Goal: Task Accomplishment & Management: Manage account settings

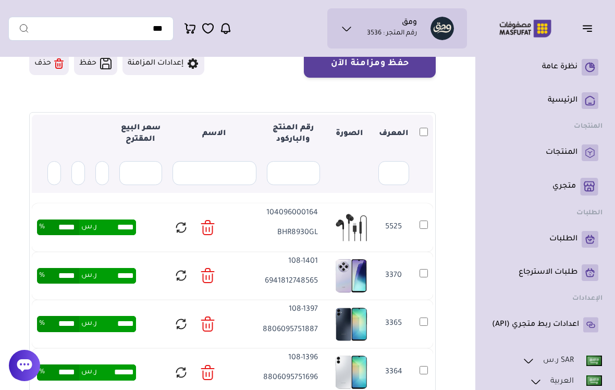
scroll to position [105, 0]
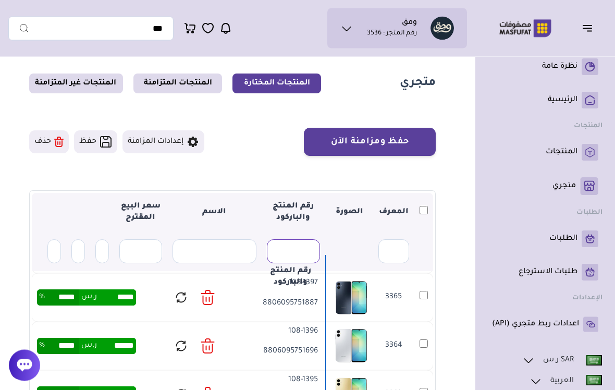
click at [316, 262] on input "text" at bounding box center [294, 252] width 54 height 24
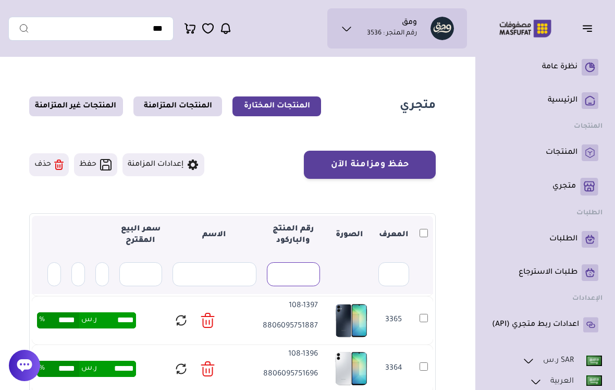
scroll to position [0, 0]
click at [192, 106] on link "المنتجات المتزامنة" at bounding box center [177, 106] width 89 height 20
click at [179, 104] on link "المنتجات المتزامنة" at bounding box center [177, 106] width 89 height 20
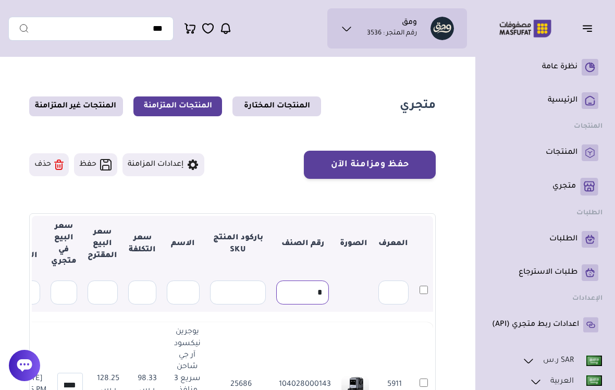
click at [318, 292] on input "*" at bounding box center [302, 292] width 53 height 24
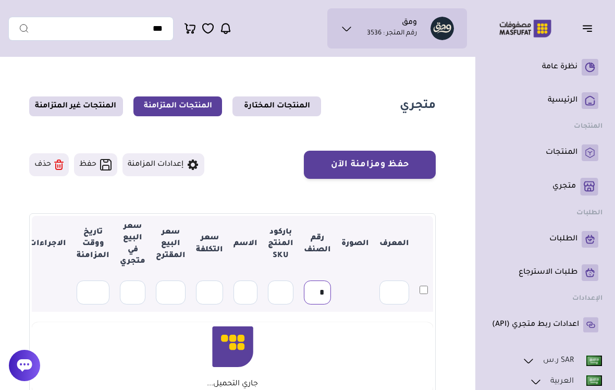
click at [318, 292] on input "*" at bounding box center [317, 292] width 27 height 24
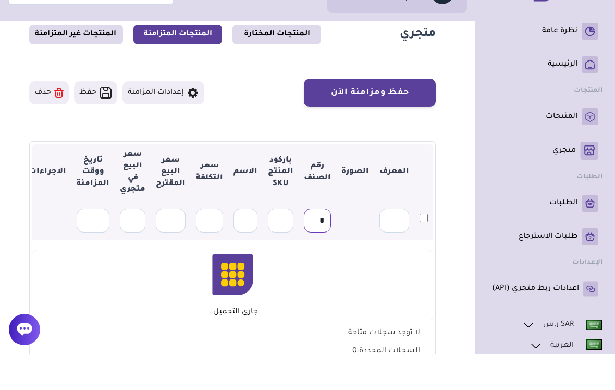
scroll to position [73, 0]
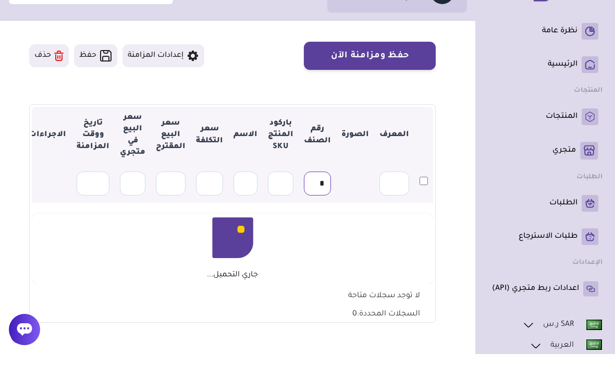
type input "*"
click at [288, 275] on div "جاري التحميل..." at bounding box center [232, 284] width 391 height 63
click at [288, 275] on div "انتظر من فضلك..." at bounding box center [232, 284] width 391 height 63
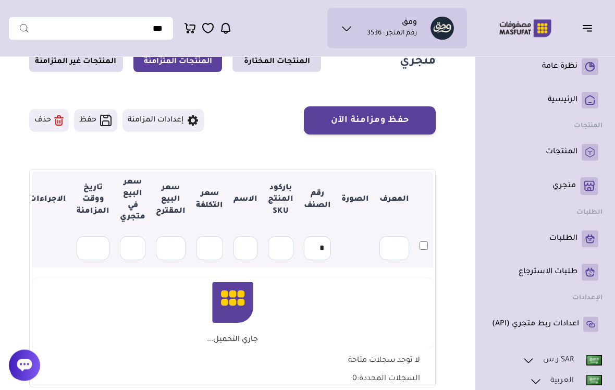
scroll to position [36, 0]
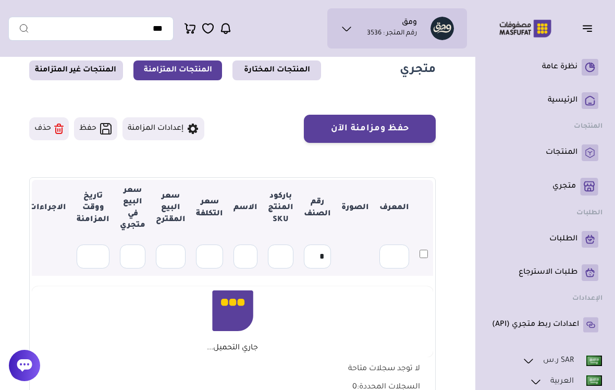
click at [296, 69] on link "المنتجات المختارة" at bounding box center [276, 70] width 89 height 20
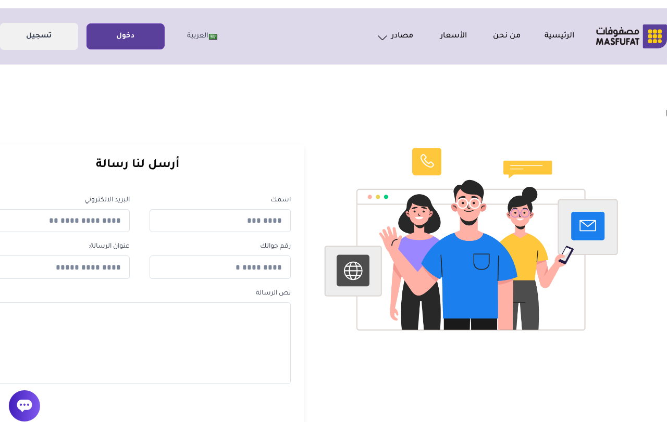
scroll to position [0, 86]
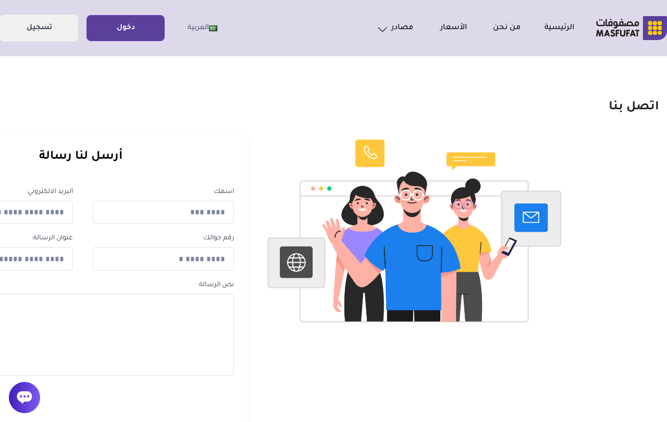
click at [147, 29] on link "دخول" at bounding box center [125, 28] width 77 height 23
click at [137, 32] on link "دخول" at bounding box center [125, 28] width 77 height 23
click at [152, 31] on link "دخول" at bounding box center [125, 28] width 77 height 23
click at [140, 31] on link "دخول" at bounding box center [125, 28] width 77 height 23
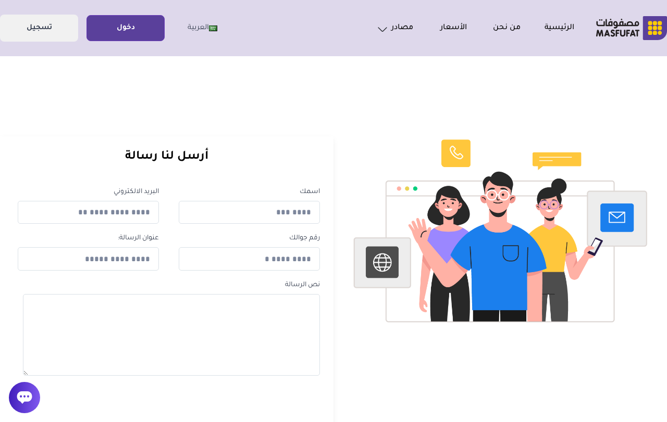
click at [122, 26] on link "دخول" at bounding box center [125, 28] width 77 height 23
click at [128, 32] on link "دخول" at bounding box center [125, 28] width 77 height 23
click at [544, 107] on h1 "اتصل بنا" at bounding box center [375, 108] width 740 height 16
click at [144, 33] on link "دخول" at bounding box center [125, 28] width 77 height 23
click at [142, 24] on link "دخول" at bounding box center [125, 28] width 77 height 23
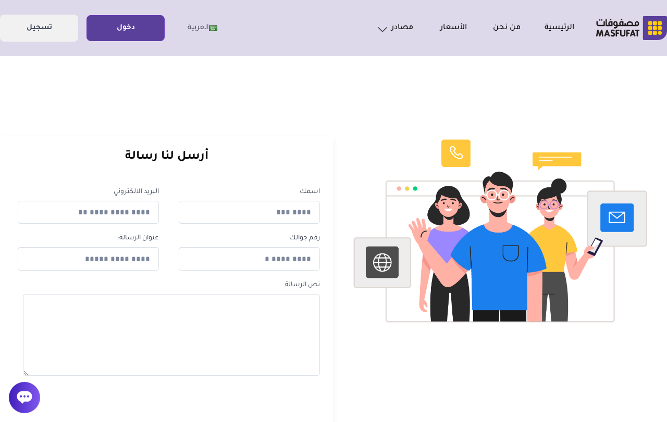
click at [128, 31] on link "دخول" at bounding box center [125, 28] width 77 height 23
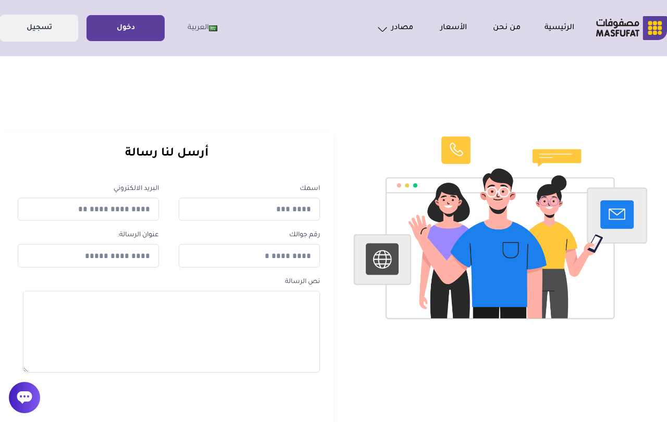
click at [148, 24] on link "دخول" at bounding box center [125, 28] width 77 height 23
click at [142, 30] on link "دخول" at bounding box center [125, 28] width 77 height 23
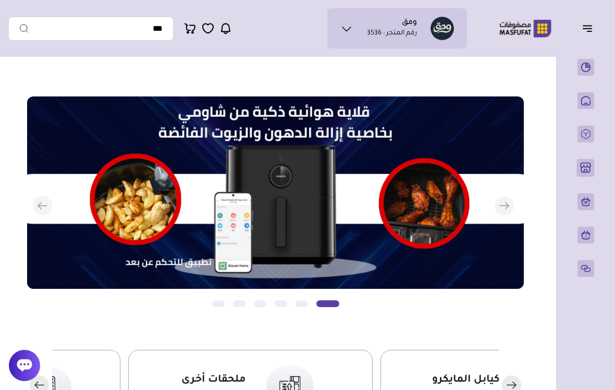
click at [582, 32] on icon "button" at bounding box center [587, 28] width 13 height 13
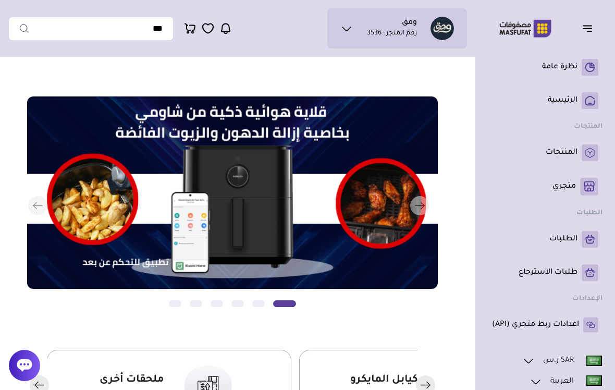
click at [571, 184] on p "متجري ( 0 )" at bounding box center [563, 186] width 23 height 10
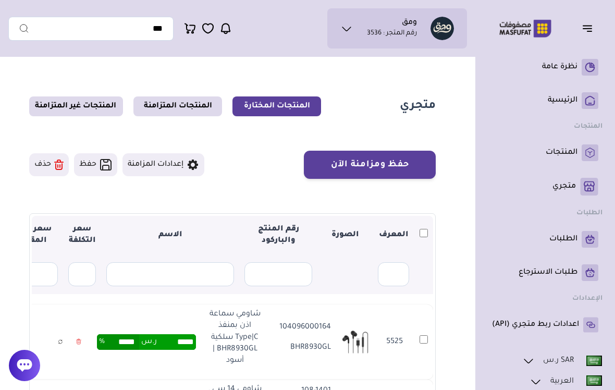
click at [183, 101] on link "المنتجات المتزامنة" at bounding box center [177, 106] width 89 height 20
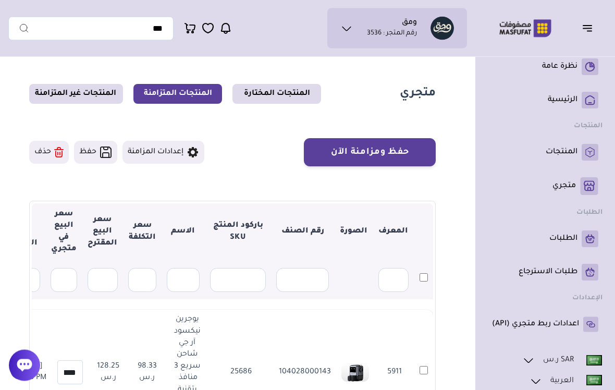
scroll to position [3, 0]
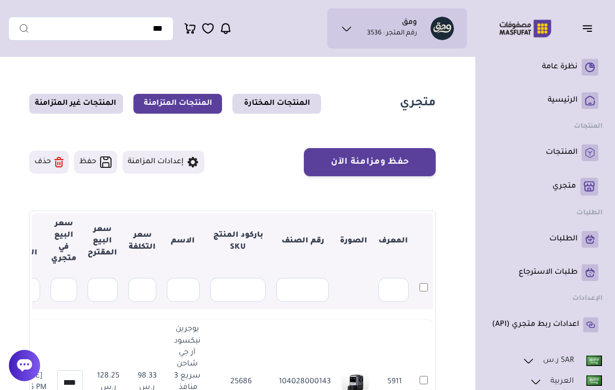
click at [291, 103] on link "المنتجات المختارة" at bounding box center [276, 104] width 89 height 20
click at [195, 158] on icon at bounding box center [192, 162] width 13 height 13
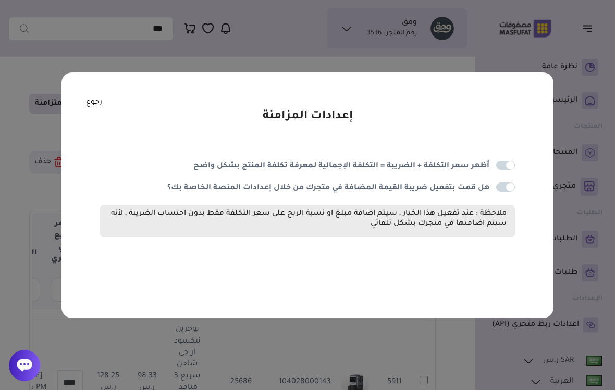
click at [275, 98] on div "إعدادات المزامنة أظهر سعر التكلفة + الضريبة = التكلفة الإجمالية لمعرفة تكلفة ال…" at bounding box center [307, 194] width 492 height 245
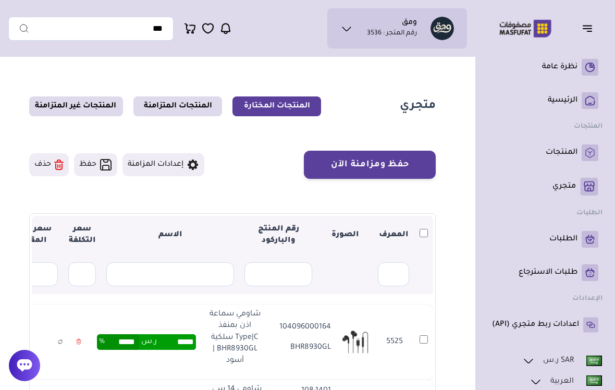
click at [196, 163] on icon at bounding box center [193, 164] width 10 height 10
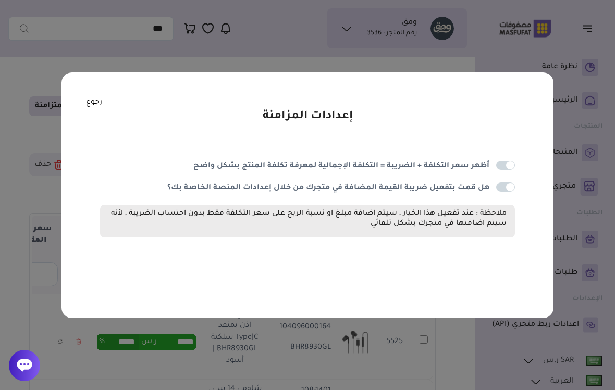
click at [99, 108] on link "رجوع" at bounding box center [94, 102] width 16 height 11
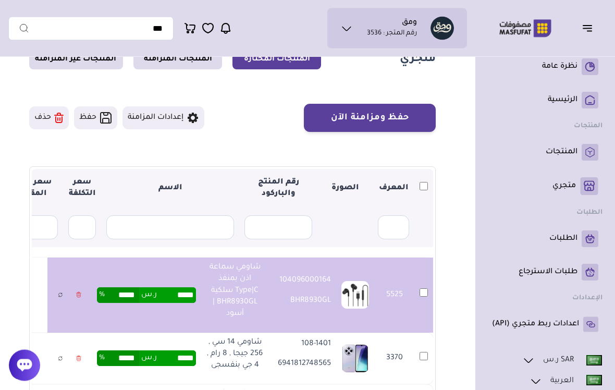
scroll to position [47, 0]
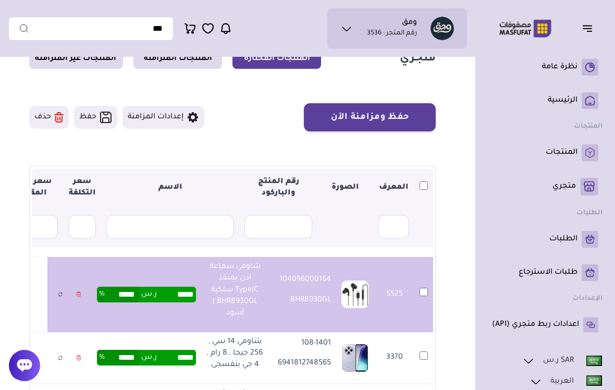
click at [399, 120] on button "حفظ ومزامنة الآن" at bounding box center [370, 117] width 132 height 28
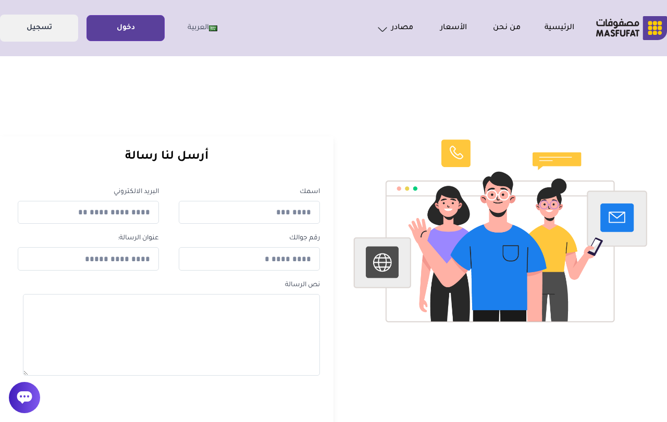
scroll to position [3, 0]
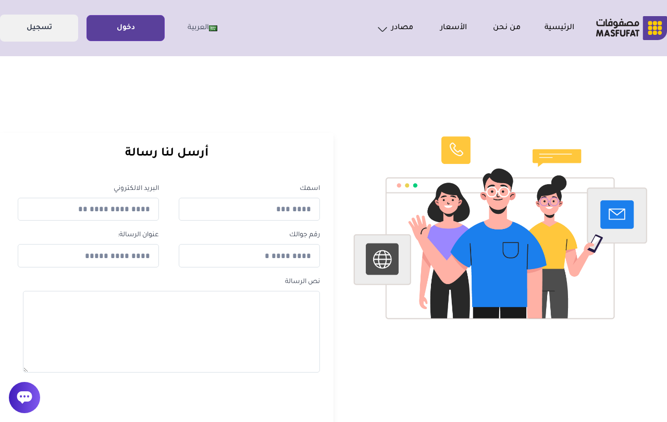
click at [136, 33] on link "دخول" at bounding box center [125, 28] width 77 height 23
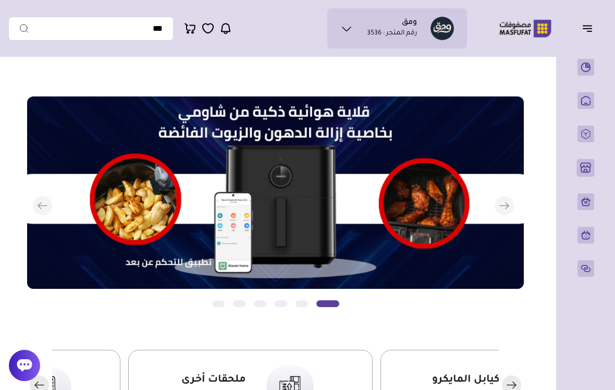
click at [586, 31] on icon "button" at bounding box center [587, 28] width 13 height 13
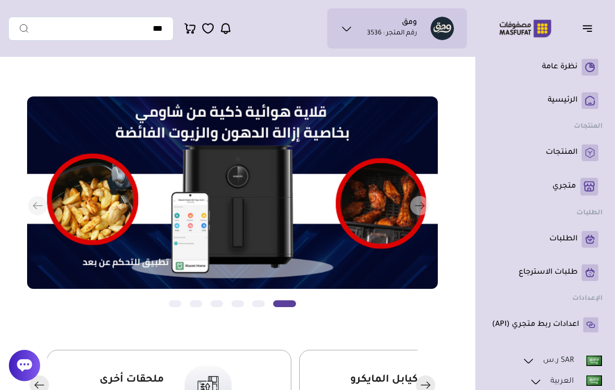
click at [566, 190] on p "متجري ( 0 )" at bounding box center [563, 186] width 23 height 10
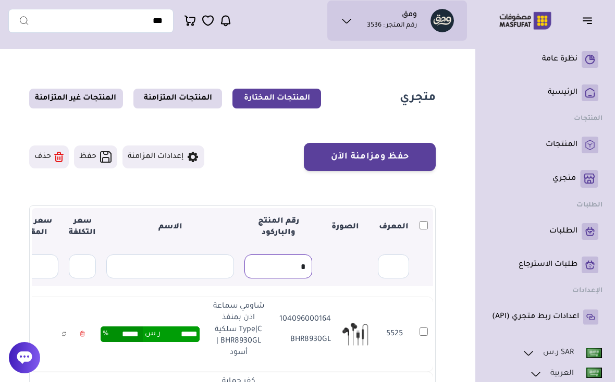
type input "*"
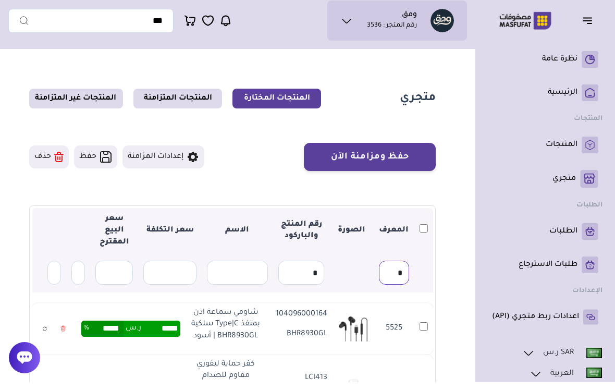
type input "*"
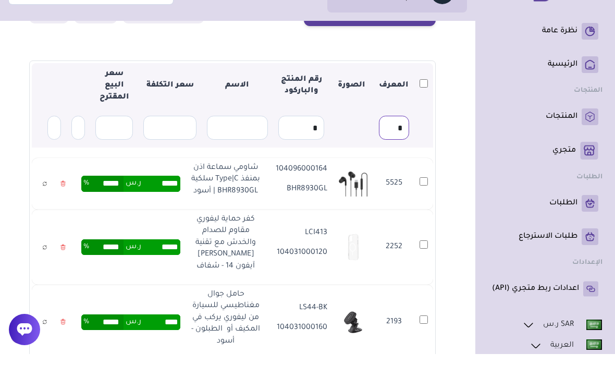
scroll to position [119, 0]
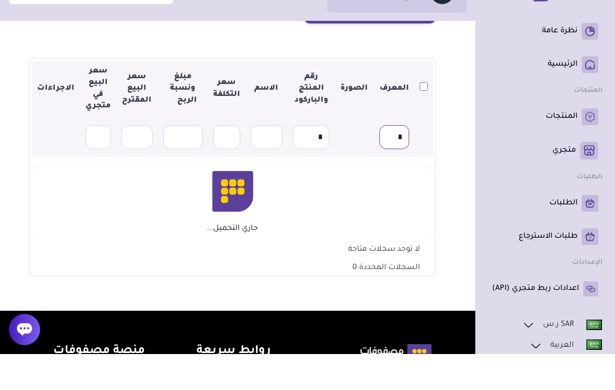
click at [399, 161] on input "*" at bounding box center [394, 173] width 30 height 24
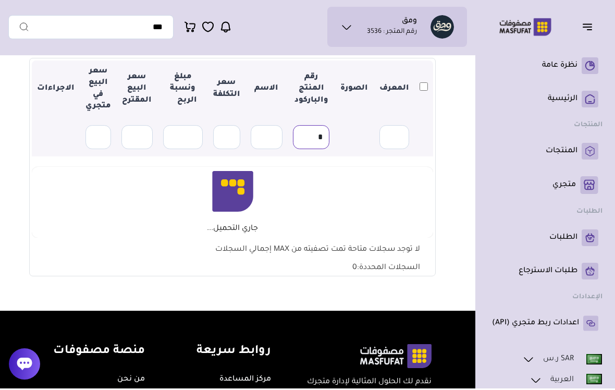
click at [320, 136] on input "*" at bounding box center [311, 139] width 36 height 24
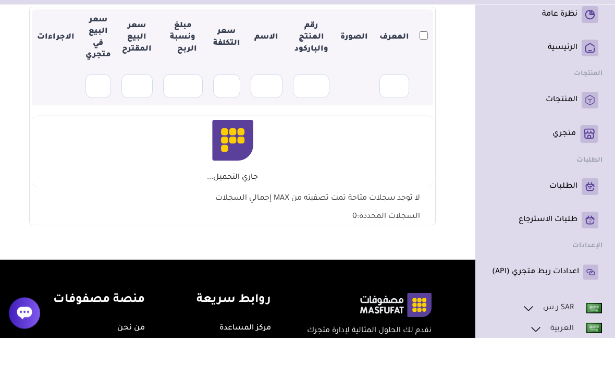
click at [449, 142] on section "متجري المنتجات المختارة المنتجات المتزامنة المنتجات غير المتزامنة حفظ ومزامنة ا…" at bounding box center [232, 110] width 448 height 404
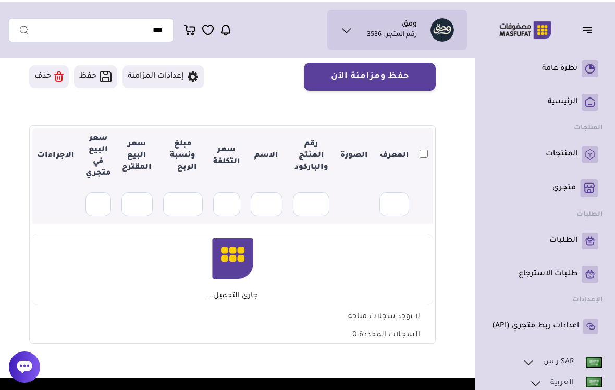
scroll to position [88, 0]
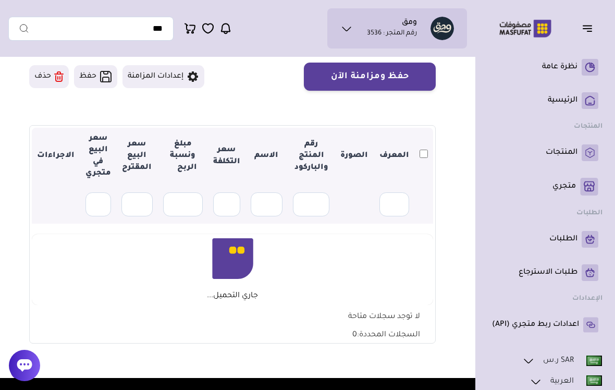
click at [47, 74] on button "حذف" at bounding box center [49, 76] width 40 height 23
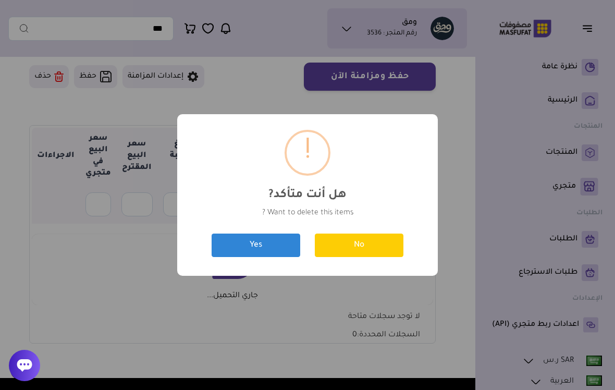
click at [266, 256] on button "Yes" at bounding box center [255, 244] width 89 height 23
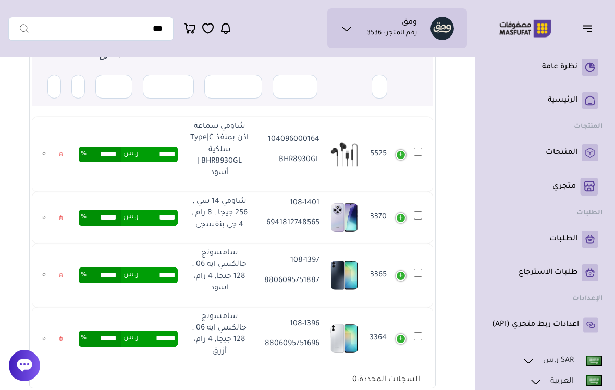
click at [61, 154] on icon at bounding box center [61, 154] width 0 height 1
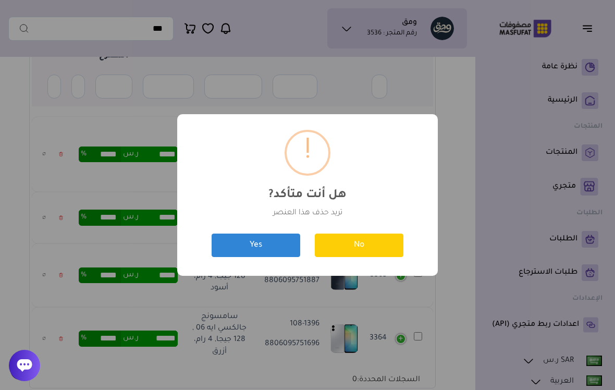
click at [254, 247] on button "Yes" at bounding box center [255, 244] width 89 height 23
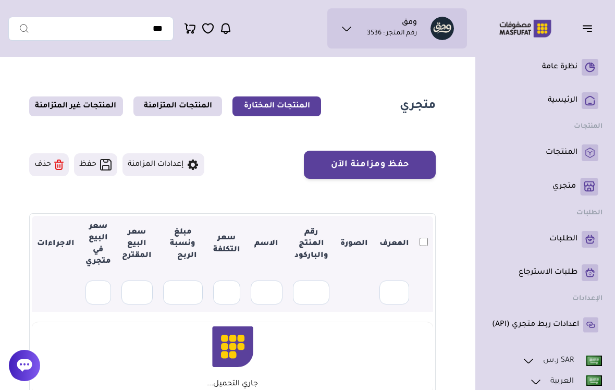
scroll to position [194, 0]
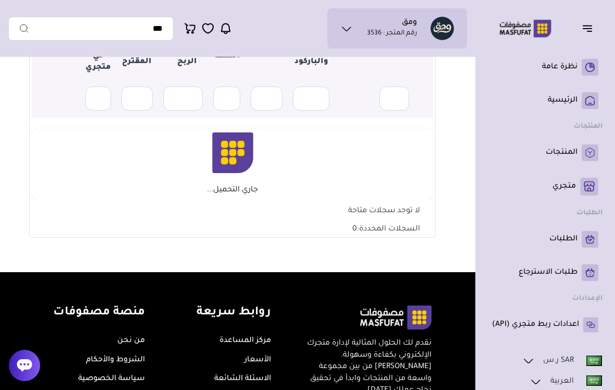
click at [577, 327] on p "اعدادات ربط متجري (API)" at bounding box center [535, 324] width 87 height 10
click at [543, 321] on p "اعدادات ربط متجري (API)" at bounding box center [535, 324] width 87 height 10
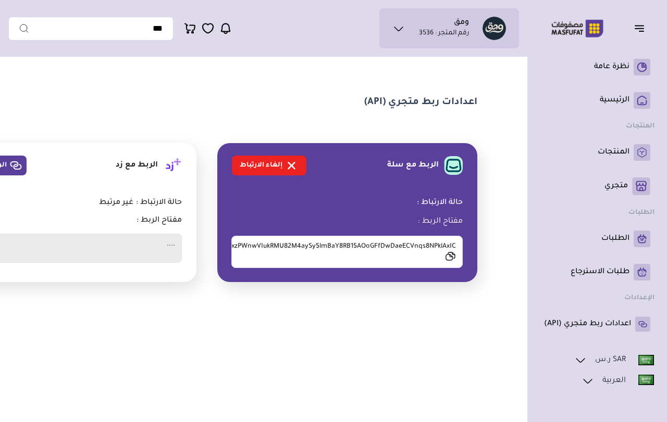
scroll to position [3, 0]
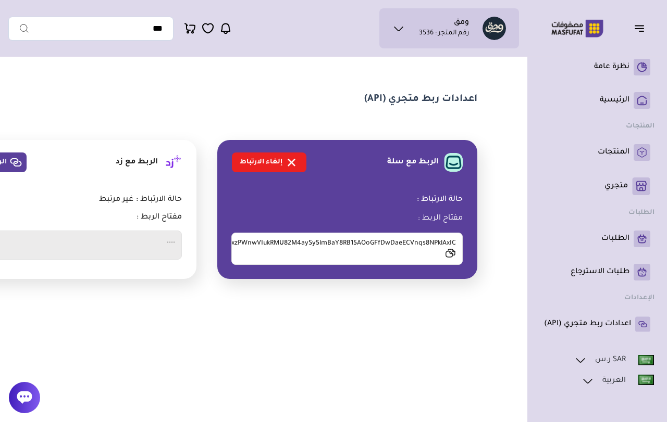
click at [625, 179] on link "متجري ( 0 )" at bounding box center [597, 187] width 106 height 18
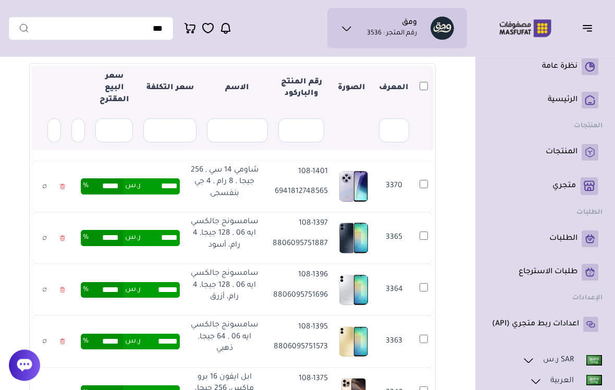
click at [65, 183] on icon at bounding box center [62, 186] width 5 height 15
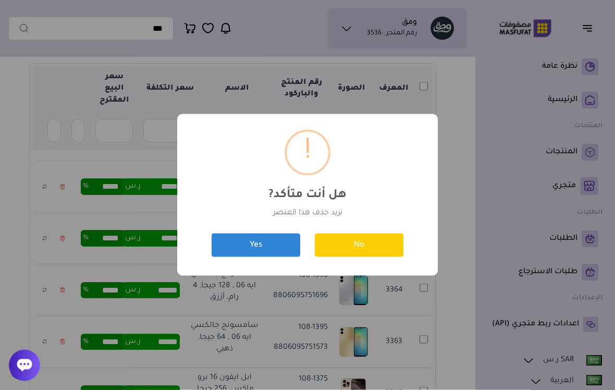
scroll to position [150, 0]
click at [255, 249] on button "Yes" at bounding box center [255, 244] width 89 height 23
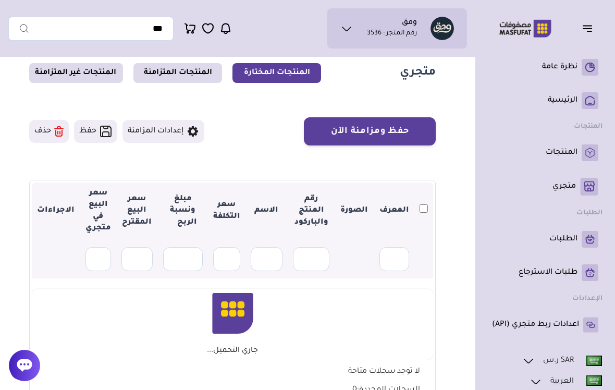
scroll to position [32, 0]
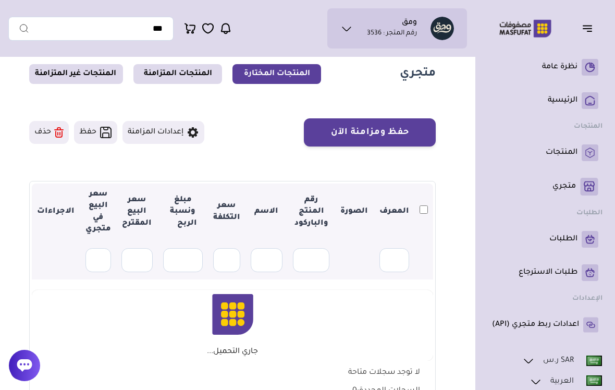
click at [52, 140] on button "حذف" at bounding box center [49, 132] width 40 height 23
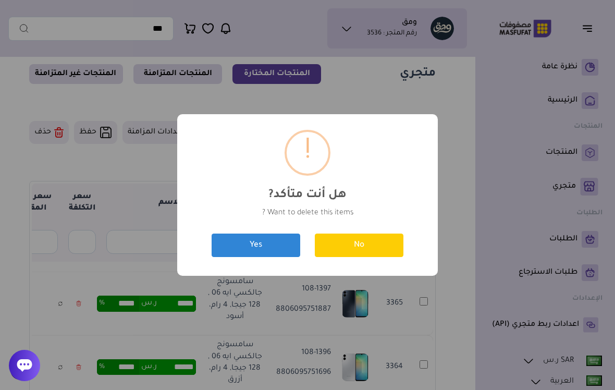
click at [54, 133] on div "? ! i هل أنت متأكد? × Want to delete this items ? No Yes" at bounding box center [307, 195] width 615 height 390
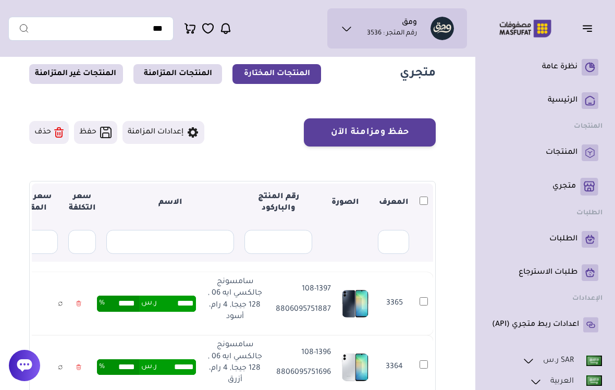
click at [54, 143] on button "حذف" at bounding box center [49, 132] width 40 height 23
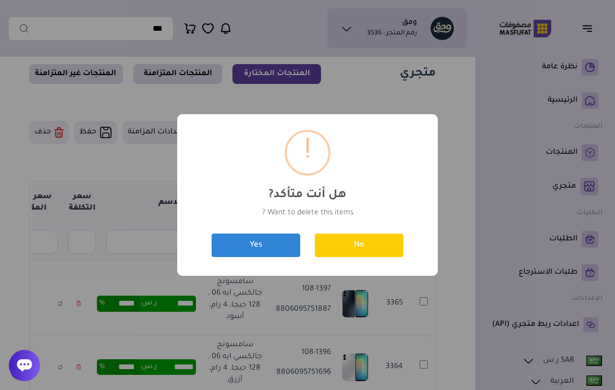
scroll to position [32, 0]
click at [266, 257] on button "Yes" at bounding box center [255, 244] width 89 height 23
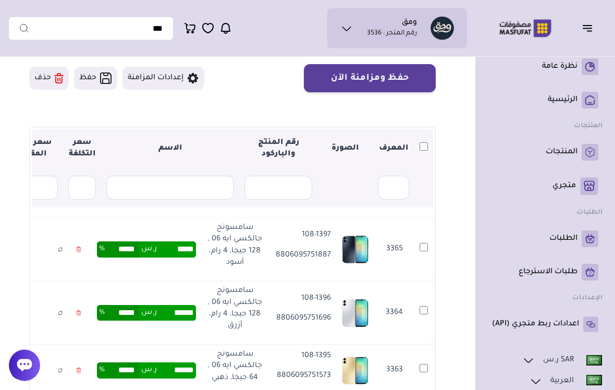
scroll to position [86, 0]
click at [42, 80] on button "حذف" at bounding box center [49, 78] width 40 height 23
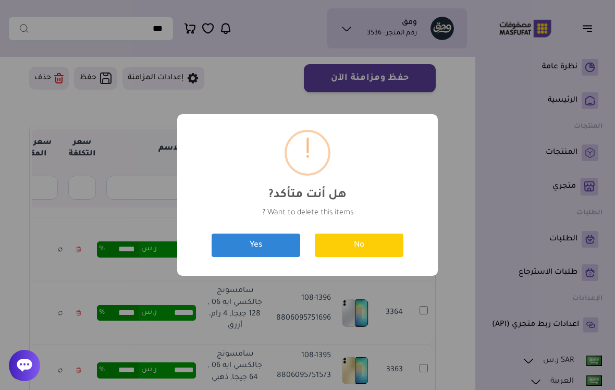
click at [242, 252] on button "Yes" at bounding box center [255, 244] width 89 height 23
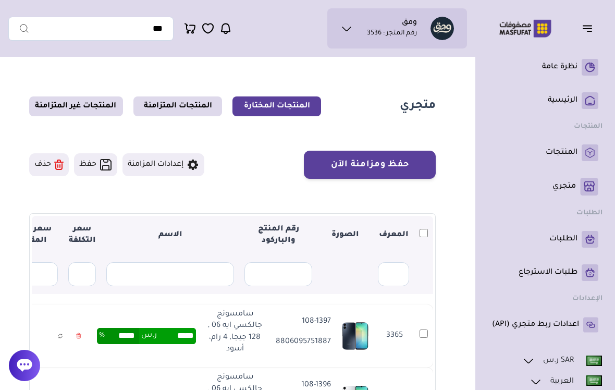
click at [58, 163] on icon at bounding box center [58, 164] width 9 height 10
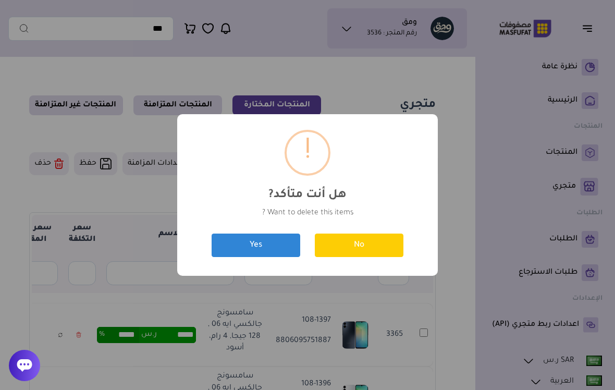
scroll to position [1, 0]
click at [267, 257] on button "Yes" at bounding box center [255, 244] width 89 height 23
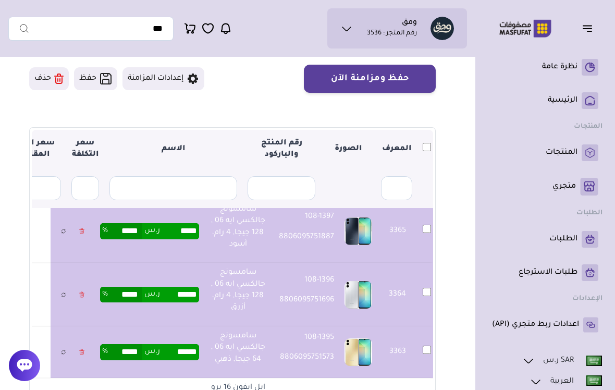
scroll to position [0, -3]
click at [56, 82] on icon at bounding box center [58, 78] width 9 height 10
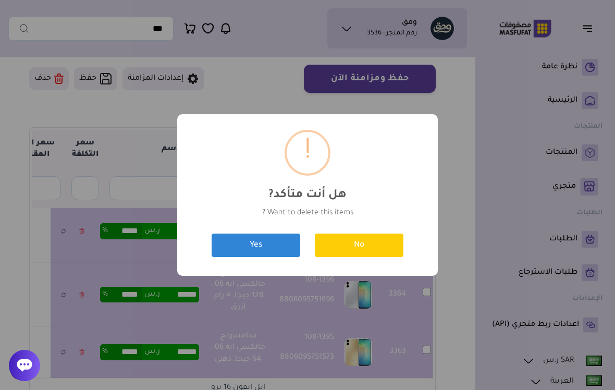
click at [255, 250] on button "Yes" at bounding box center [255, 244] width 89 height 23
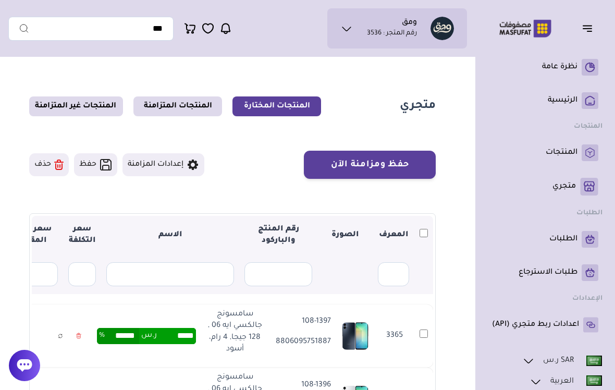
type input "******"
type input "*****"
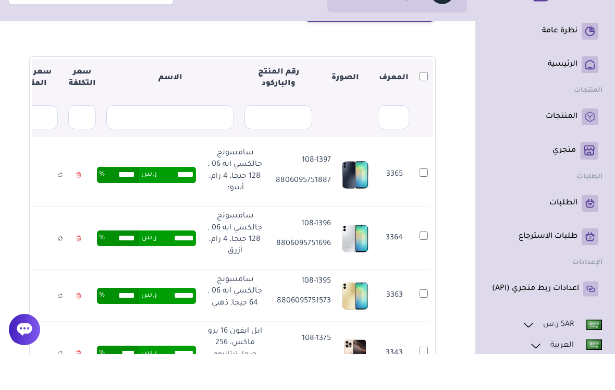
scroll to position [5, 0]
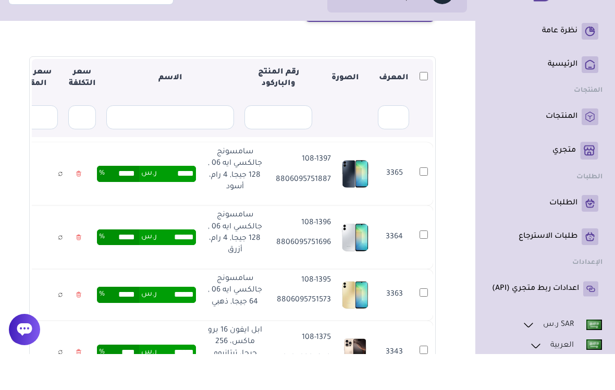
click at [86, 200] on link at bounding box center [79, 210] width 16 height 20
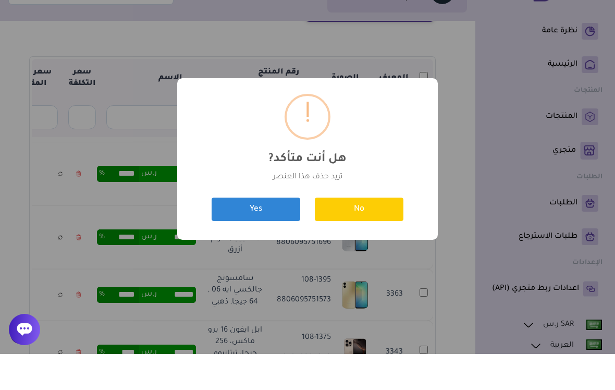
scroll to position [157, 0]
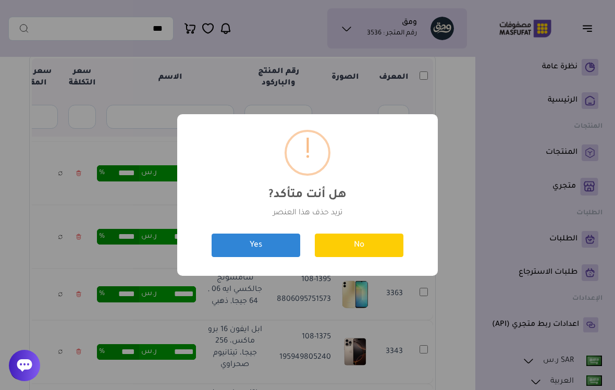
click at [259, 208] on div "? ! i هل أنت متأكد? ×" at bounding box center [307, 169] width 229 height 78
click at [256, 257] on button "Yes" at bounding box center [255, 244] width 89 height 23
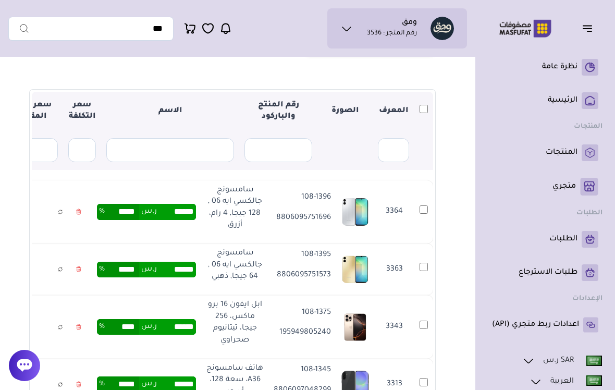
scroll to position [125, 0]
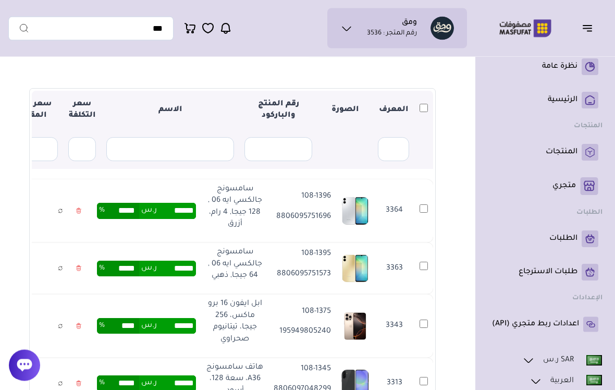
click at [81, 218] on icon at bounding box center [78, 211] width 5 height 15
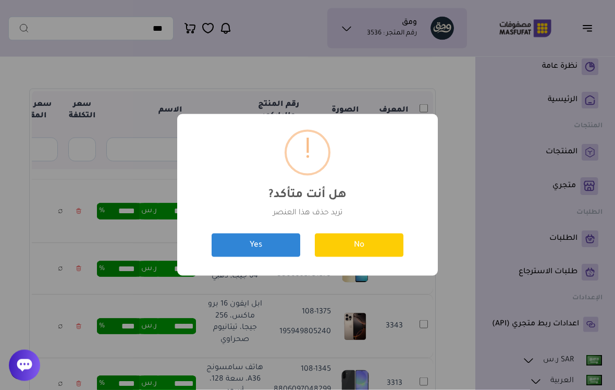
scroll to position [125, 0]
click at [258, 251] on button "Yes" at bounding box center [255, 244] width 89 height 23
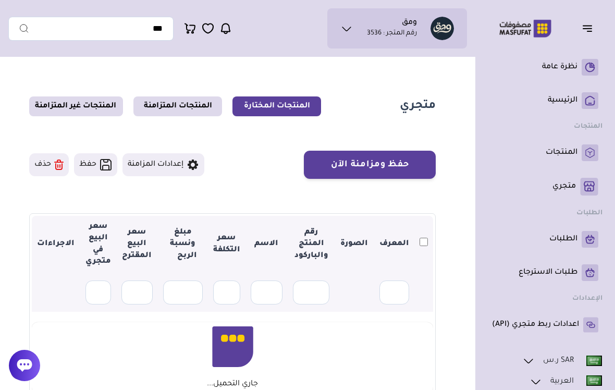
scroll to position [125, 0]
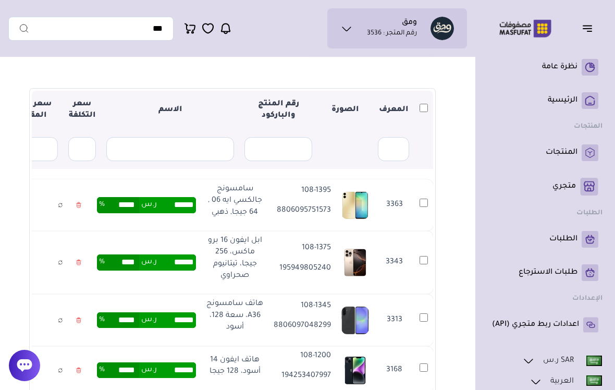
click at [86, 206] on link at bounding box center [79, 205] width 16 height 20
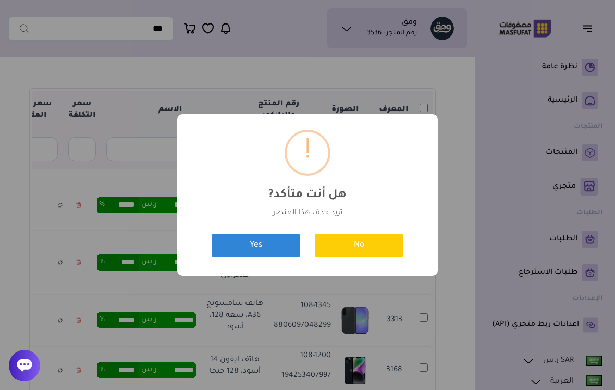
click at [265, 234] on div "? ! i هل أنت متأكد? × تريد حذف هذا العنصر No Yes" at bounding box center [307, 194] width 260 height 161
click at [264, 234] on div "? ! i هل أنت متأكد? × تريد حذف هذا العنصر No Yes" at bounding box center [307, 194] width 260 height 161
click at [273, 253] on button "Yes" at bounding box center [255, 244] width 89 height 23
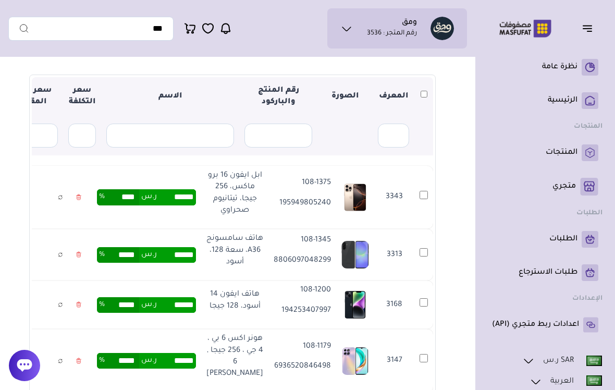
scroll to position [139, 0]
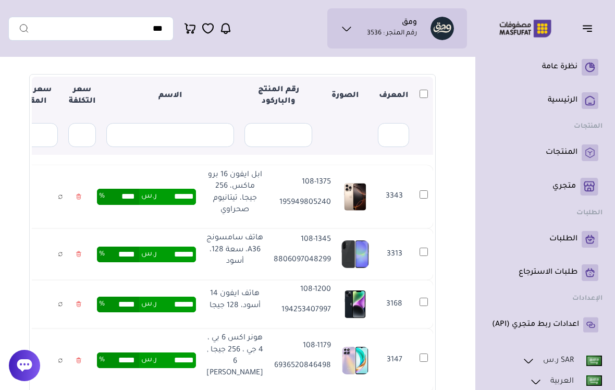
click at [81, 204] on icon at bounding box center [78, 196] width 5 height 15
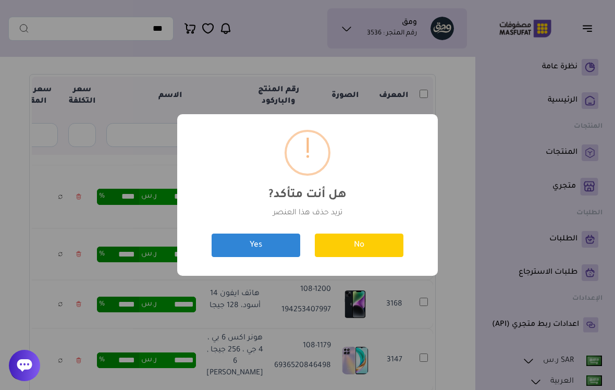
click at [278, 245] on button "Yes" at bounding box center [255, 244] width 89 height 23
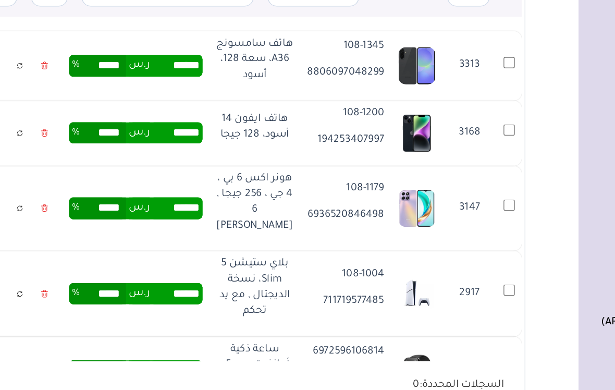
scroll to position [196, 0]
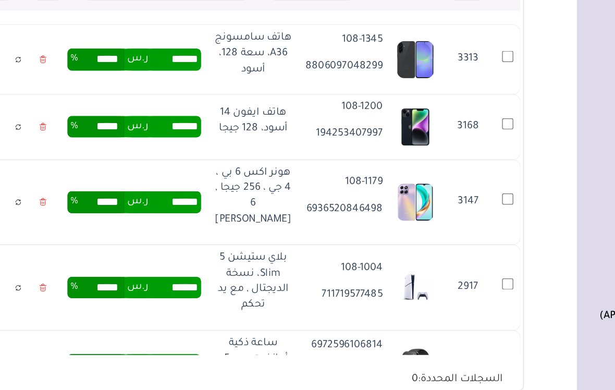
click at [71, 124] on link at bounding box center [79, 134] width 16 height 20
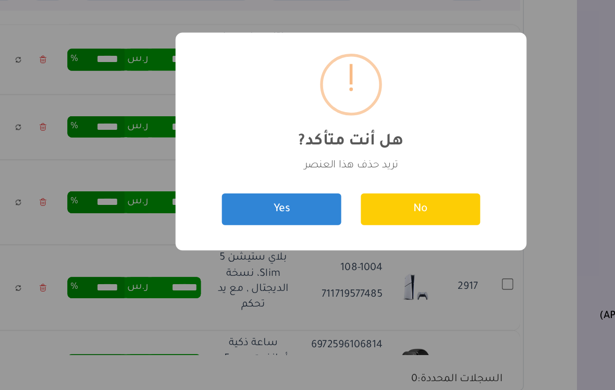
click at [211, 233] on button "Yes" at bounding box center [255, 244] width 89 height 23
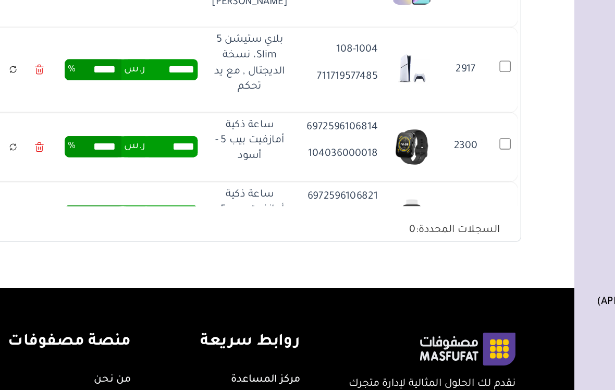
scroll to position [0, -1]
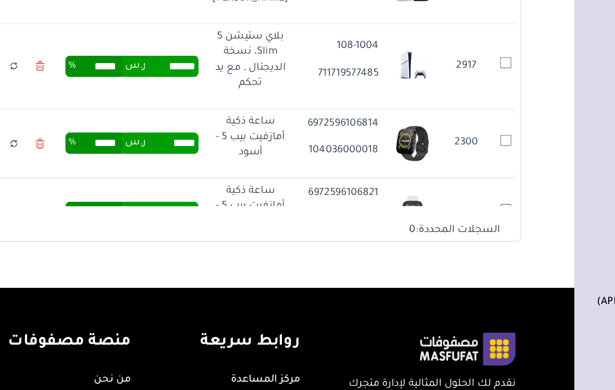
click at [73, 31] on icon at bounding box center [76, 29] width 7 height 15
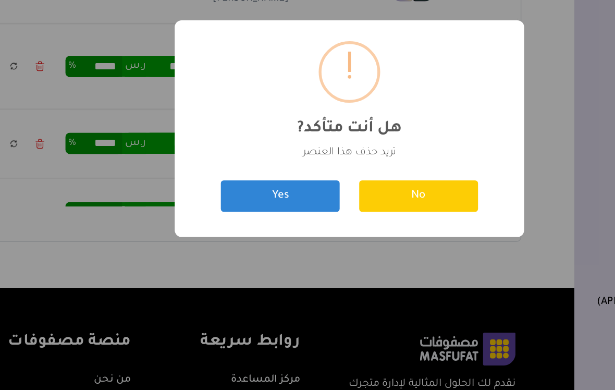
click at [226, 233] on button "Yes" at bounding box center [255, 244] width 89 height 23
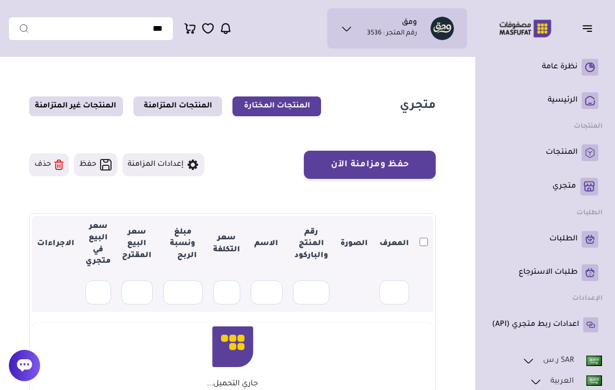
scroll to position [197, 0]
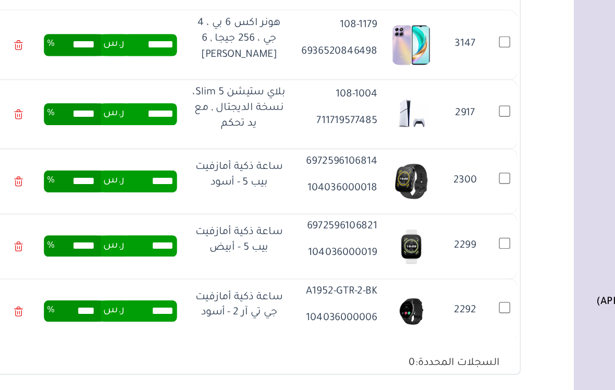
click at [58, 125] on icon at bounding box center [61, 132] width 7 height 15
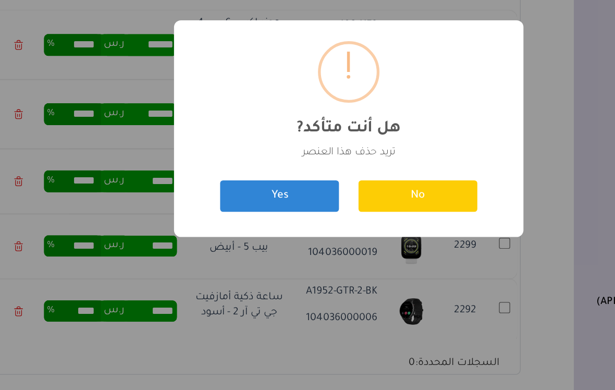
click at [222, 233] on button "Yes" at bounding box center [255, 244] width 89 height 23
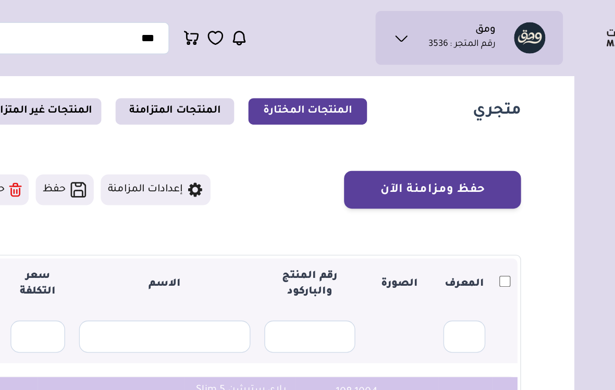
scroll to position [21, 0]
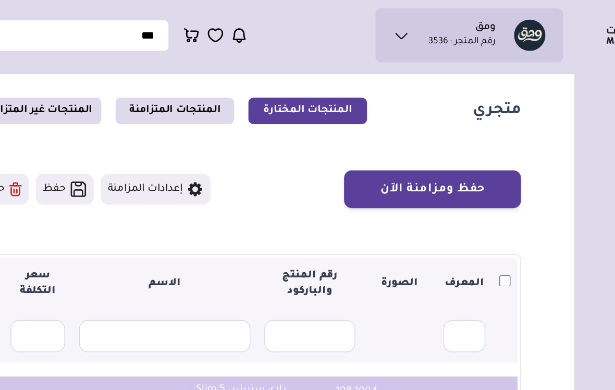
click at [29, 147] on button "حذف" at bounding box center [49, 143] width 40 height 23
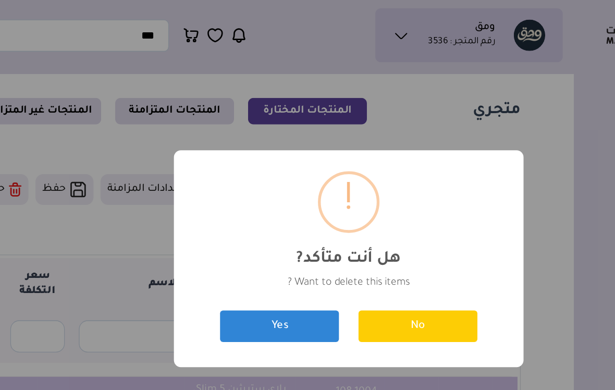
click at [229, 251] on button "Yes" at bounding box center [255, 244] width 89 height 23
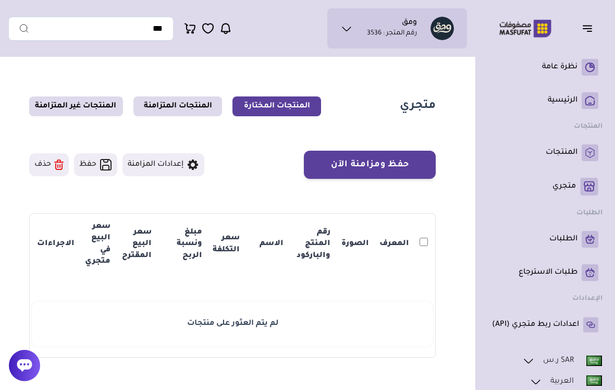
click at [583, 157] on rect at bounding box center [589, 152] width 17 height 17
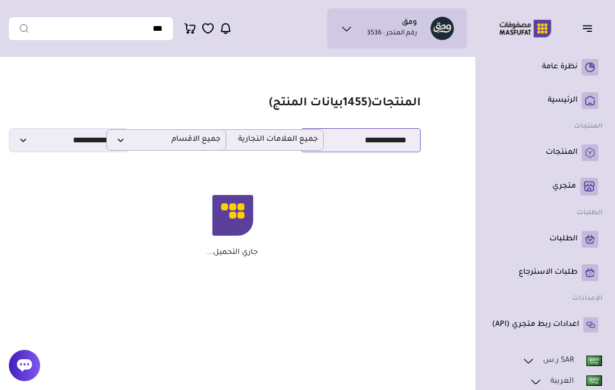
click at [397, 146] on select "**********" at bounding box center [361, 140] width 120 height 24
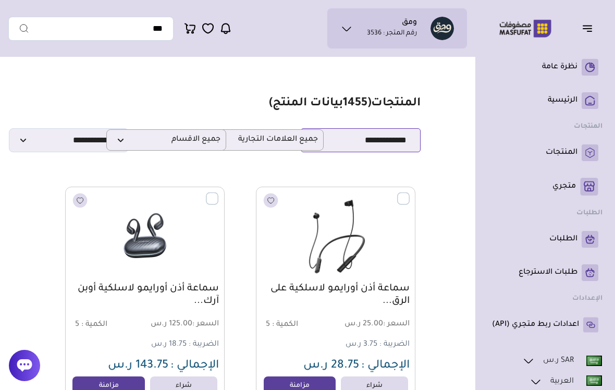
select select "**********"
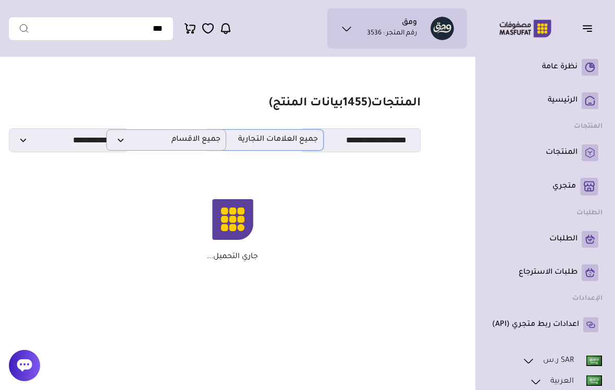
click at [281, 150] on p "جميع العلامات التجارية" at bounding box center [264, 139] width 120 height 21
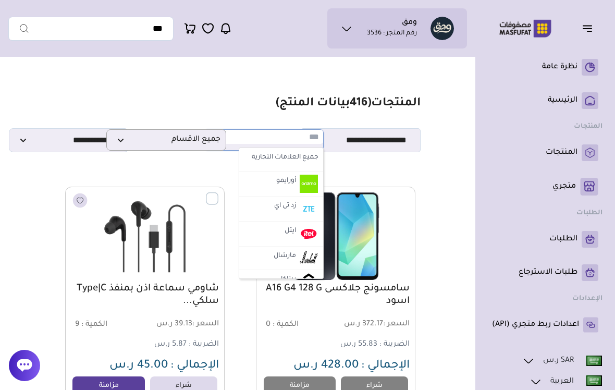
click at [306, 159] on label "جميع العلامات التجارية" at bounding box center [281, 158] width 78 height 14
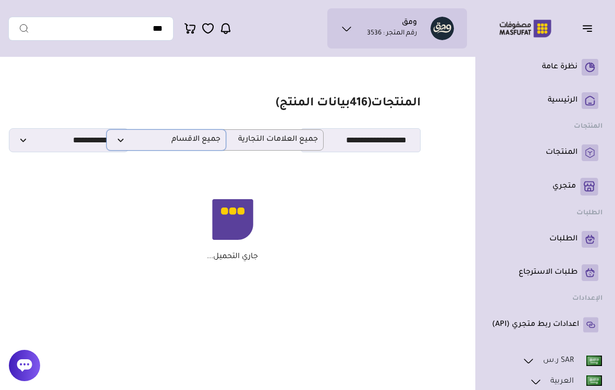
click at [203, 143] on span "جميع الاقسام" at bounding box center [166, 140] width 108 height 10
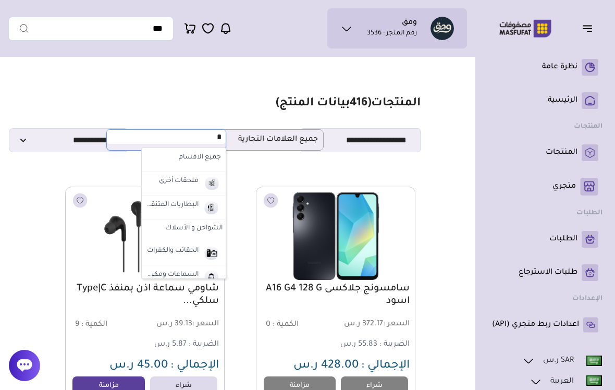
type input "*"
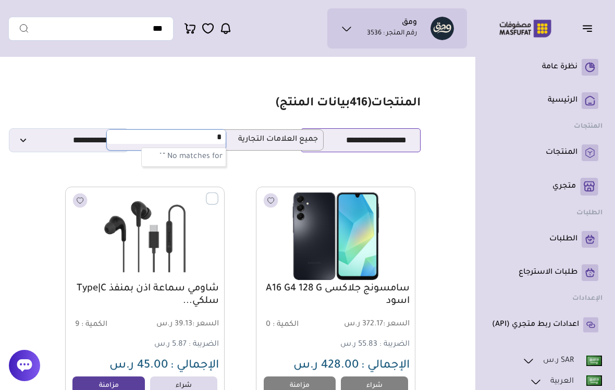
click at [420, 138] on select "**********" at bounding box center [361, 140] width 120 height 24
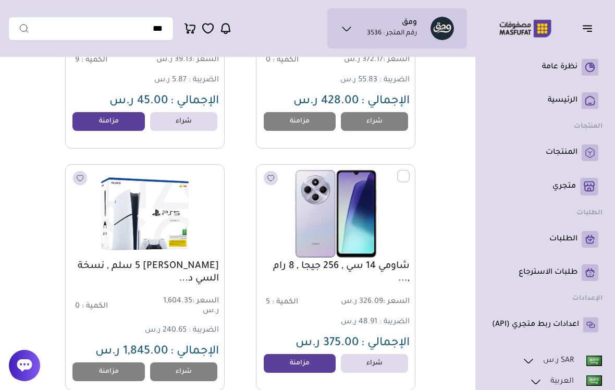
scroll to position [264, 0]
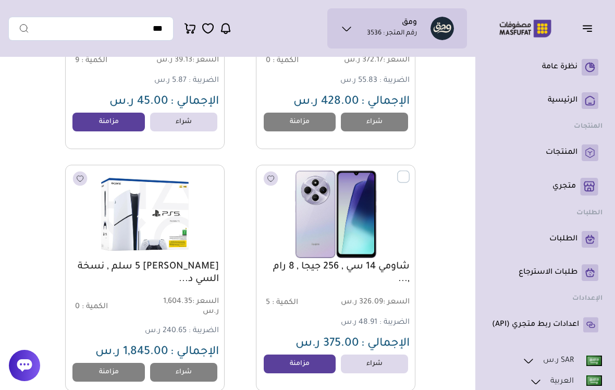
click at [409, 171] on label at bounding box center [409, 170] width 0 height 1
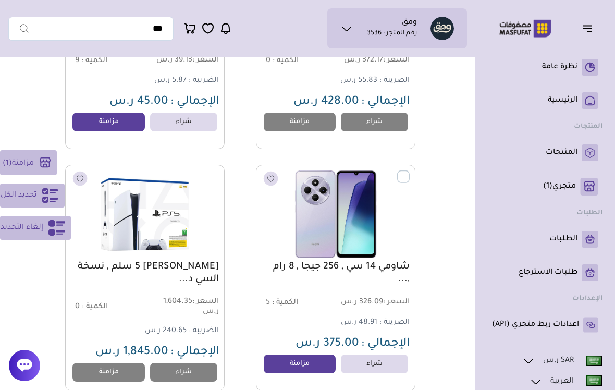
click at [409, 171] on label at bounding box center [409, 170] width 0 height 1
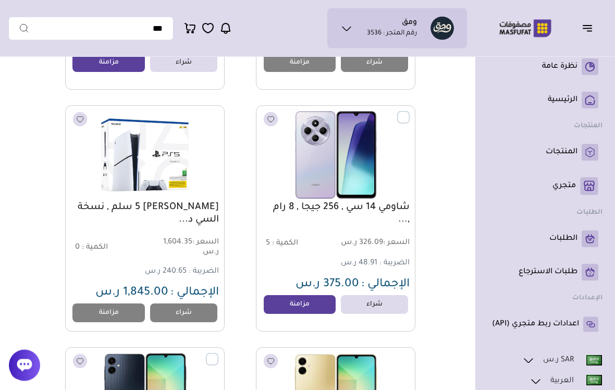
scroll to position [323, 0]
click at [311, 305] on link "مزامنة" at bounding box center [300, 304] width 72 height 19
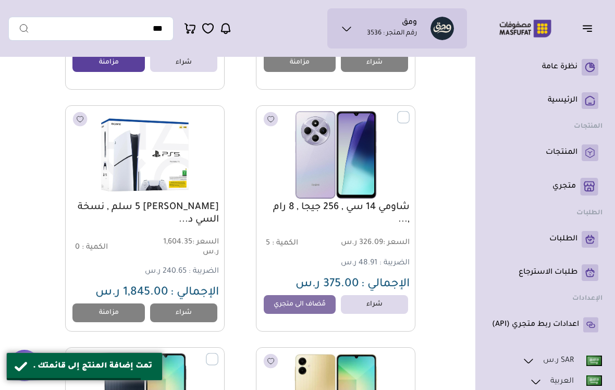
click at [577, 192] on link "متجري ( 0 )" at bounding box center [545, 187] width 106 height 18
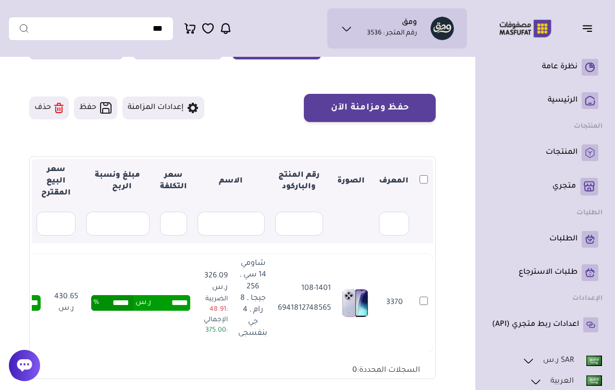
scroll to position [56, 0]
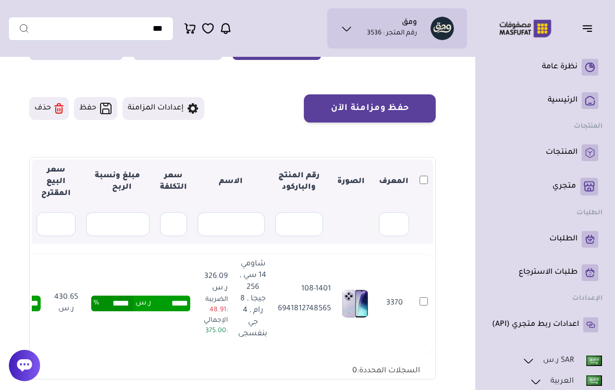
click at [167, 307] on input "*****" at bounding box center [170, 303] width 39 height 16
click at [169, 306] on input "*****" at bounding box center [170, 303] width 39 height 16
type input "****"
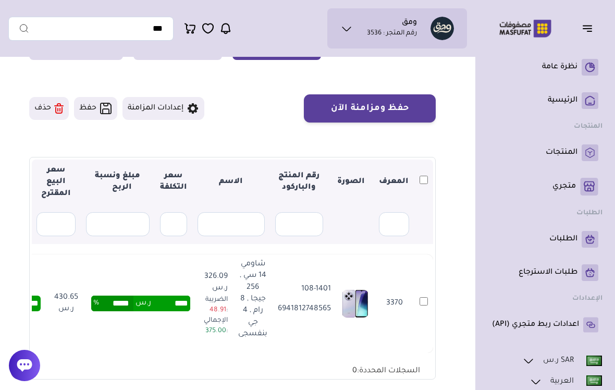
type input "******"
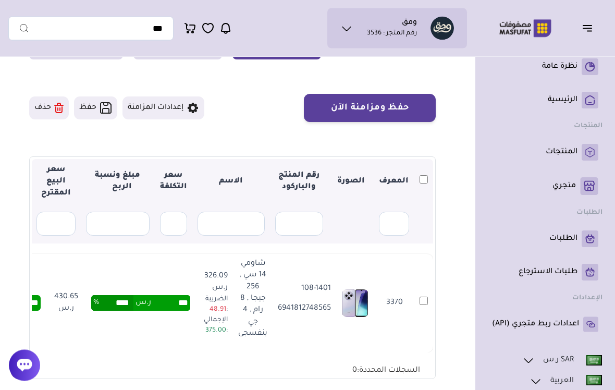
scroll to position [57, 0]
type input "*"
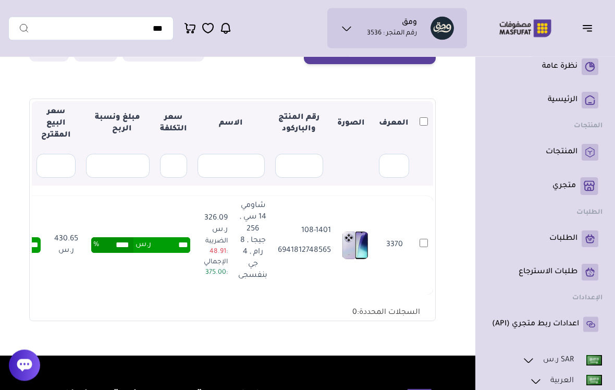
scroll to position [117, 0]
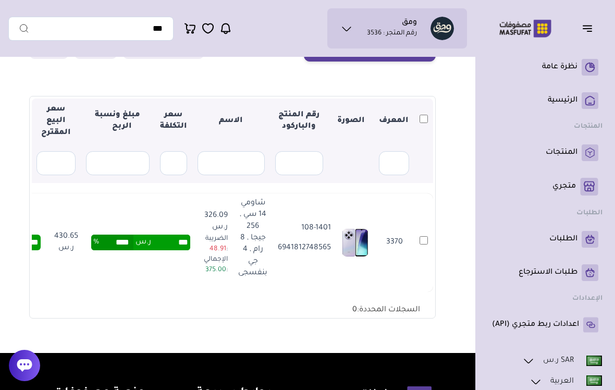
click at [335, 307] on div "▼ المعرف الصورة رقم المنتج والباركود الاسم سعر التكلفة مبلغ ونسبة الربح سعر الب…" at bounding box center [232, 206] width 401 height 217
type input "******"
type input "*****"
type input "******"
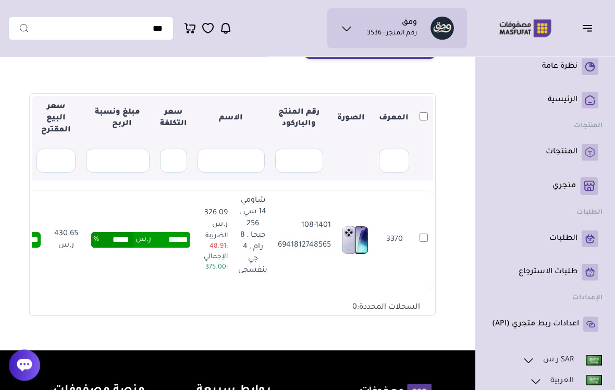
scroll to position [119, 0]
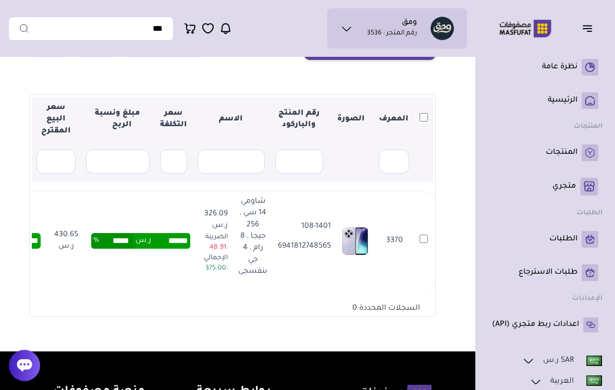
click at [420, 245] on td "3370" at bounding box center [423, 241] width 19 height 98
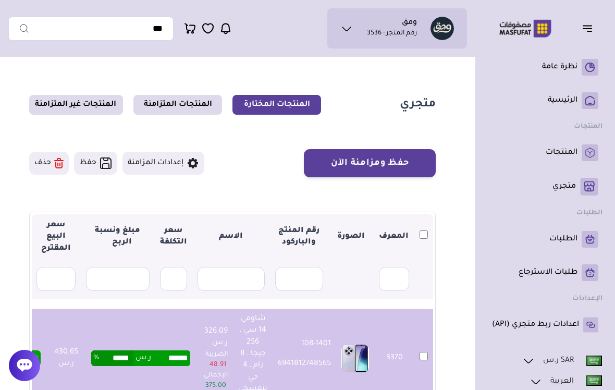
scroll to position [0, 0]
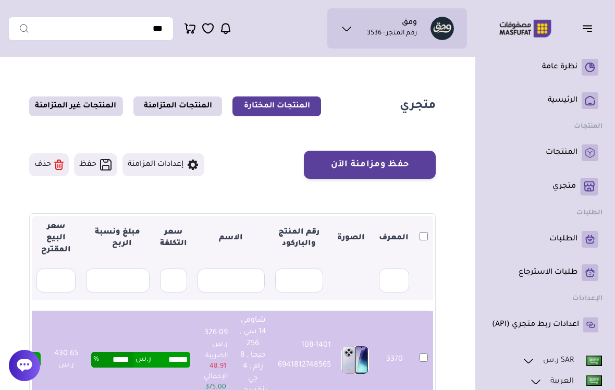
click at [404, 164] on button "حفظ ومزامنة الآن" at bounding box center [370, 165] width 132 height 28
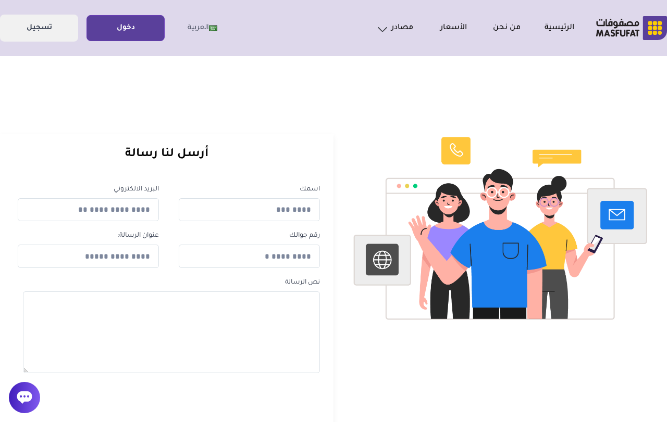
scroll to position [3, 0]
click at [147, 32] on link "دخول" at bounding box center [125, 28] width 77 height 23
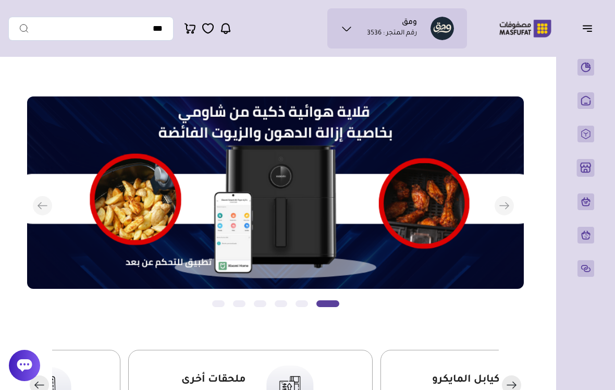
click at [581, 35] on button "button" at bounding box center [590, 28] width 32 height 20
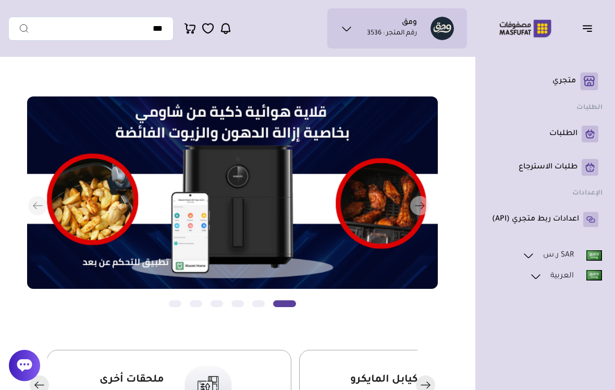
scroll to position [105, 0]
click at [593, 223] on icon at bounding box center [592, 221] width 6 height 4
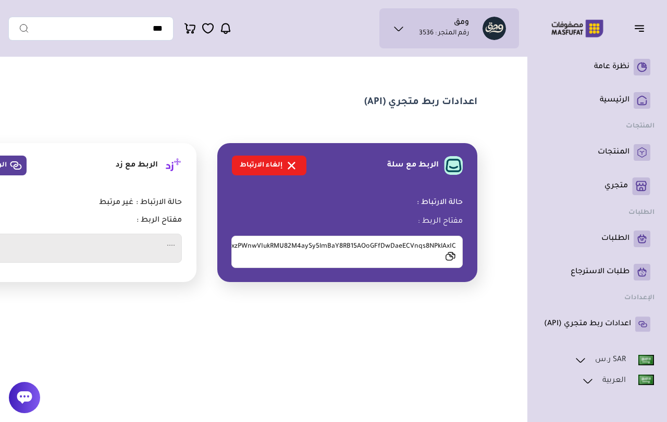
scroll to position [3, 0]
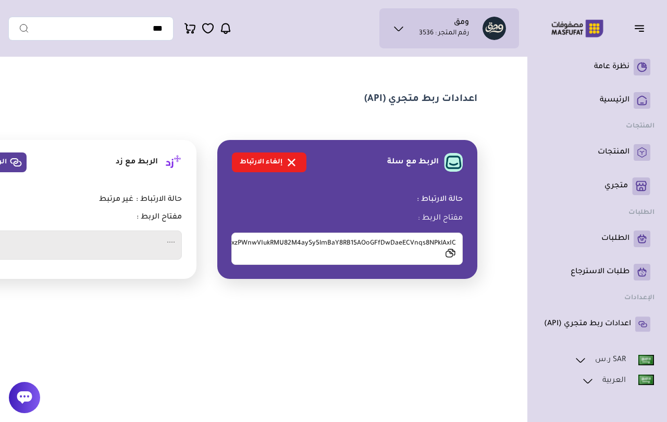
click at [447, 257] on icon at bounding box center [449, 254] width 7 height 6
click at [453, 264] on span "0XMKrvDMU3Fcer81ZxzPWnwVIukRMU82M4aySy5lmBaY8RB15AOoGFfDwDaeECVnqs8NPklAxIC" at bounding box center [346, 249] width 231 height 32
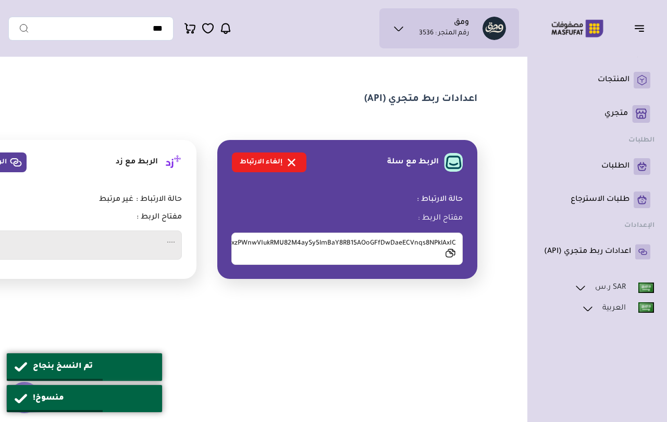
scroll to position [72, 0]
click at [619, 289] on link "SAR ر.س" at bounding box center [614, 289] width 81 height 14
click at [611, 319] on link at bounding box center [617, 324] width 73 height 14
click at [626, 350] on link "العربية" at bounding box center [632, 348] width 40 height 10
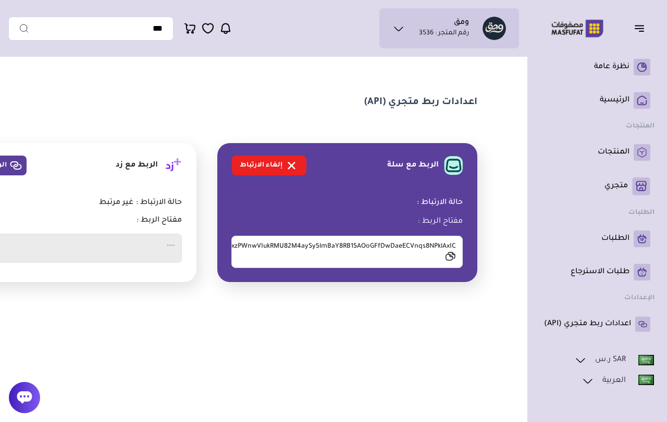
scroll to position [3, 0]
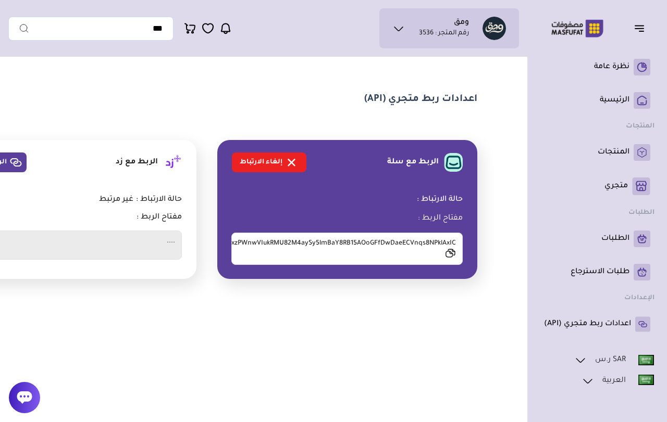
click at [633, 194] on rect at bounding box center [641, 187] width 18 height 18
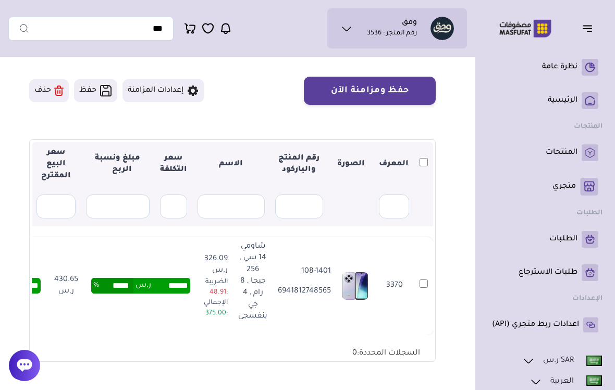
scroll to position [80, 0]
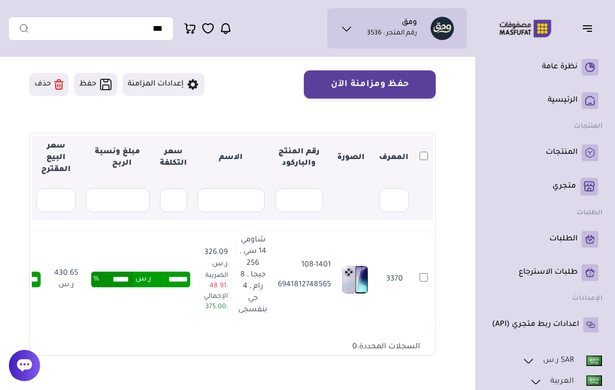
click at [421, 282] on td "3370" at bounding box center [423, 279] width 19 height 98
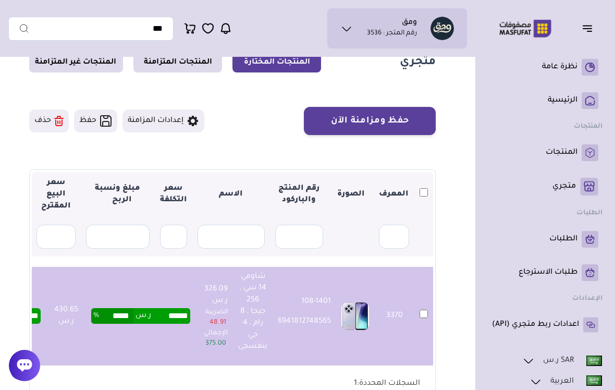
scroll to position [43, 0]
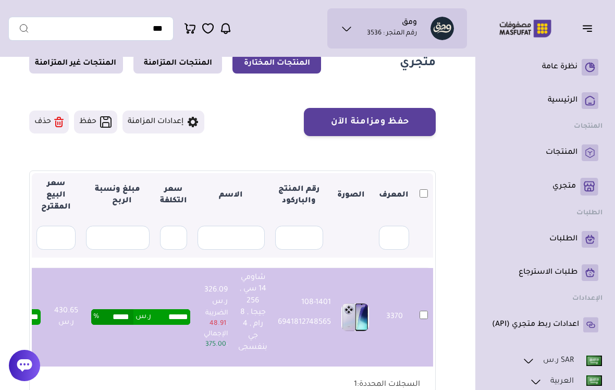
click at [195, 119] on icon at bounding box center [193, 122] width 10 height 10
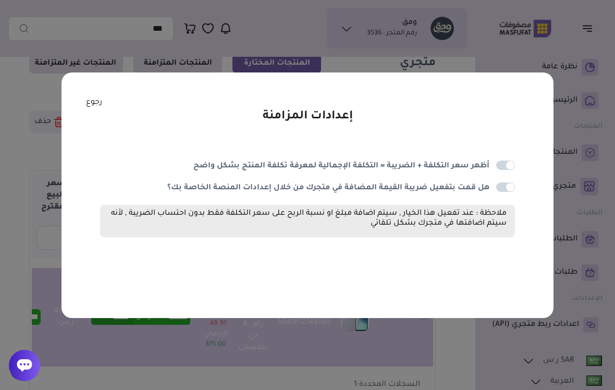
click at [496, 43] on div "إعدادات المزامنة أظهر سعر التكلفة + الضريبة = التكلفة الإجمالية لمعرفة تكلفة ال…" at bounding box center [307, 195] width 615 height 390
click at [98, 108] on link "رجوع" at bounding box center [94, 102] width 16 height 11
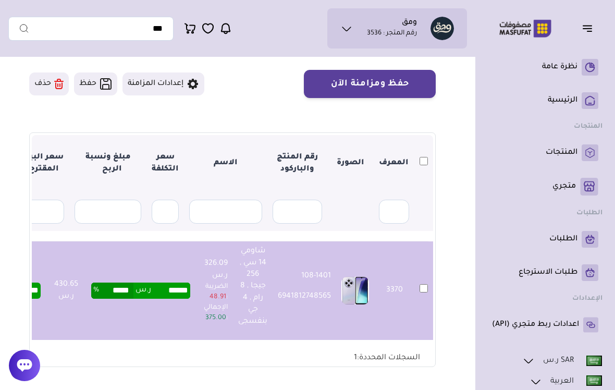
scroll to position [0, 0]
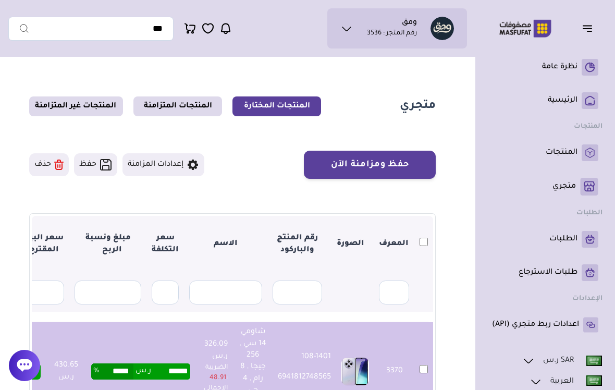
click at [418, 248] on th at bounding box center [423, 244] width 19 height 57
click at [420, 246] on th at bounding box center [423, 244] width 19 height 57
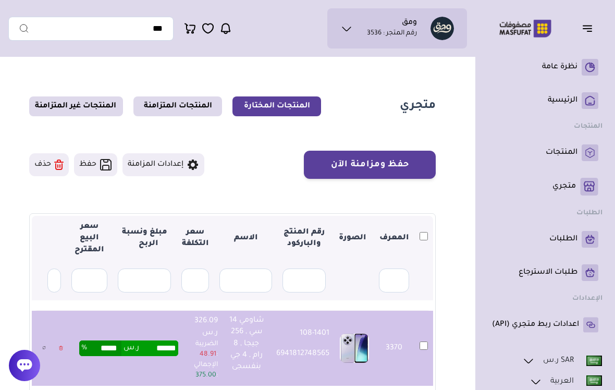
click at [418, 173] on button "حفظ ومزامنة الآن" at bounding box center [370, 165] width 132 height 28
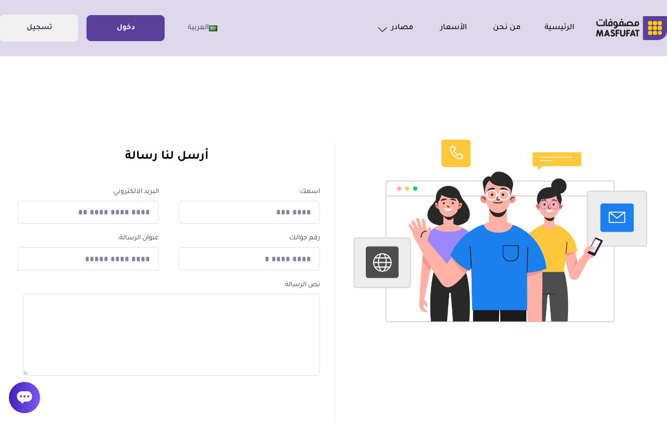
scroll to position [3, 0]
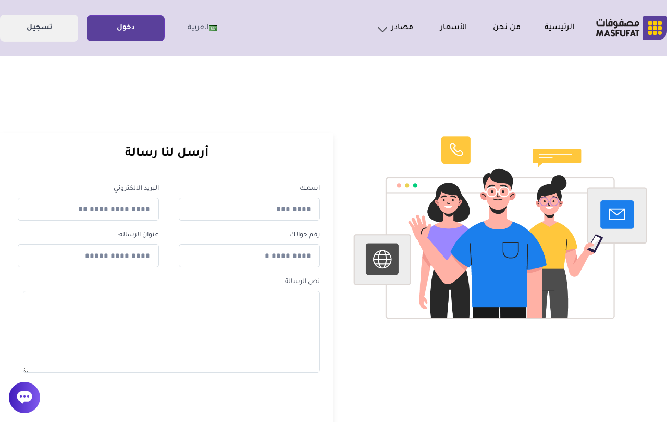
click at [124, 33] on link "دخول" at bounding box center [125, 28] width 77 height 23
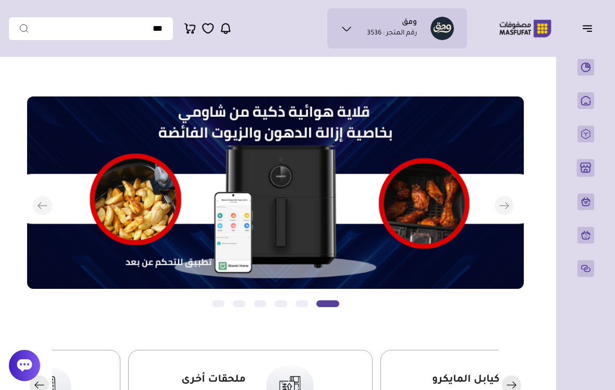
click at [583, 37] on button "button" at bounding box center [590, 28] width 32 height 20
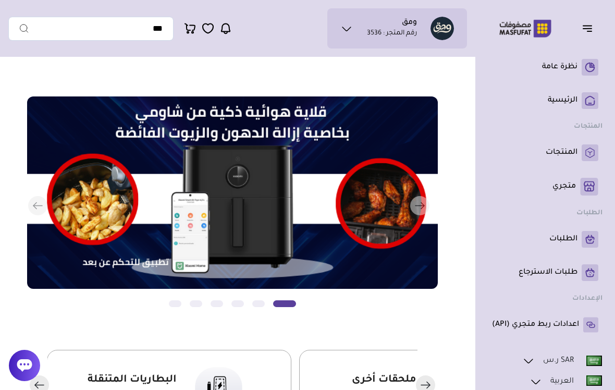
click at [581, 155] on rect at bounding box center [589, 152] width 17 height 17
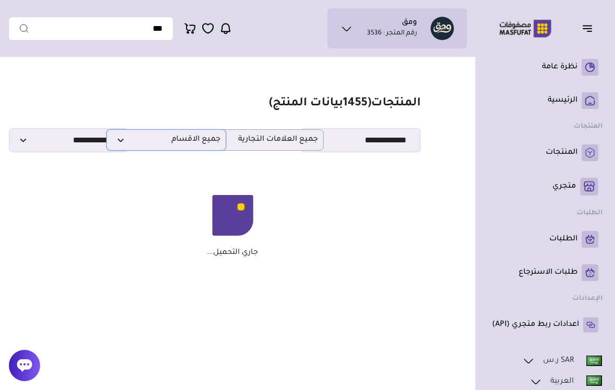
click at [197, 144] on span "جميع الاقسام" at bounding box center [166, 140] width 108 height 10
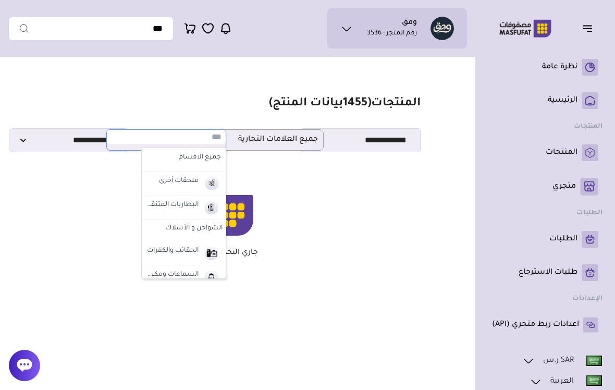
click at [319, 301] on div "مزامنة ( 0 ) تحديد الكل إلغاء التحديد ( 1455 بيانات المنتج) *******" at bounding box center [307, 244] width 598 height 365
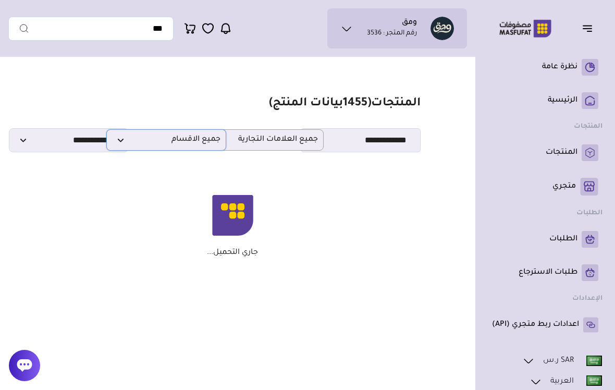
click at [182, 136] on span "جميع الاقسام" at bounding box center [166, 140] width 108 height 10
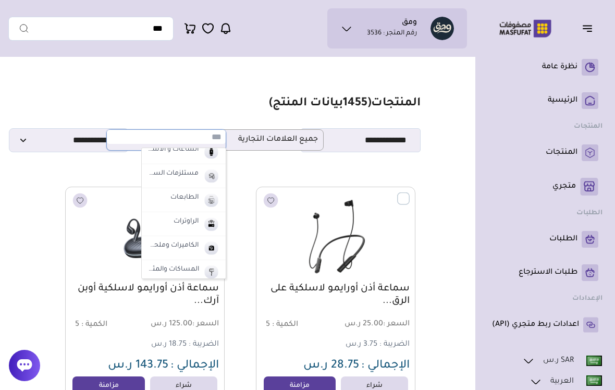
scroll to position [172, 0]
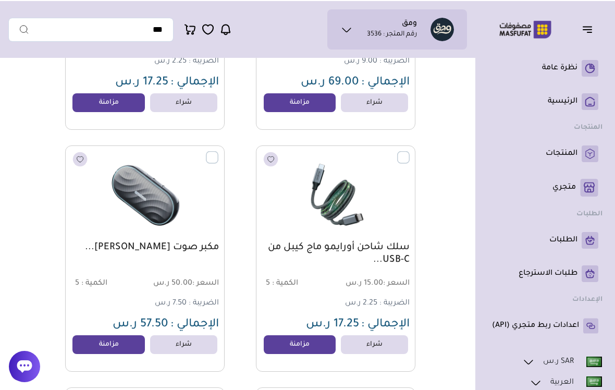
scroll to position [766, 0]
click at [394, 354] on link "شراء" at bounding box center [374, 344] width 67 height 19
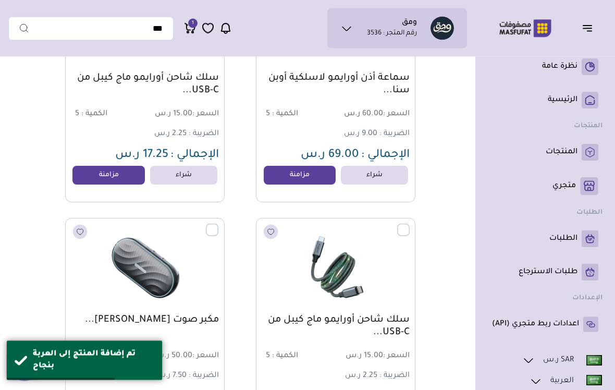
scroll to position [687, 0]
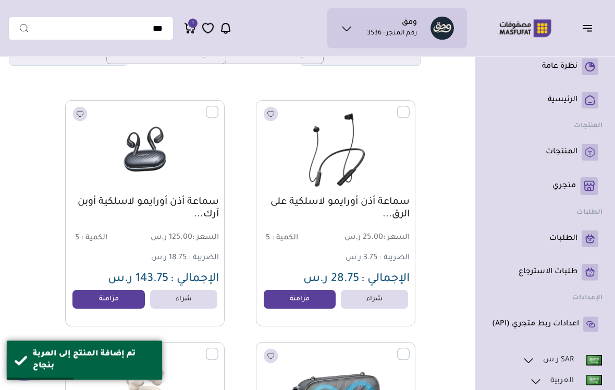
scroll to position [86, 0]
click at [133, 304] on link "مزامنة" at bounding box center [108, 299] width 72 height 19
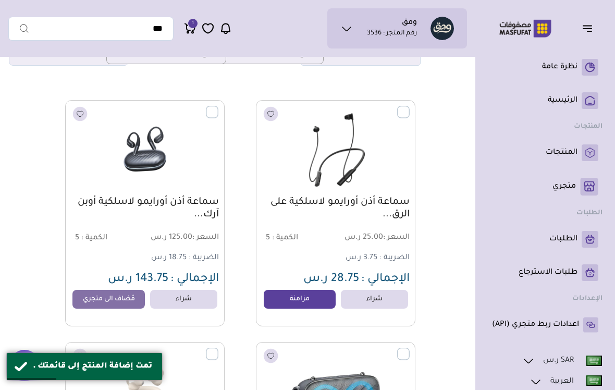
click at [580, 191] on rect at bounding box center [589, 187] width 18 height 18
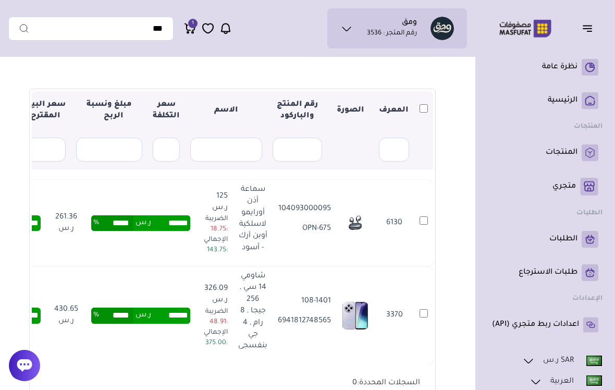
scroll to position [124, 0]
click at [432, 389] on section "متجري المنتجات المختارة المنتجات المتزامنة المنتجات غير المتزامنة حفظ ومزامنة ا…" at bounding box center [232, 182] width 448 height 488
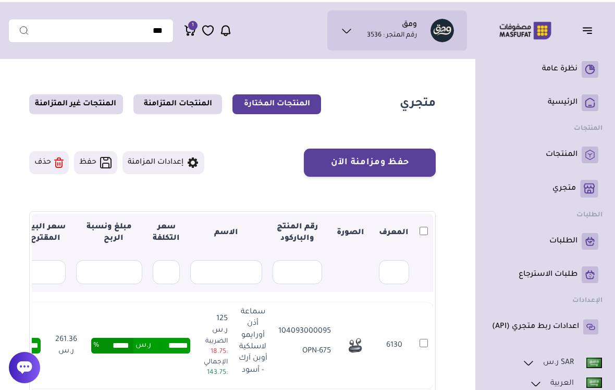
scroll to position [0, 0]
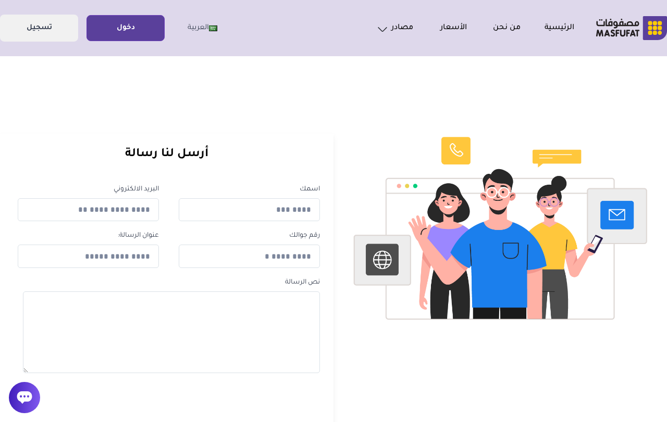
scroll to position [3, 0]
click at [135, 30] on link "دخول" at bounding box center [125, 28] width 77 height 23
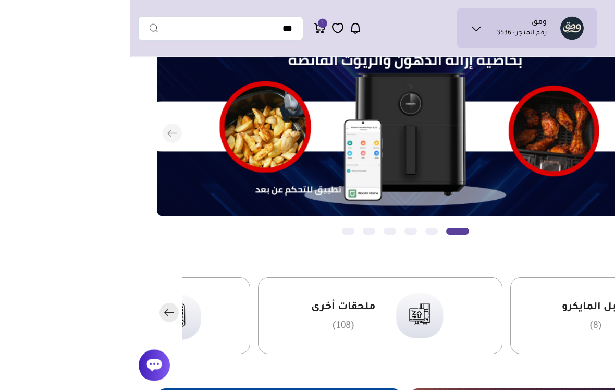
scroll to position [72, -130]
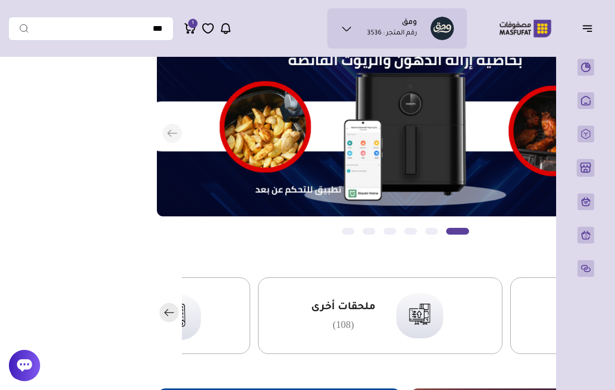
click at [585, 29] on icon "button" at bounding box center [587, 29] width 8 height 0
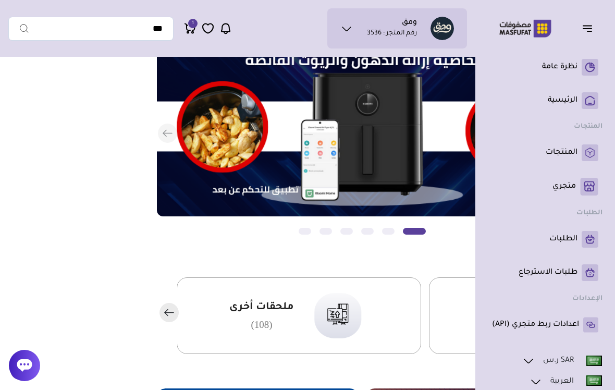
click at [560, 187] on p "متجري ( 0 )" at bounding box center [563, 186] width 23 height 10
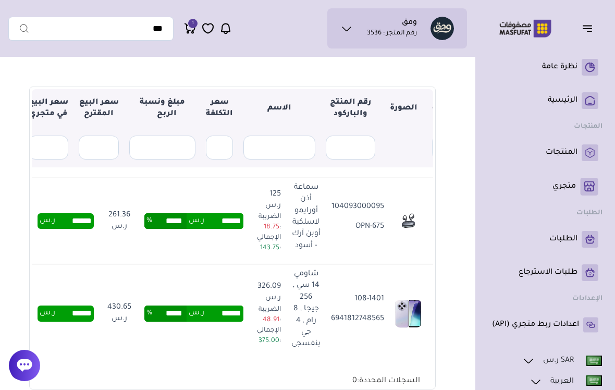
scroll to position [0, -54]
click at [332, 229] on p "OPN-675" at bounding box center [358, 226] width 53 height 11
click at [409, 224] on img at bounding box center [409, 221] width 28 height 28
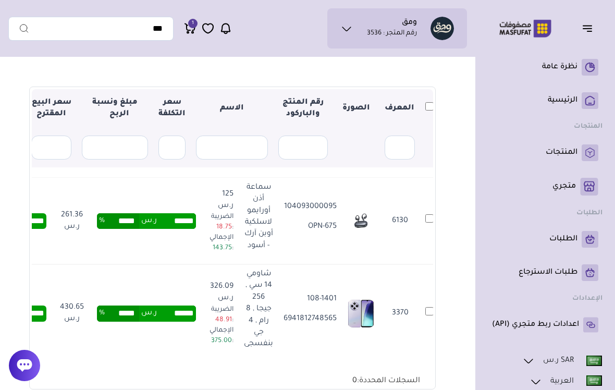
scroll to position [0, -6]
click at [422, 225] on td "6130" at bounding box center [429, 221] width 19 height 86
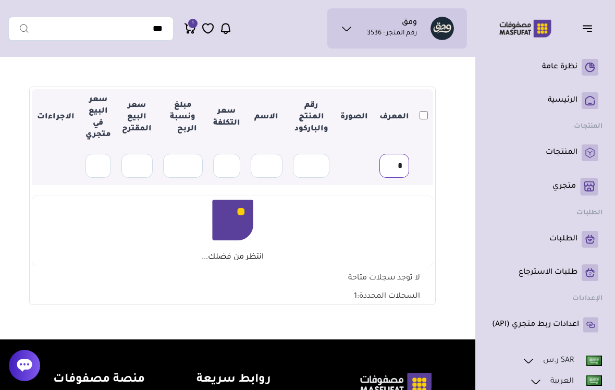
scroll to position [0, 0]
click at [413, 122] on th "المعرف" at bounding box center [394, 117] width 40 height 57
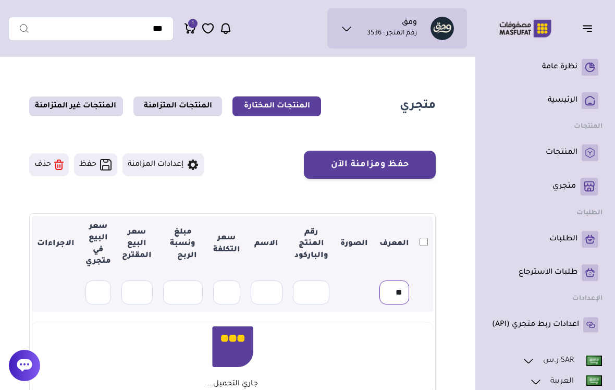
type input "*"
click at [401, 296] on input "*" at bounding box center [394, 292] width 30 height 24
click at [438, 333] on section "متجري المنتجات المختارة المنتجات المتزامنة المنتجات غير المتزامنة حفظ ومزامنة ا…" at bounding box center [232, 264] width 448 height 404
click at [438, 332] on section "متجري المنتجات المختارة المنتجات المتزامنة المنتجات غير المتزامنة حفظ ومزامنة ا…" at bounding box center [232, 264] width 448 height 404
click at [33, 371] on div at bounding box center [24, 365] width 31 height 31
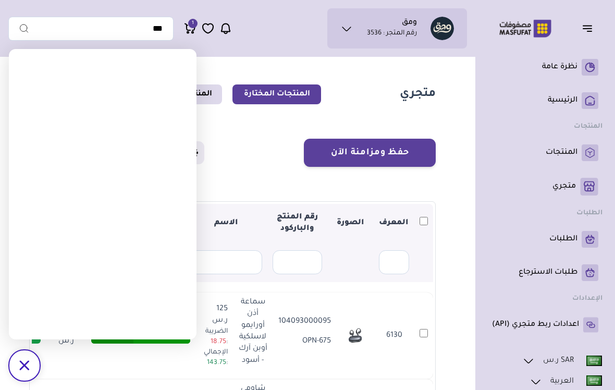
scroll to position [13, 0]
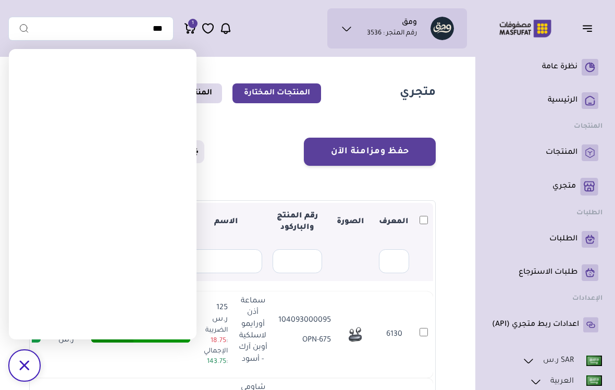
click at [267, 156] on div "حفظ ومزامنة الآن حفظ ومزامنة الآن إعدادات المزامنة" at bounding box center [232, 152] width 406 height 28
click at [282, 168] on section "حفظ ومزامنة الآن حفظ ومزامنة الآن إعدادات المزامنة ▼ 1" at bounding box center [232, 321] width 406 height 366
click at [252, 154] on div "حفظ ومزامنة الآن حفظ ومزامنة الآن إعدادات المزامنة" at bounding box center [232, 152] width 406 height 28
click at [251, 157] on div "حفظ ومزامنة الآن حفظ ومزامنة الآن إعدادات المزامنة" at bounding box center [232, 152] width 406 height 28
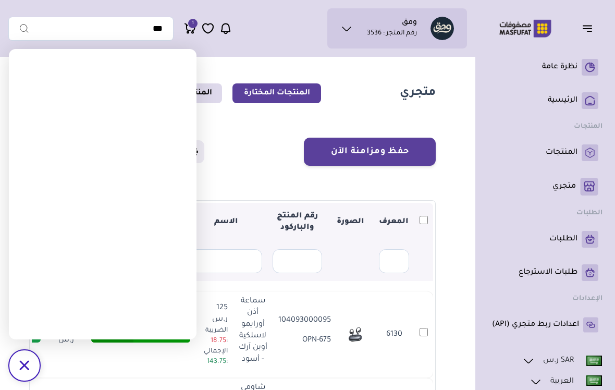
click at [394, 89] on section "متجري المنتجات المختارة المنتجات المتزامنة المنتجات غير المتزامنة" at bounding box center [232, 93] width 406 height 20
click at [393, 89] on section "متجري المنتجات المختارة المنتجات المتزامنة المنتجات غير المتزامنة" at bounding box center [232, 93] width 406 height 20
click at [380, 102] on section "متجري المنتجات المختارة المنتجات المتزامنة المنتجات غير المتزامنة" at bounding box center [232, 93] width 406 height 20
click at [350, 117] on section "متجري المنتجات المختارة المنتجات المتزامنة المنتجات غير المتزامنة حفظ ومزامنة ا…" at bounding box center [232, 293] width 448 height 488
type input "****"
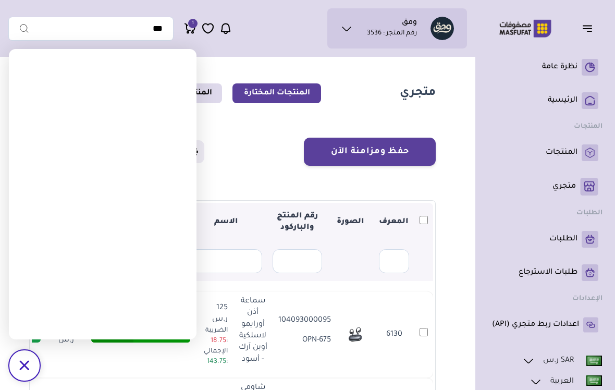
type input "****"
type input "******"
click at [445, 338] on section "متجري المنتجات المختارة المنتجات المتزامنة المنتجات غير المتزامنة حفظ ومزامنة ا…" at bounding box center [232, 293] width 448 height 488
click at [26, 370] on icon "/svg>" at bounding box center [24, 365] width 10 height 10
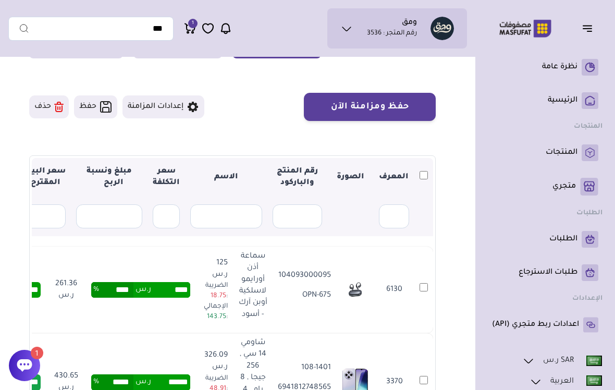
scroll to position [58, 0]
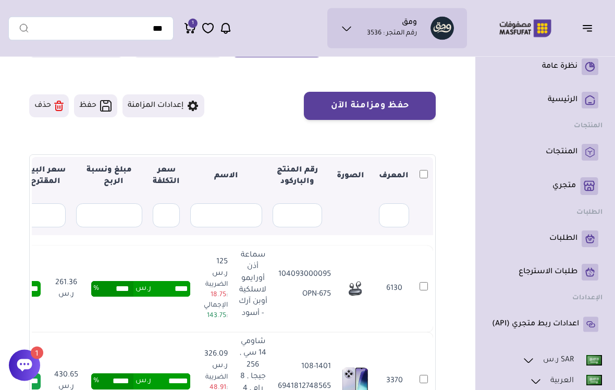
click at [420, 292] on td "6130" at bounding box center [423, 289] width 19 height 86
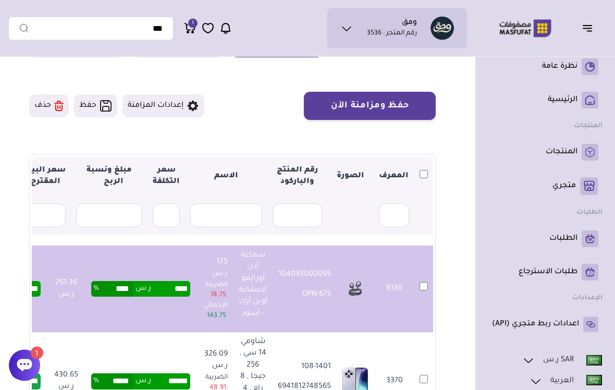
scroll to position [59, 0]
click at [422, 106] on button "حفظ ومزامنة الآن" at bounding box center [370, 106] width 132 height 28
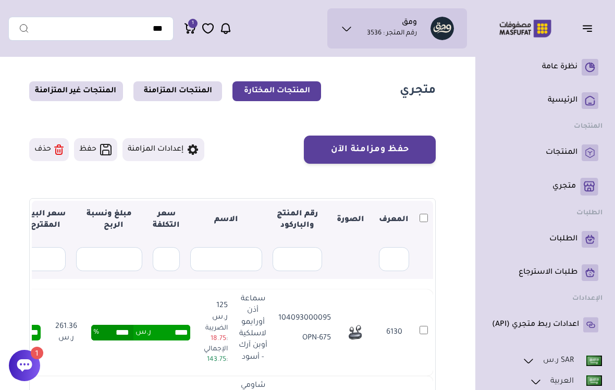
scroll to position [2, 0]
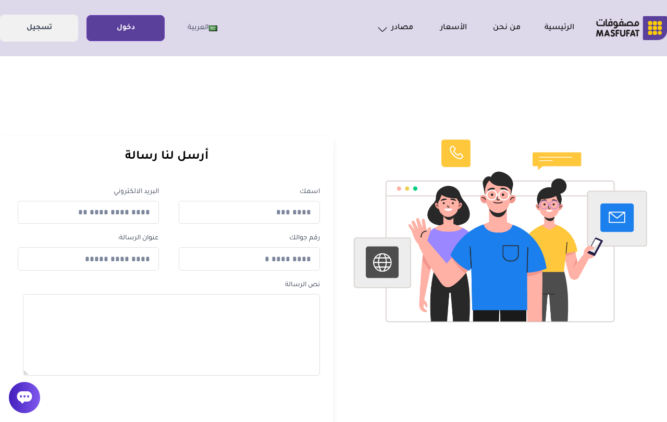
scroll to position [3, 0]
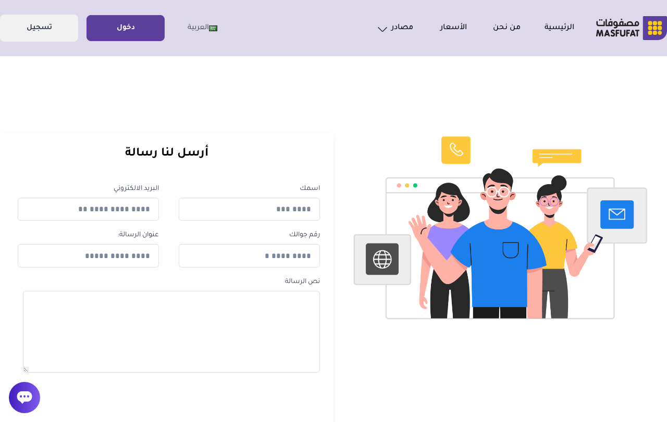
click at [125, 32] on link "دخول" at bounding box center [125, 28] width 77 height 23
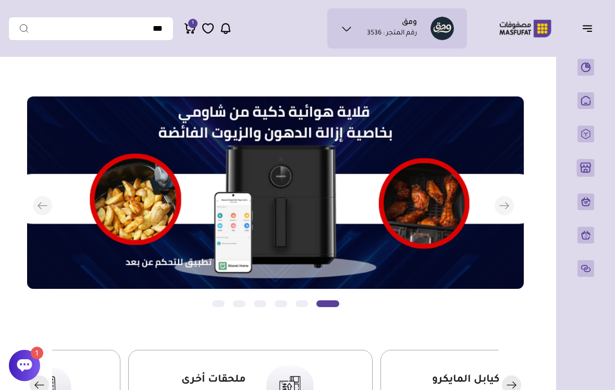
click at [584, 35] on button "button" at bounding box center [590, 28] width 32 height 20
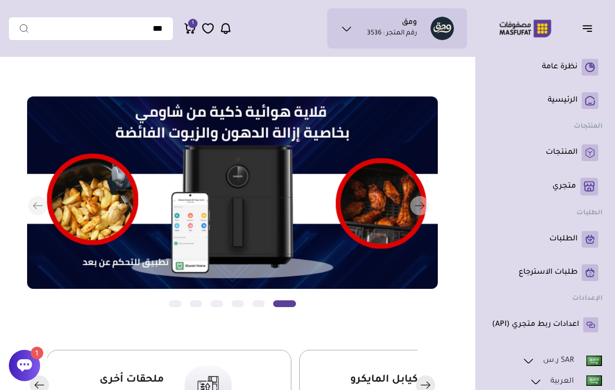
click at [578, 191] on link "متجري ( 0 )" at bounding box center [545, 187] width 106 height 18
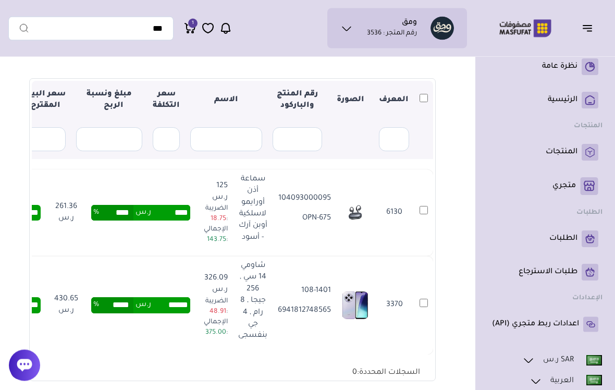
scroll to position [141, 0]
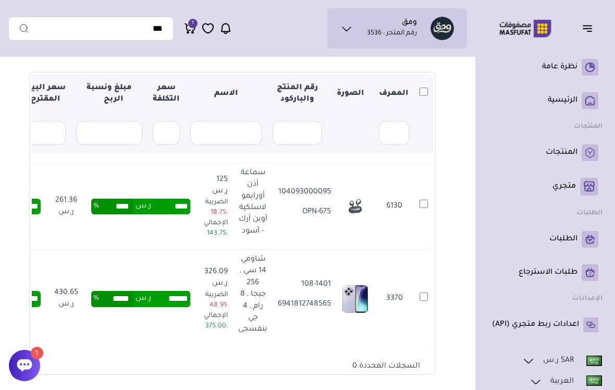
click at [17, 373] on icon at bounding box center [25, 365] width 16 height 16
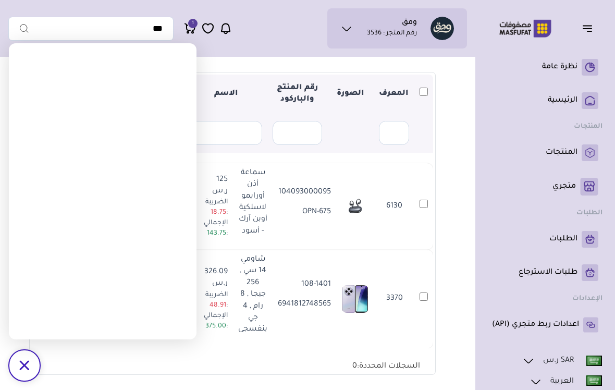
click at [465, 139] on div "متجري المنتجات المختارة المنتجات المتزامنة المنتجات غير المتزامنة حفظ ومزامنة ا…" at bounding box center [307, 165] width 598 height 488
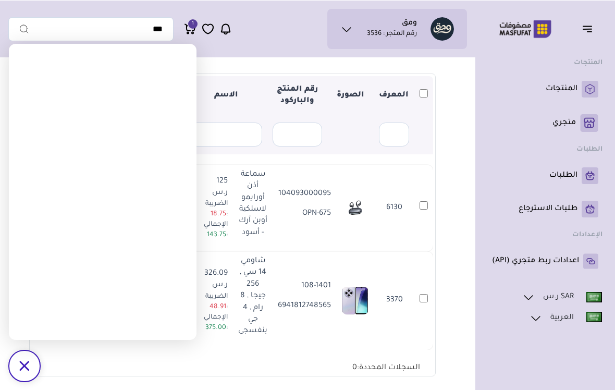
scroll to position [65, 0]
click at [18, 381] on div "/svg>" at bounding box center [24, 365] width 31 height 31
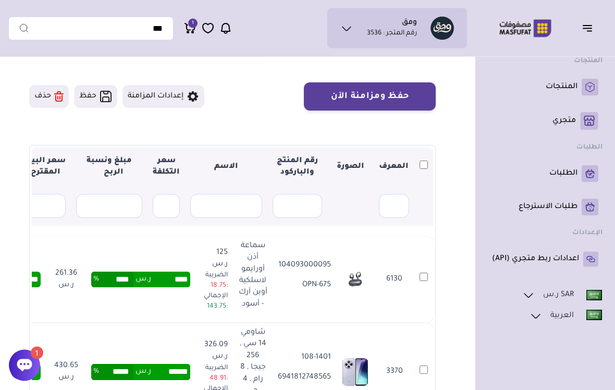
scroll to position [68, 0]
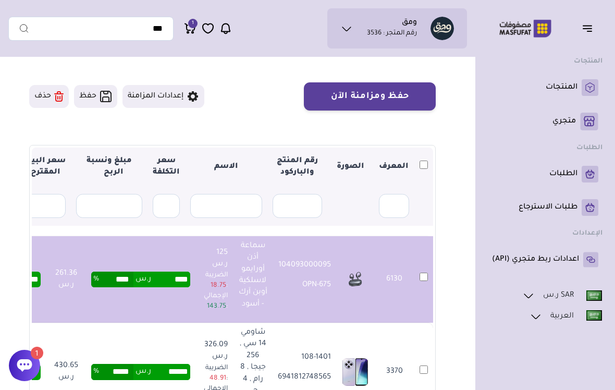
click at [410, 104] on button "حفظ ومزامنة الآن" at bounding box center [370, 96] width 132 height 28
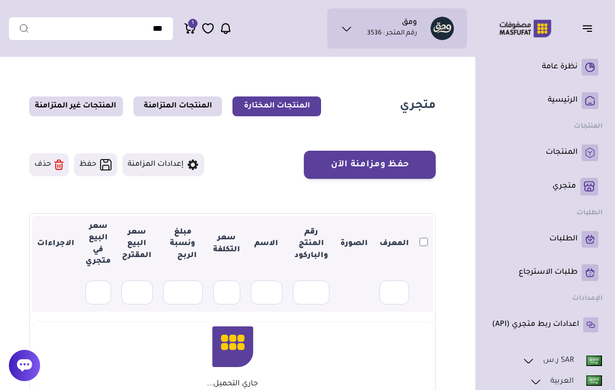
scroll to position [68, 0]
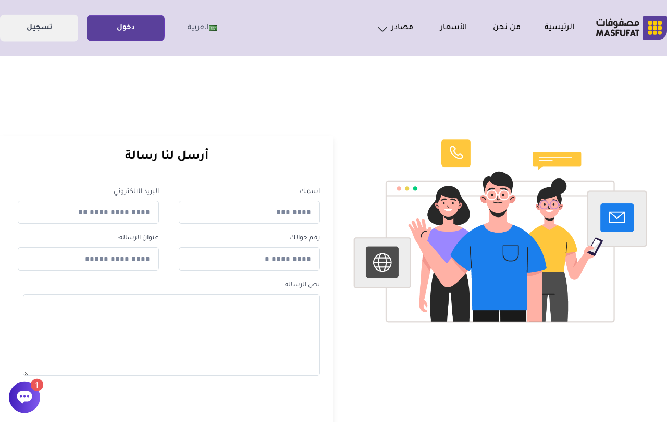
click at [141, 36] on link "دخول" at bounding box center [125, 28] width 77 height 23
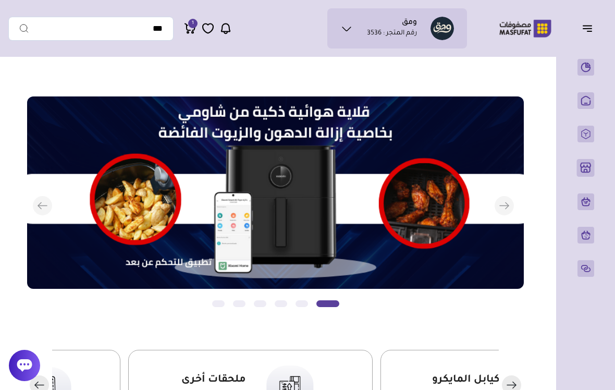
click at [22, 375] on div at bounding box center [24, 365] width 31 height 31
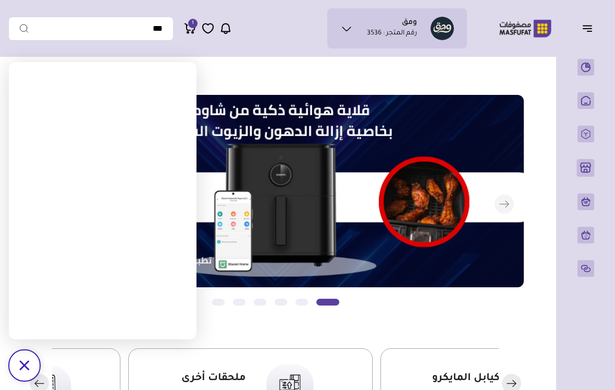
scroll to position [2, 0]
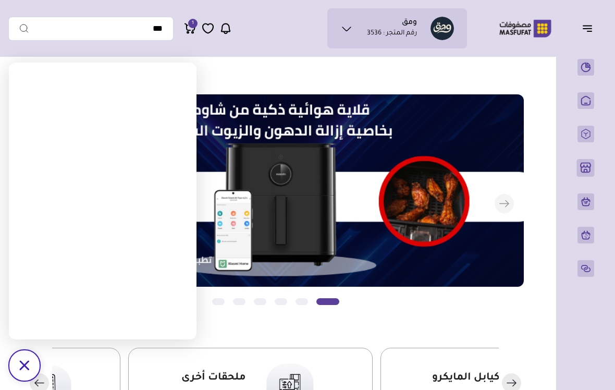
click at [20, 365] on icon "/svg>" at bounding box center [24, 365] width 10 height 10
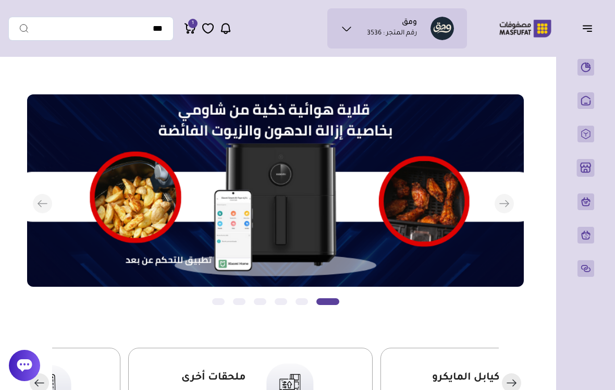
click at [182, 39] on ul "0" at bounding box center [119, 29] width 223 height 24
click at [180, 76] on div "x 1 سلك شاحن أورايمو ماج كيبل من U..." at bounding box center [102, 97] width 171 height 44
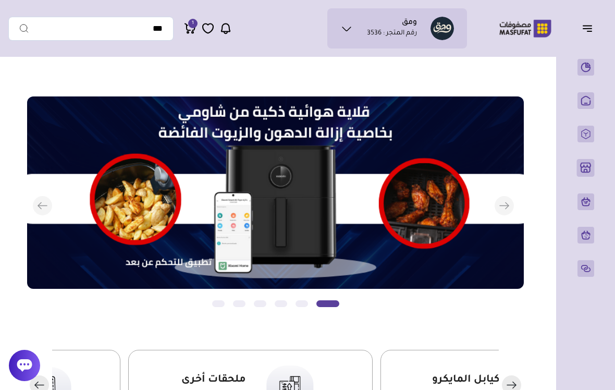
click at [190, 30] on icon at bounding box center [190, 27] width 10 height 7
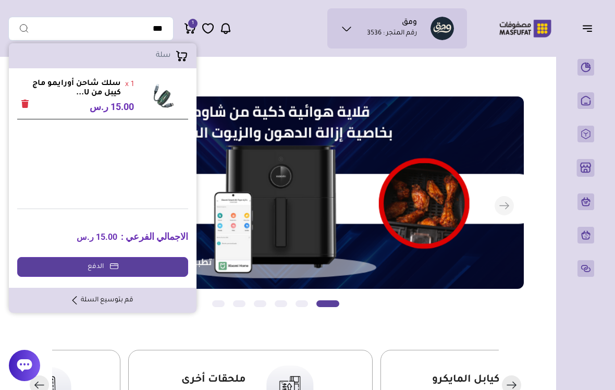
click at [190, 30] on icon at bounding box center [190, 27] width 10 height 7
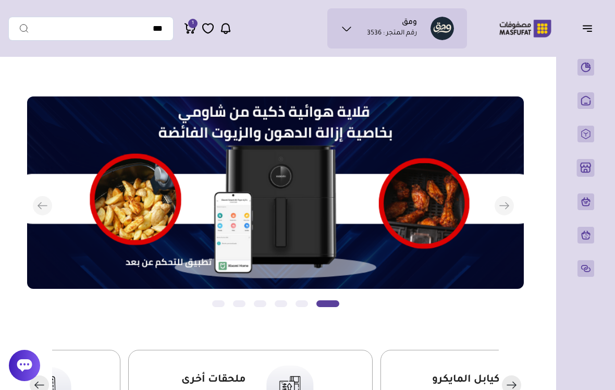
click at [191, 30] on icon at bounding box center [190, 27] width 10 height 7
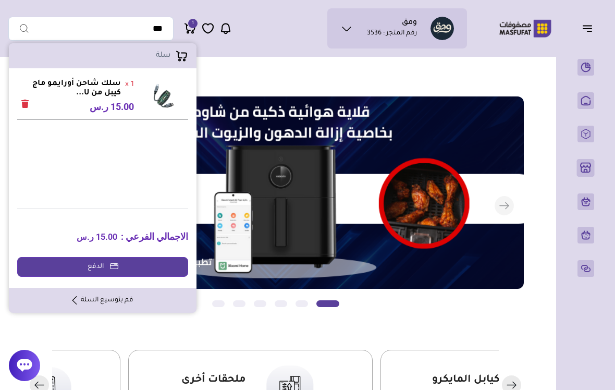
click at [21, 110] on button "Remove" at bounding box center [25, 105] width 16 height 16
click at [21, 96] on strong "سلك شاحن أورايمو ماج كيبل من U..." at bounding box center [69, 88] width 104 height 19
click at [28, 108] on span "Remove" at bounding box center [24, 106] width 7 height 8
click at [29, 103] on button "Remove" at bounding box center [25, 105] width 16 height 16
click at [28, 103] on icon "Remove" at bounding box center [24, 103] width 7 height 8
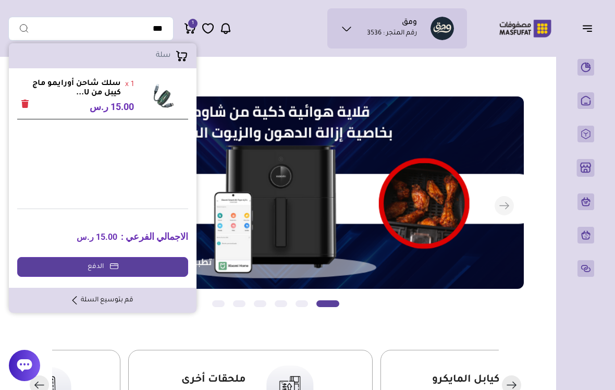
click at [25, 107] on icon "Remove" at bounding box center [24, 103] width 7 height 8
click at [28, 107] on icon "Remove" at bounding box center [24, 103] width 7 height 8
click at [34, 94] on strong "سلك شاحن أورايمو ماج كيبل من U..." at bounding box center [69, 88] width 104 height 19
click at [27, 101] on icon "Remove" at bounding box center [24, 103] width 7 height 8
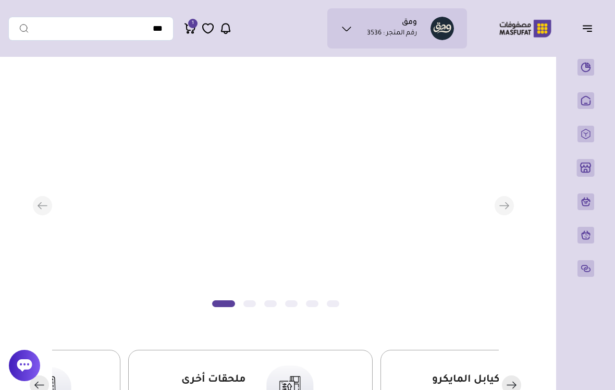
click at [28, 103] on icon "Remove" at bounding box center [24, 103] width 7 height 8
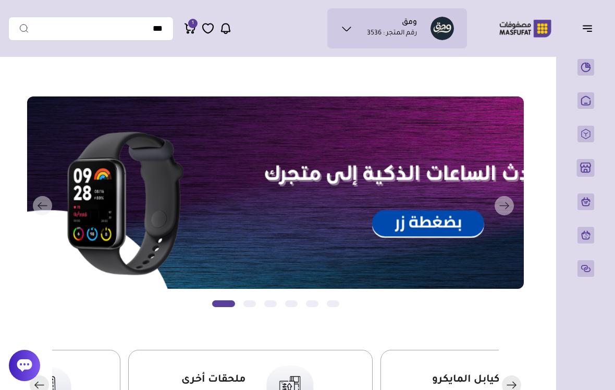
click at [26, 104] on icon "Remove" at bounding box center [24, 103] width 7 height 8
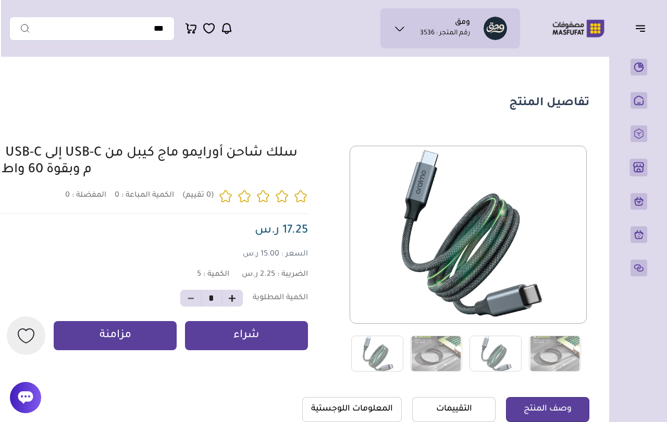
click at [633, 34] on button "button" at bounding box center [642, 28] width 32 height 20
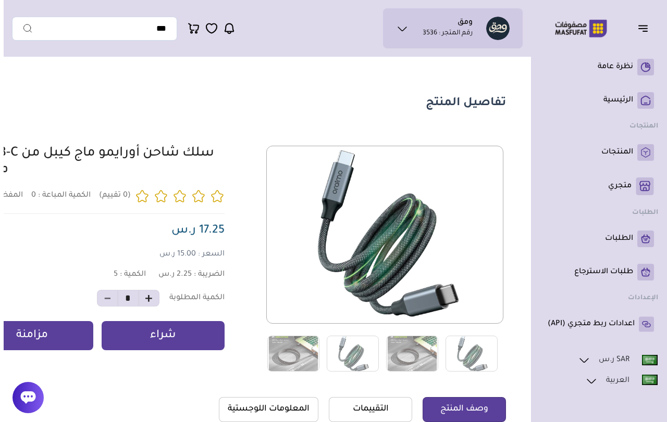
click at [30, 402] on icon at bounding box center [24, 398] width 15 height 13
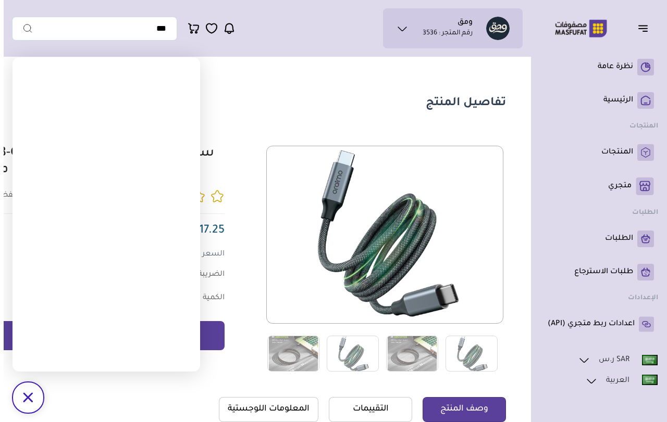
scroll to position [0, -4]
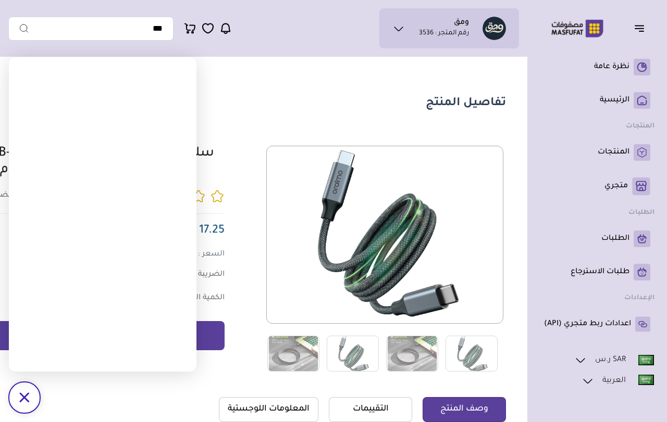
click at [29, 402] on icon "/svg>" at bounding box center [24, 398] width 10 height 10
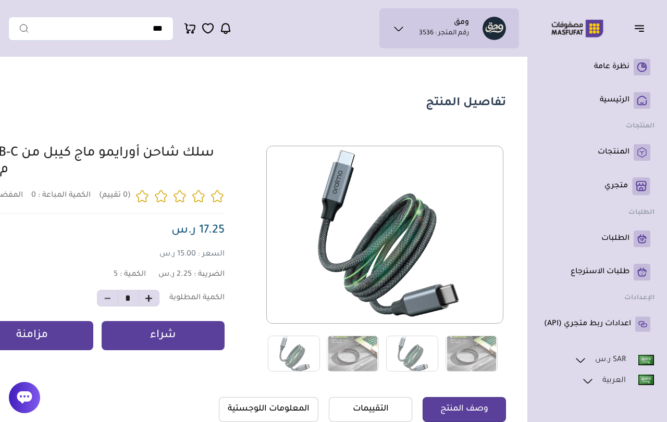
click at [23, 404] on icon at bounding box center [25, 398] width 16 height 16
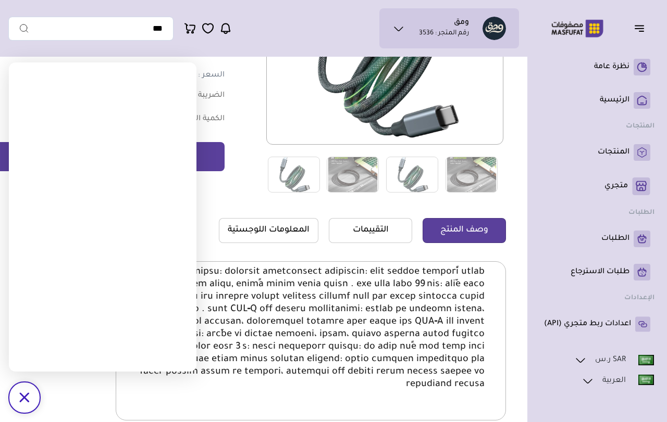
scroll to position [179, -4]
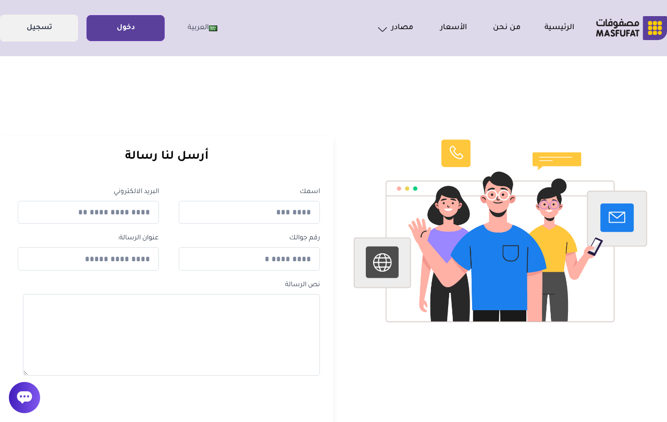
scroll to position [3, 0]
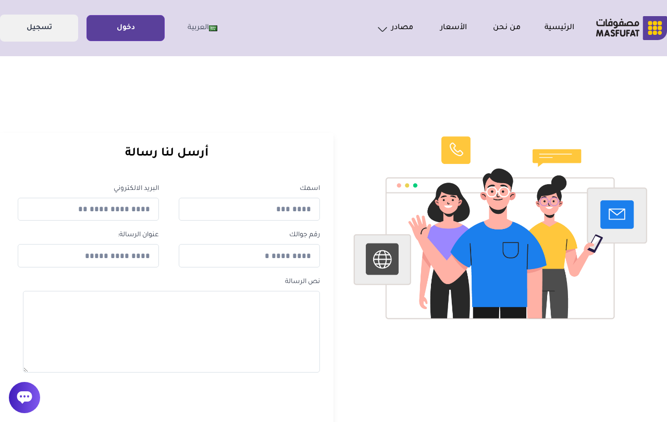
click at [132, 29] on link "دخول" at bounding box center [125, 28] width 77 height 23
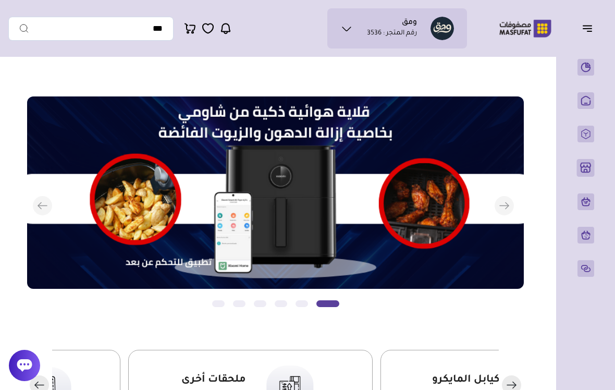
click at [29, 371] on icon at bounding box center [25, 365] width 16 height 16
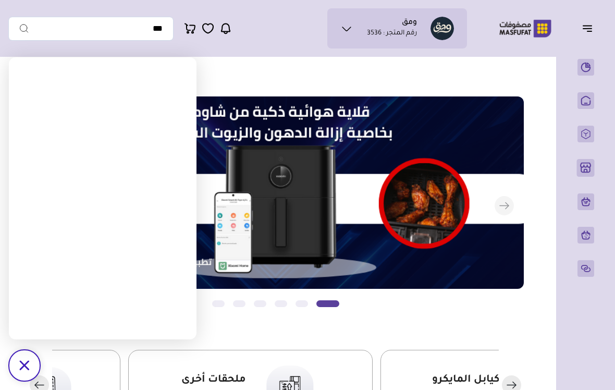
click at [28, 371] on div "/svg>" at bounding box center [24, 365] width 31 height 31
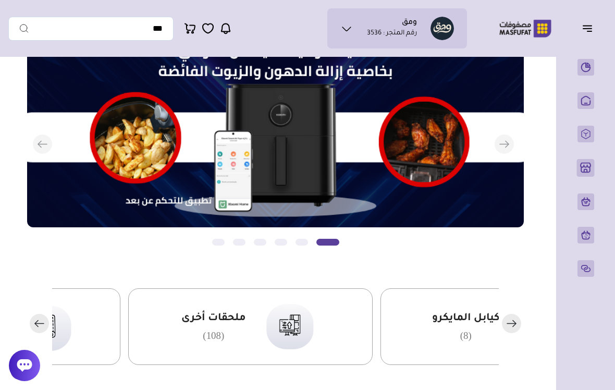
scroll to position [64, 0]
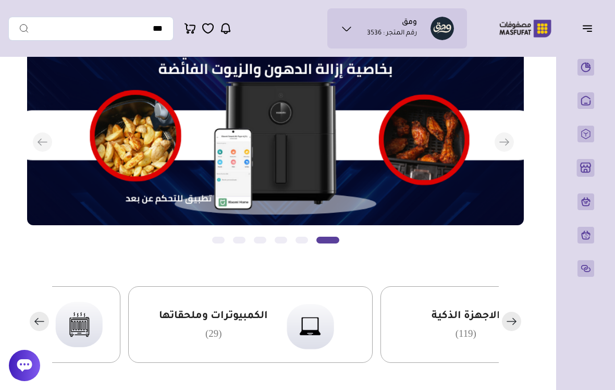
click at [511, 331] on img at bounding box center [543, 323] width 64 height 61
click at [431, 330] on div "الاجهزة الذكية (119)" at bounding box center [465, 324] width 69 height 30
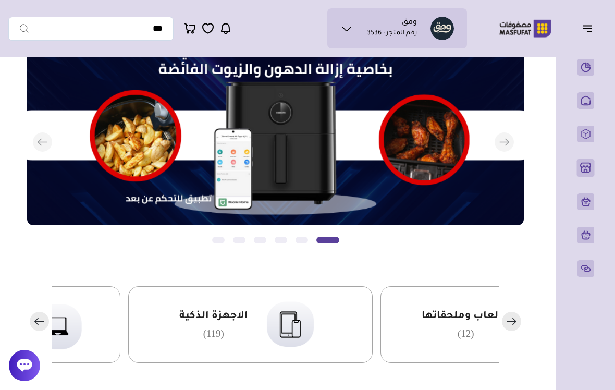
click at [322, 340] on img at bounding box center [290, 323] width 64 height 61
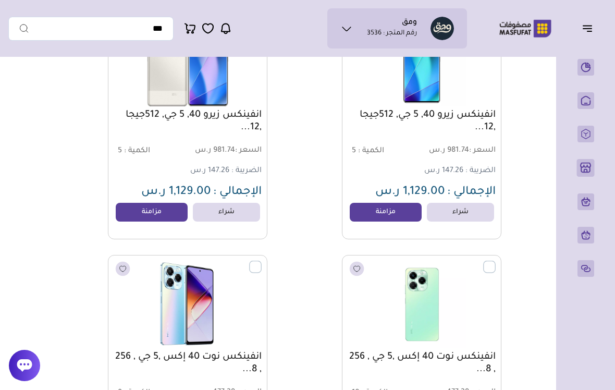
scroll to position [175, 0]
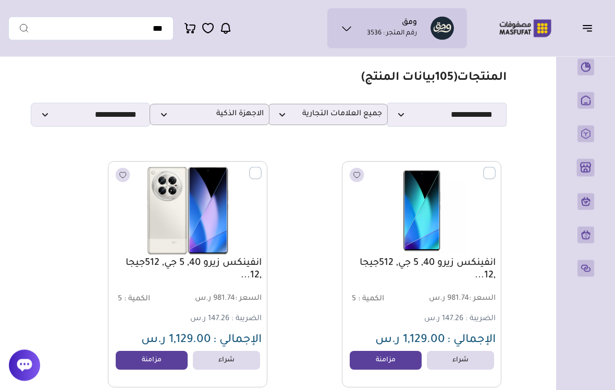
scroll to position [0, 0]
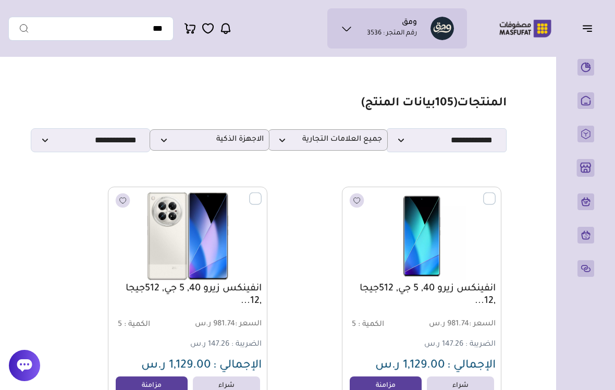
click at [34, 357] on div at bounding box center [24, 365] width 31 height 31
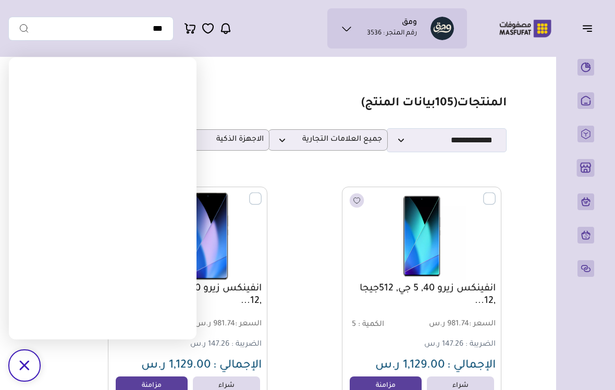
click at [33, 357] on div "/svg>" at bounding box center [24, 365] width 31 height 31
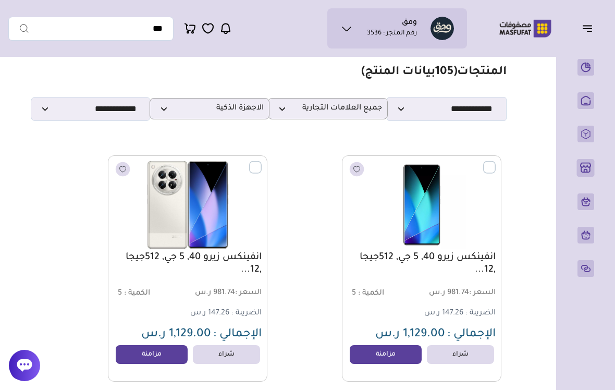
scroll to position [41, 0]
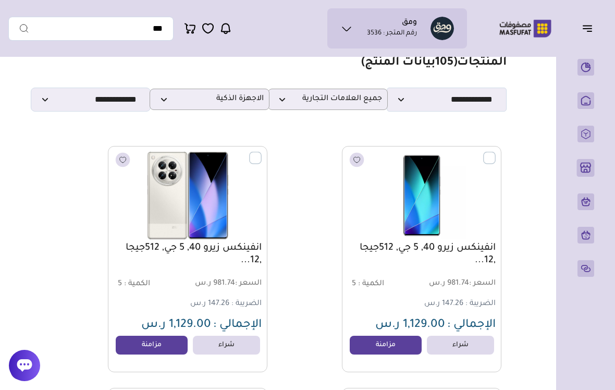
click at [33, 374] on div at bounding box center [24, 365] width 31 height 31
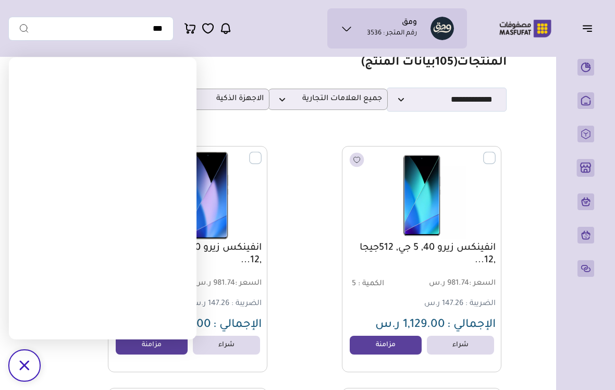
click at [302, 212] on div "انفينكس زيرو 40, 5 جي, 512جيجا ,12... السعر : 981.74 ر.س الكمية : 5 147.26 ر.س" at bounding box center [392, 259] width 218 height 226
click at [31, 370] on div "/svg>" at bounding box center [24, 365] width 31 height 31
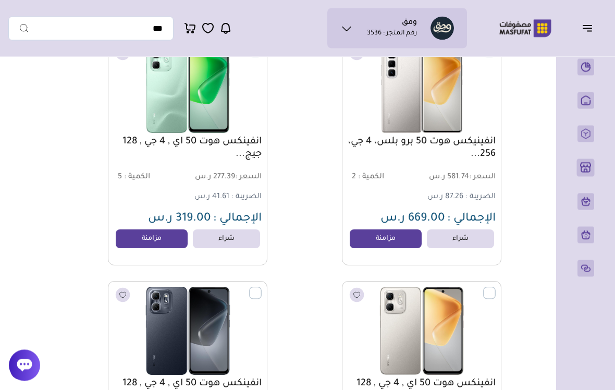
scroll to position [1840, 0]
click at [320, 237] on div "انفينيكس هوت 50 برو بلس، 4 جي، 256... السعر : 581.74 ر.س الكمية : 2" at bounding box center [392, 152] width 218 height 226
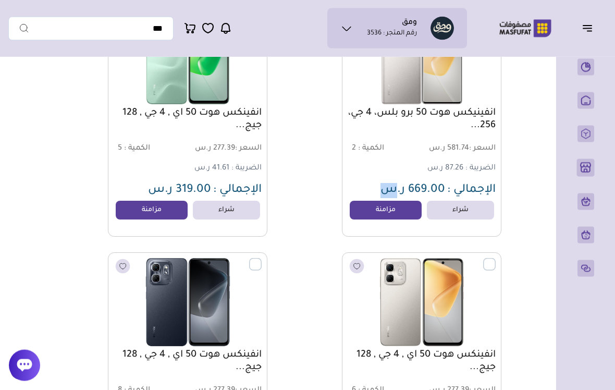
scroll to position [1869, 0]
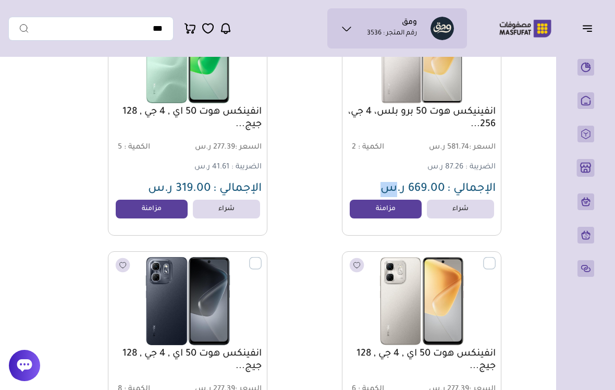
click at [313, 261] on div "انفينكس هوت 50 اي , 4 جي , 128 جيج... السعر : 277.39 ر.س الكمية : 6 41.61 ر.س" at bounding box center [392, 364] width 218 height 226
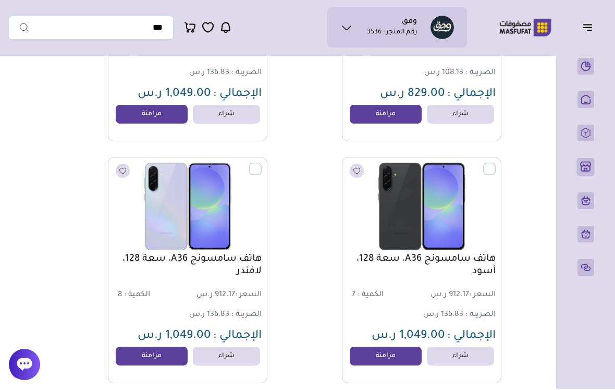
scroll to position [3414, 0]
click at [28, 373] on icon at bounding box center [25, 365] width 16 height 16
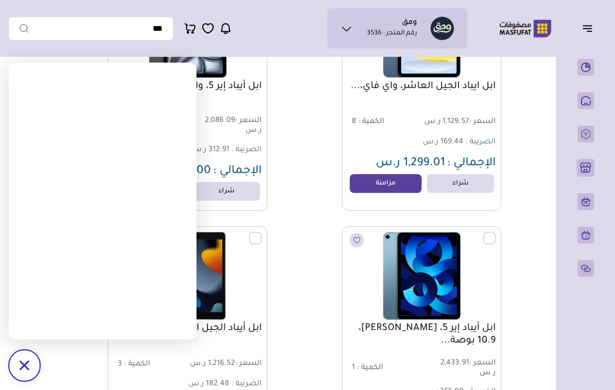
scroll to position [11806, 0]
click at [30, 357] on div "/svg>" at bounding box center [24, 365] width 31 height 31
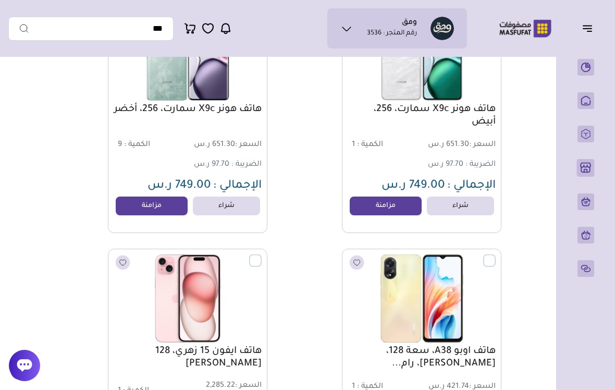
scroll to position [11062, 0]
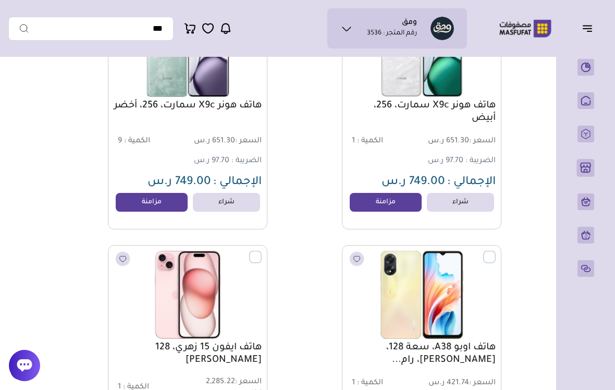
click at [262, 252] on label at bounding box center [262, 251] width 0 height 1
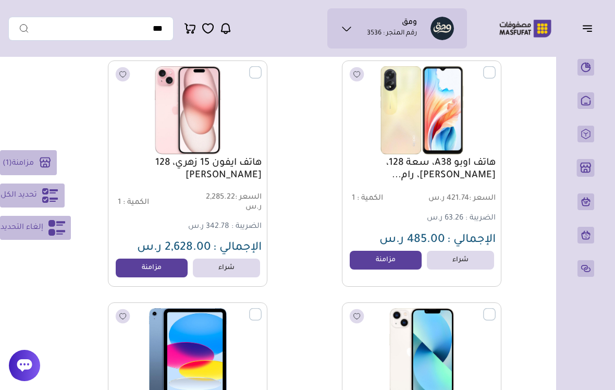
scroll to position [11247, 0]
click at [53, 170] on rect at bounding box center [45, 163] width 18 height 18
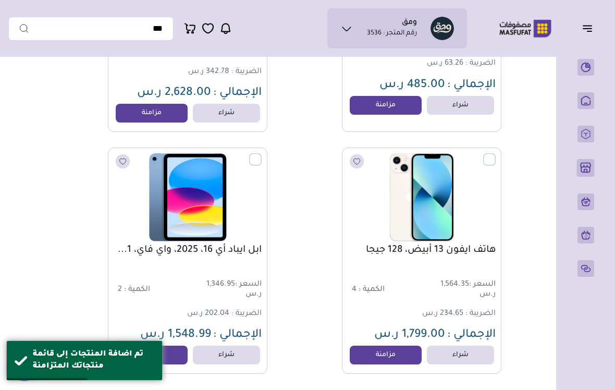
scroll to position [11406, 0]
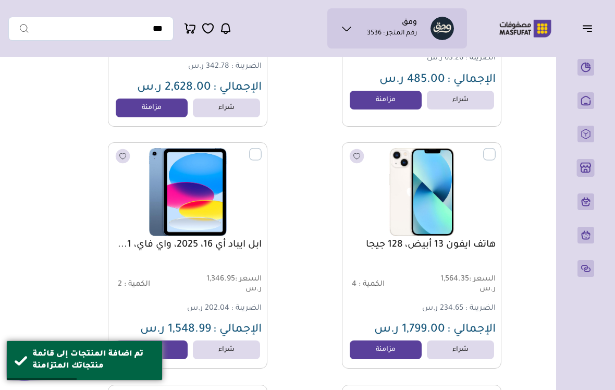
click at [391, 359] on link "مزامنة" at bounding box center [386, 349] width 72 height 19
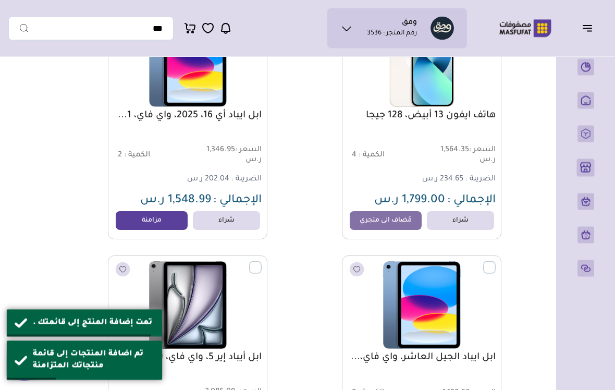
scroll to position [11539, 0]
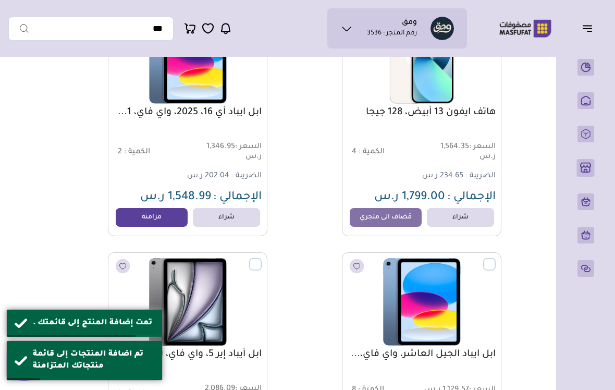
click at [169, 227] on link "مزامنة" at bounding box center [152, 217] width 72 height 19
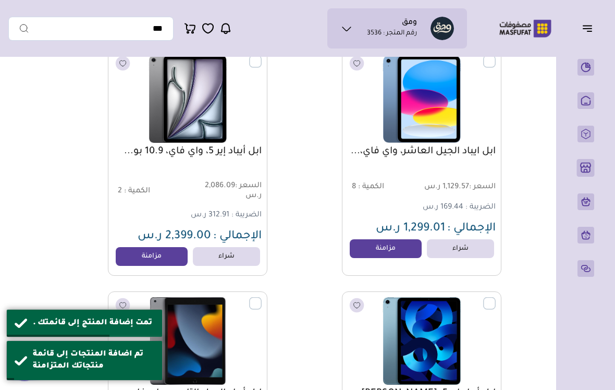
scroll to position [11745, 0]
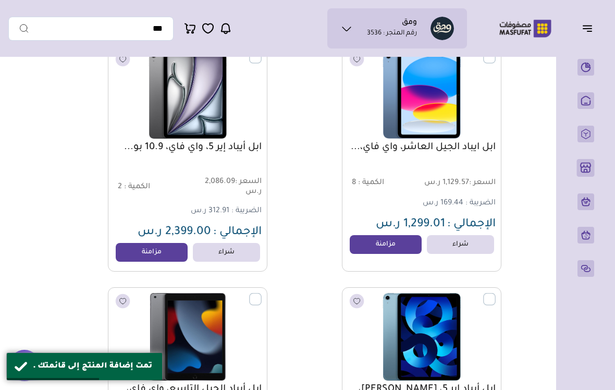
click at [393, 244] on link "مزامنة" at bounding box center [386, 244] width 72 height 19
click at [172, 252] on link "مزامنة" at bounding box center [152, 252] width 72 height 19
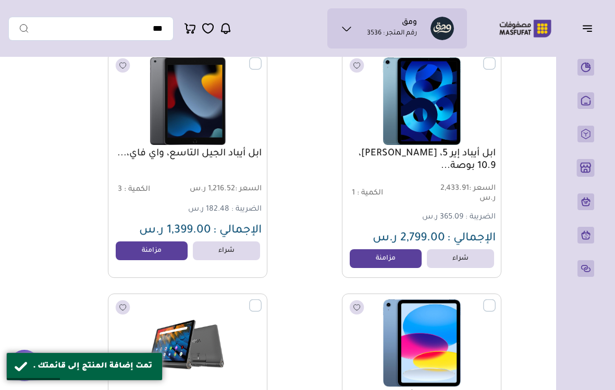
scroll to position [11984, 0]
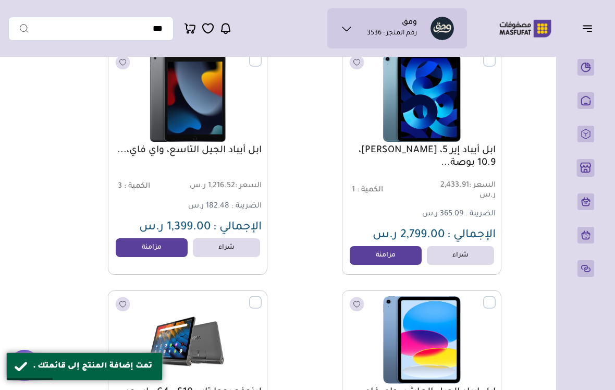
click at [369, 260] on link "مزامنة" at bounding box center [386, 255] width 72 height 19
click at [153, 257] on link "مزامنة" at bounding box center [152, 247] width 72 height 19
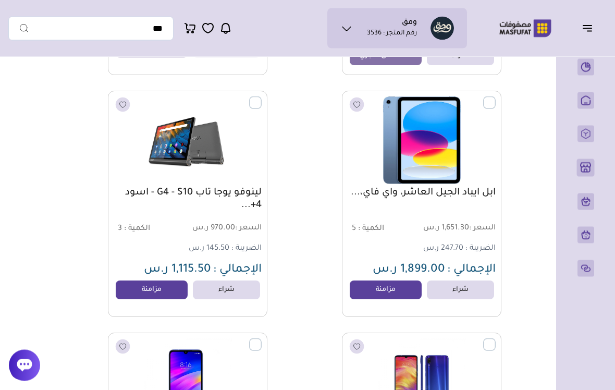
scroll to position [12183, 0]
click at [376, 299] on link "مزامنة" at bounding box center [386, 289] width 72 height 19
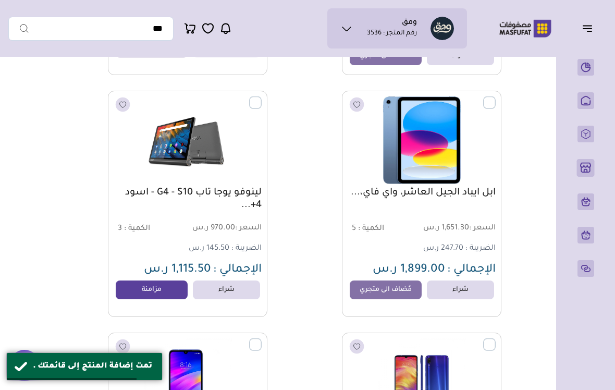
scroll to position [12183, 0]
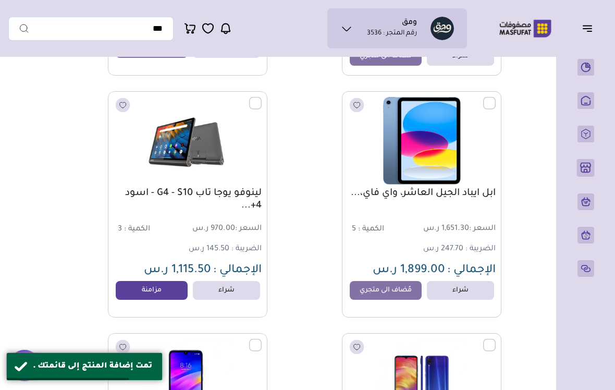
click at [576, 37] on button "button" at bounding box center [590, 28] width 32 height 20
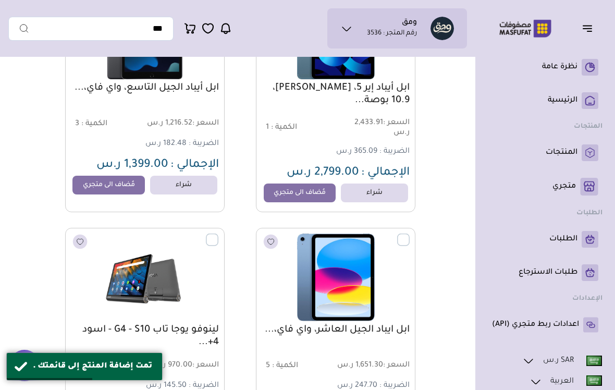
scroll to position [12033, 0]
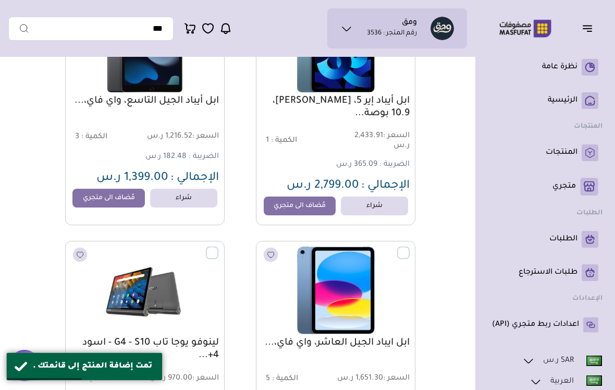
click at [22, 357] on div "تمت إضافة المنتج إلى قائمتك ." at bounding box center [84, 366] width 156 height 28
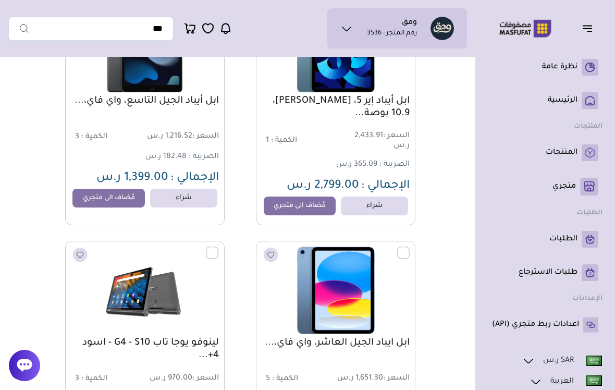
click at [28, 362] on icon at bounding box center [24, 365] width 15 height 13
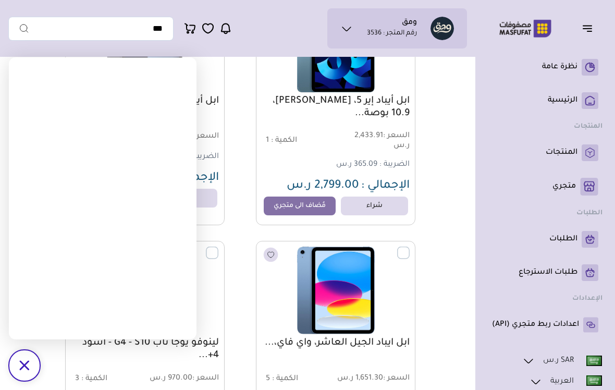
click at [246, 275] on div "ابل ايباد الجيل العاشر، واي فاي،... السعر : 1,651.30 ر.س الكمية : 5" at bounding box center [327, 354] width 175 height 226
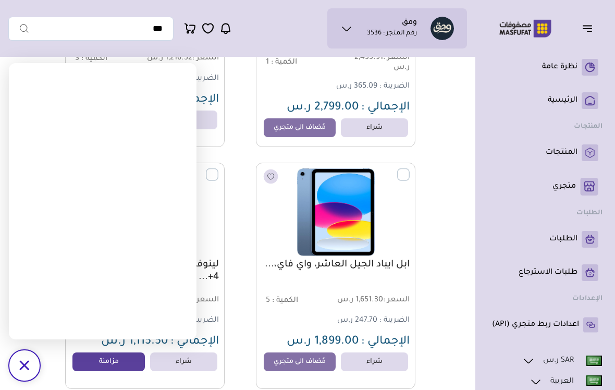
scroll to position [12112, 0]
click at [28, 362] on icon at bounding box center [24, 365] width 10 height 10
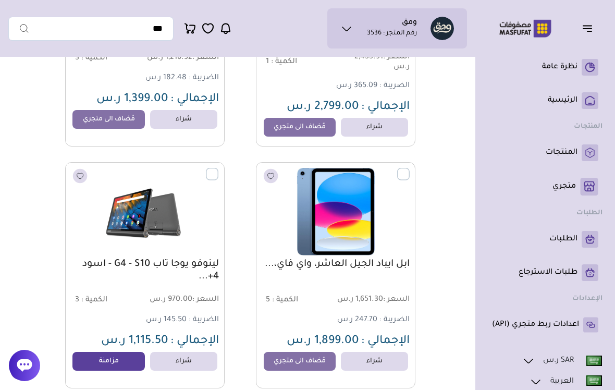
click at [583, 193] on rect at bounding box center [589, 187] width 18 height 18
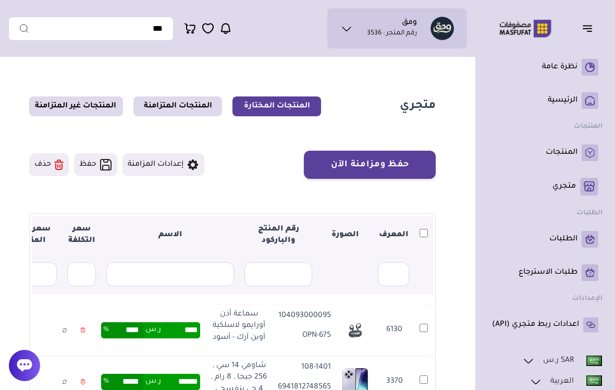
click at [91, 340] on link at bounding box center [83, 330] width 16 height 20
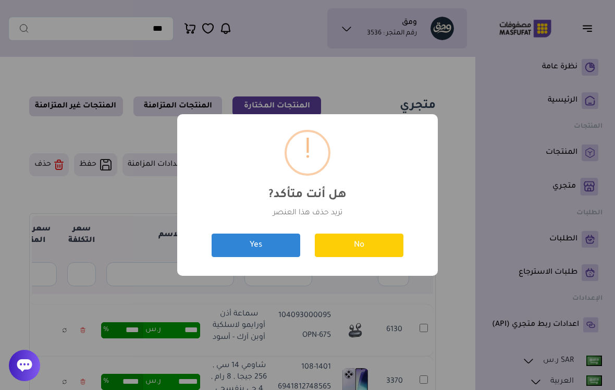
click at [252, 244] on button "Yes" at bounding box center [255, 244] width 89 height 23
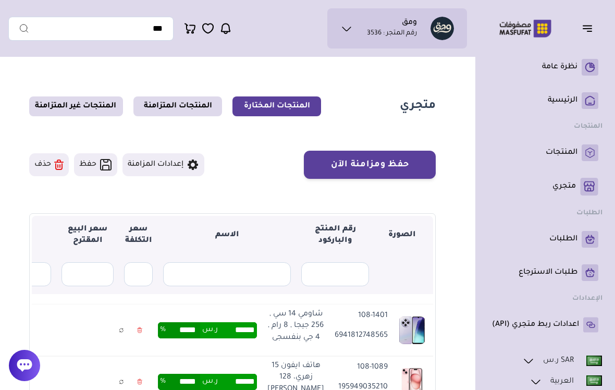
click at [142, 338] on icon at bounding box center [139, 329] width 5 height 15
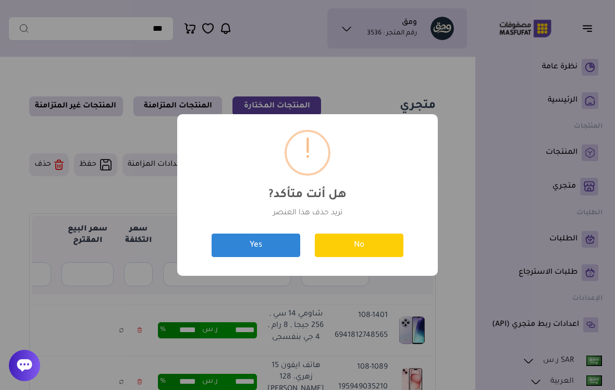
click at [254, 237] on button "Yes" at bounding box center [255, 244] width 89 height 23
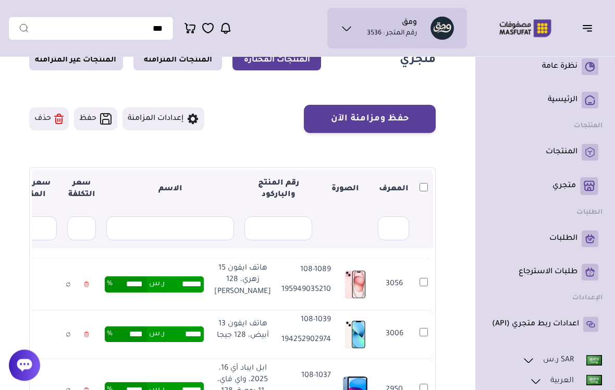
scroll to position [46, 0]
type input "****"
type input "*"
click at [209, 259] on td "*** ر.س **** %" at bounding box center [153, 284] width 109 height 52
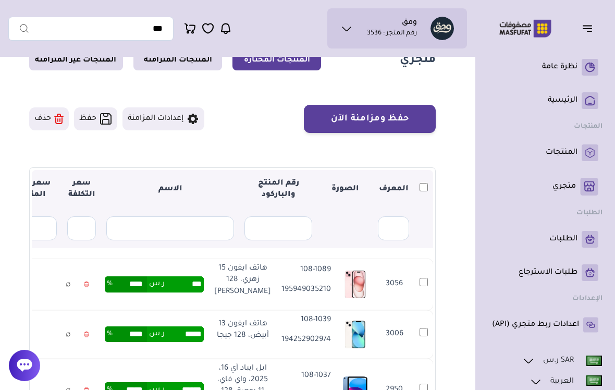
type input "******"
type input "****"
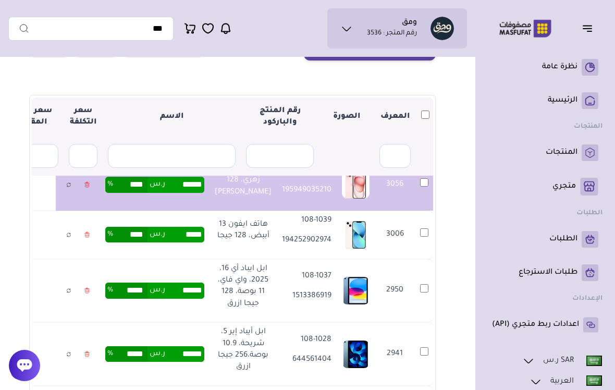
scroll to position [0, -1]
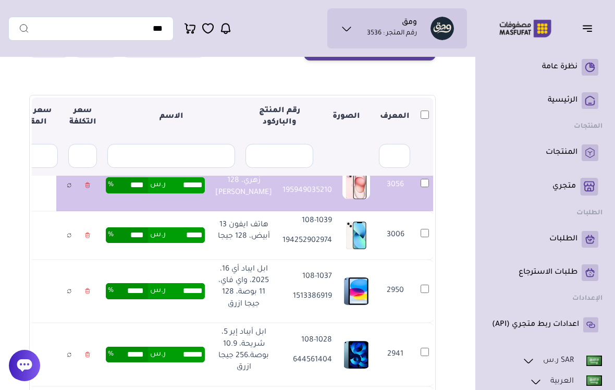
click at [77, 192] on link at bounding box center [69, 185] width 16 height 18
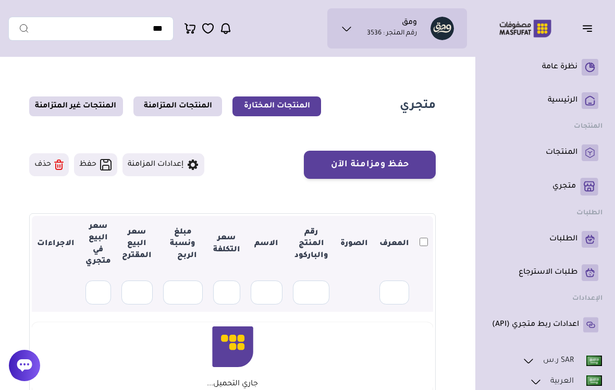
scroll to position [118, 0]
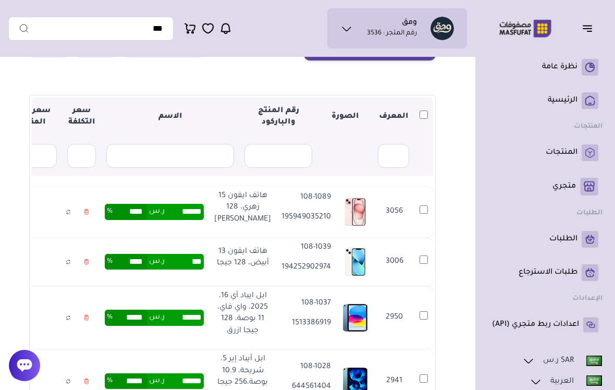
click at [204, 269] on input "***" at bounding box center [184, 262] width 39 height 16
click at [126, 190] on td "****** ر.س **** %" at bounding box center [153, 212] width 109 height 52
type input "****"
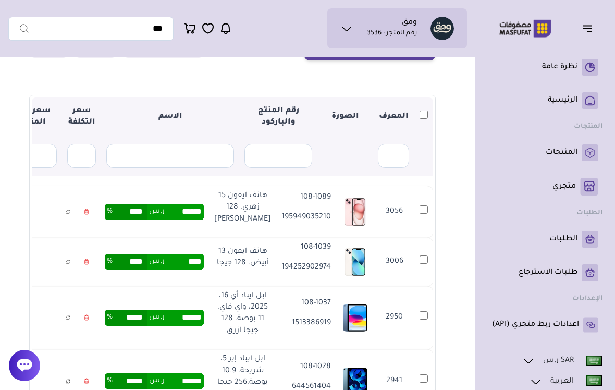
click at [204, 269] on input "****" at bounding box center [184, 262] width 39 height 16
type input "*****"
type input "****"
type input "******"
type input "*****"
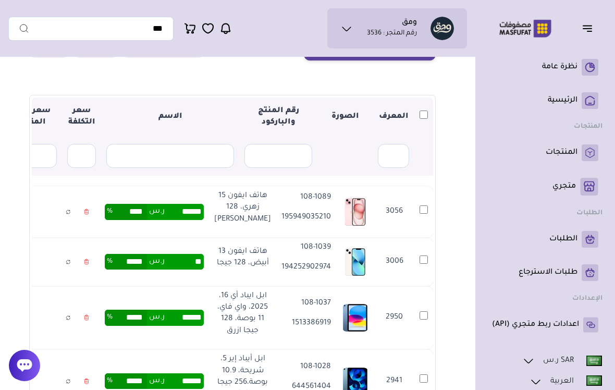
type input "*"
click at [209, 255] on td "*** ر.س ***** %" at bounding box center [153, 262] width 109 height 48
type input "******"
type input "*****"
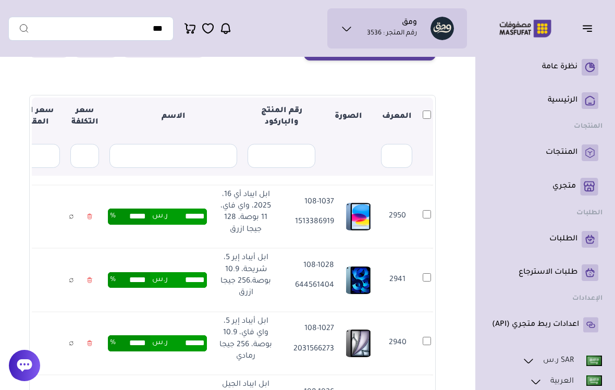
scroll to position [105, -4]
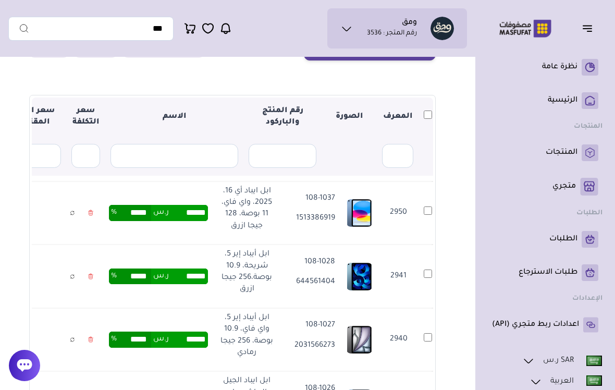
click at [206, 220] on input "******" at bounding box center [188, 213] width 39 height 16
type input "*"
click at [169, 225] on td "**** ر.س ***** %" at bounding box center [158, 213] width 109 height 64
type input "*******"
type input "******"
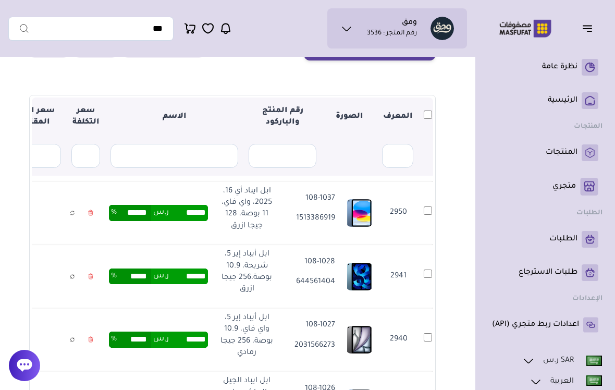
type input "******"
type input "*****"
click at [207, 245] on td "****** ر.س ***** %" at bounding box center [158, 213] width 109 height 64
click at [206, 212] on td "****** ر.س ***** %" at bounding box center [158, 213] width 109 height 64
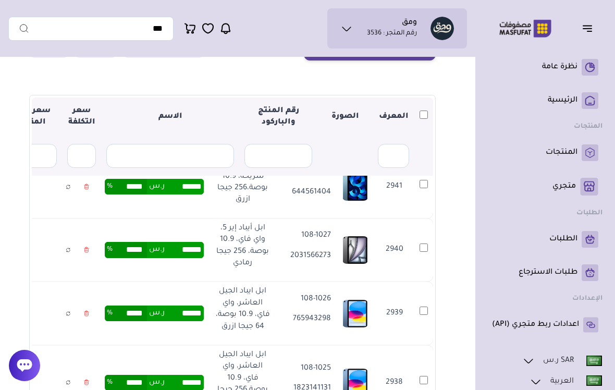
scroll to position [195, 0]
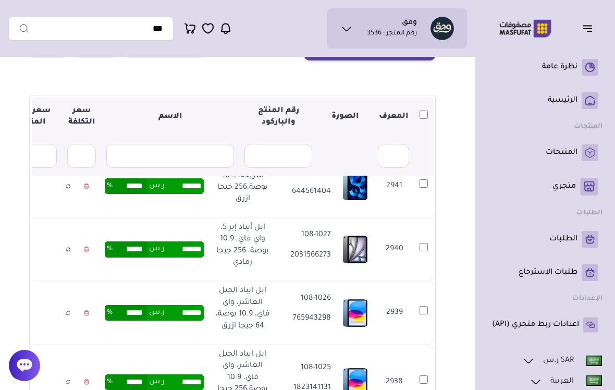
click at [204, 194] on input "******" at bounding box center [184, 186] width 39 height 16
type input "*"
type input "******"
type input "****"
click at [206, 281] on td "****** ر.س ***** %" at bounding box center [153, 250] width 109 height 64
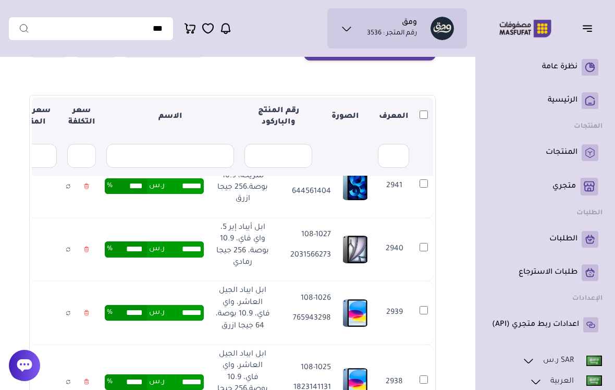
type input "******"
click at [161, 155] on td "****** ر.س ***** %" at bounding box center [153, 123] width 109 height 64
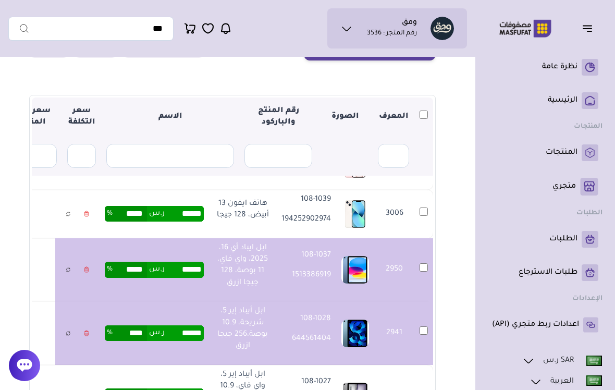
scroll to position [48, 0]
click at [413, 233] on td "3006" at bounding box center [394, 214] width 40 height 48
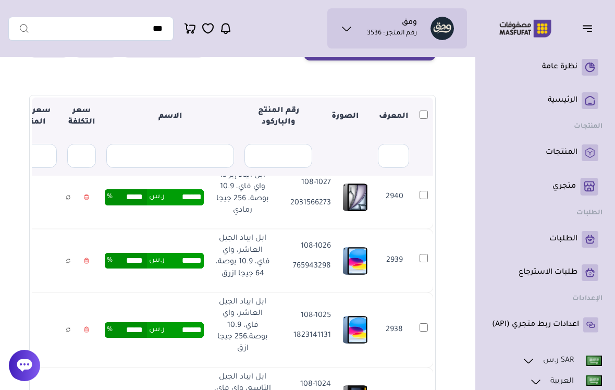
scroll to position [0, 0]
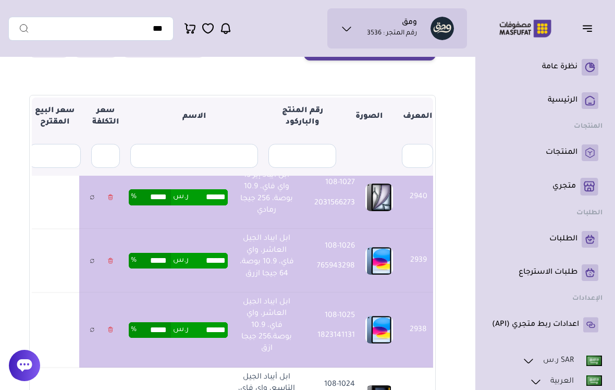
click at [440, 378] on section "متجري المنتجات المختارة المنتجات المتزامنة المنتجات غير المتزامنة حفظ ومزامنة ا…" at bounding box center [232, 218] width 448 height 548
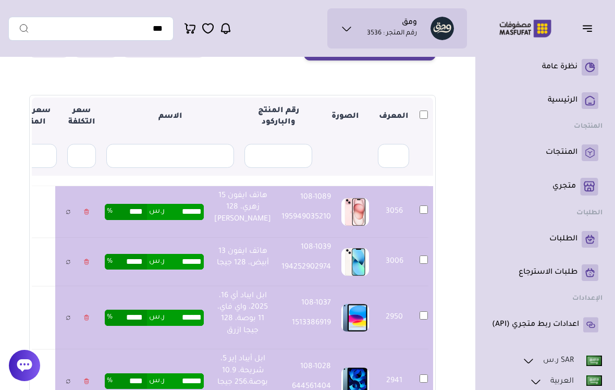
click at [419, 117] on th at bounding box center [423, 116] width 19 height 39
click at [388, 153] on input "text" at bounding box center [393, 156] width 31 height 24
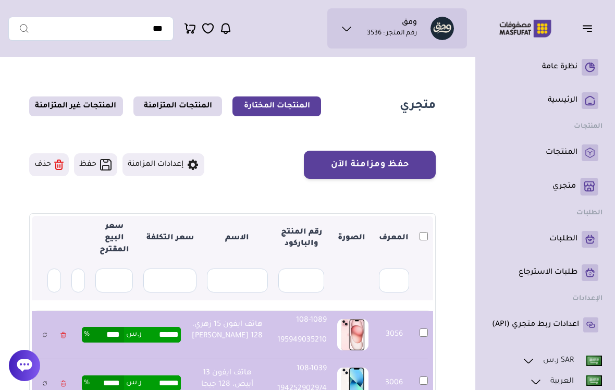
click at [409, 172] on button "حفظ ومزامنة الآن" at bounding box center [370, 165] width 132 height 28
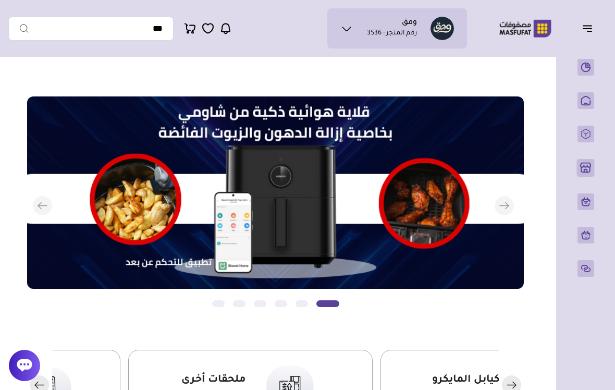
click at [588, 36] on button "button" at bounding box center [590, 28] width 32 height 20
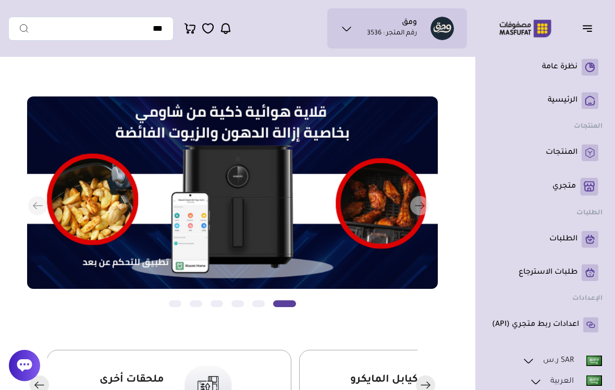
click at [583, 187] on rect at bounding box center [589, 187] width 18 height 18
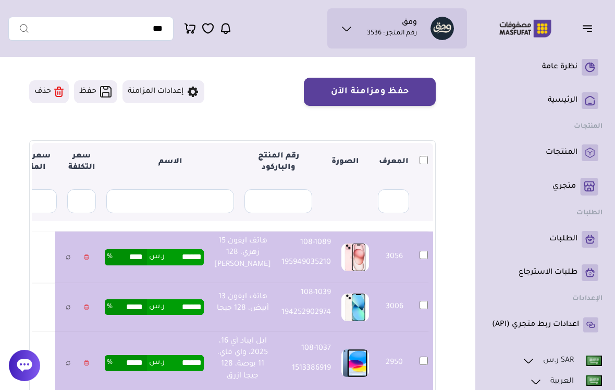
scroll to position [72, 0]
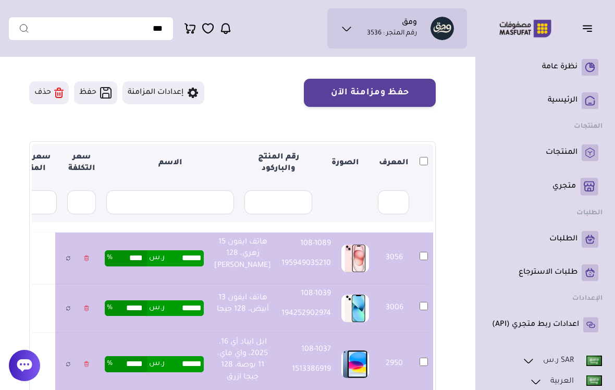
click at [110, 96] on icon at bounding box center [105, 92] width 13 height 13
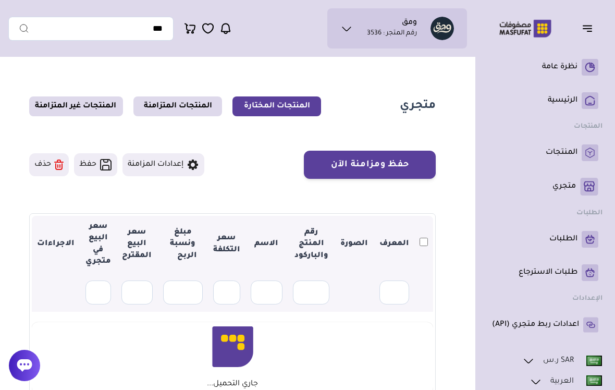
scroll to position [72, 0]
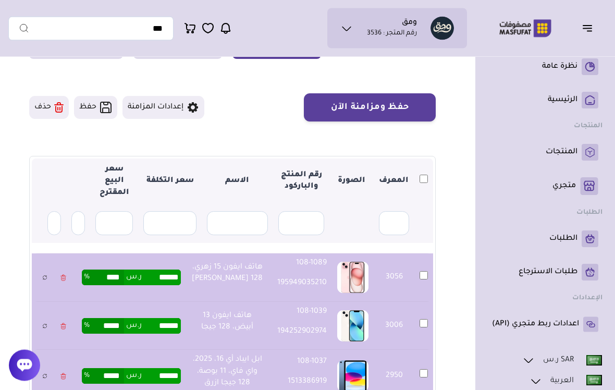
click at [422, 107] on button "حفظ ومزامنة الآن" at bounding box center [370, 108] width 132 height 28
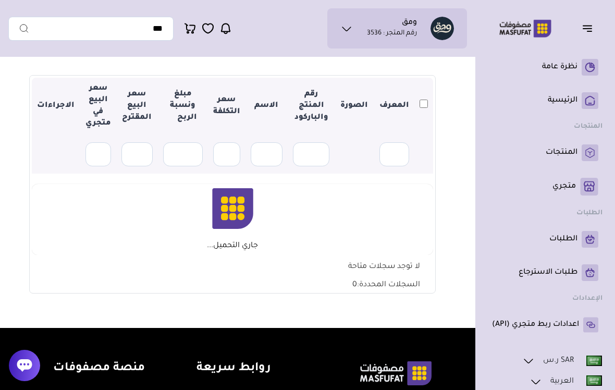
scroll to position [146, 0]
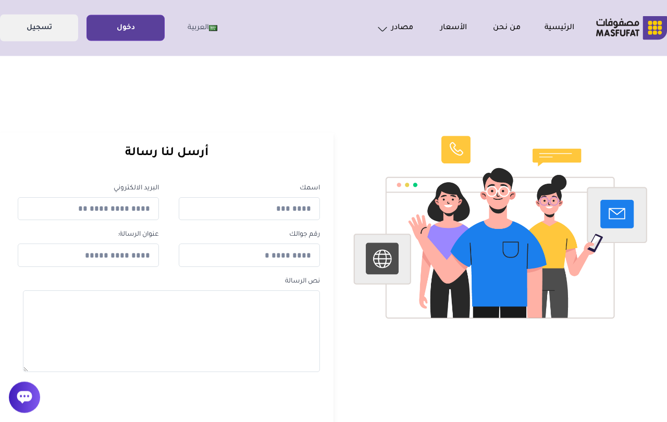
scroll to position [3, 0]
click at [141, 39] on link "دخول" at bounding box center [125, 28] width 77 height 23
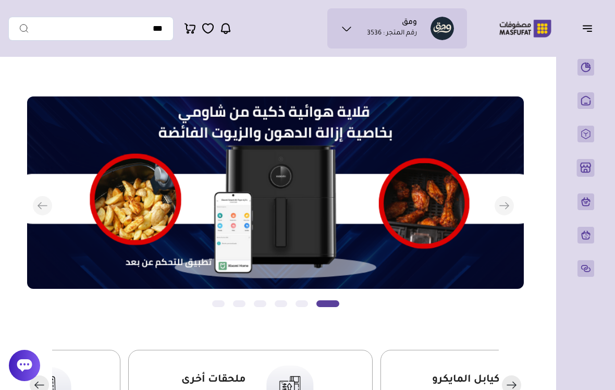
click at [22, 372] on icon at bounding box center [25, 365] width 16 height 16
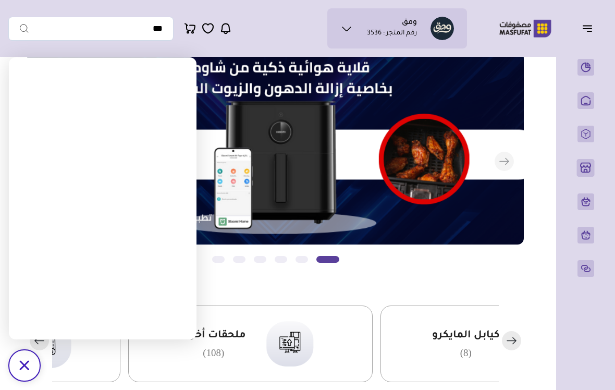
scroll to position [45, 0]
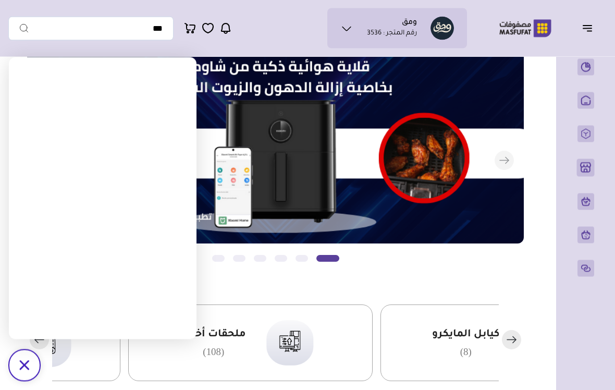
click at [576, 37] on button "button" at bounding box center [590, 28] width 32 height 20
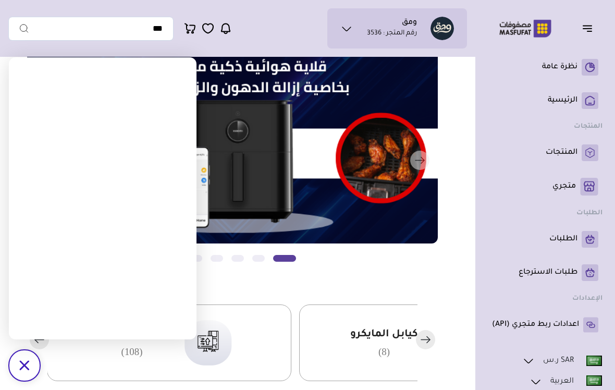
click at [555, 194] on link "متجري ( 0 )" at bounding box center [545, 187] width 106 height 18
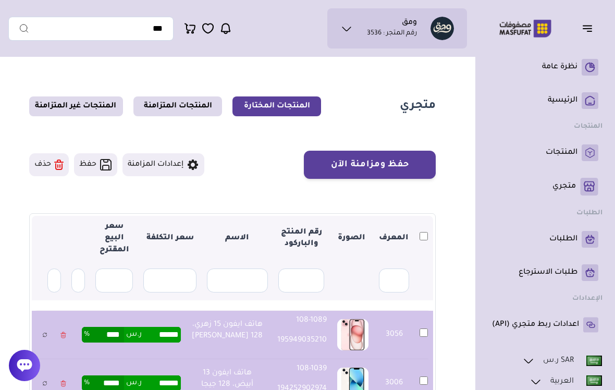
click at [53, 169] on button "حذف" at bounding box center [49, 164] width 40 height 23
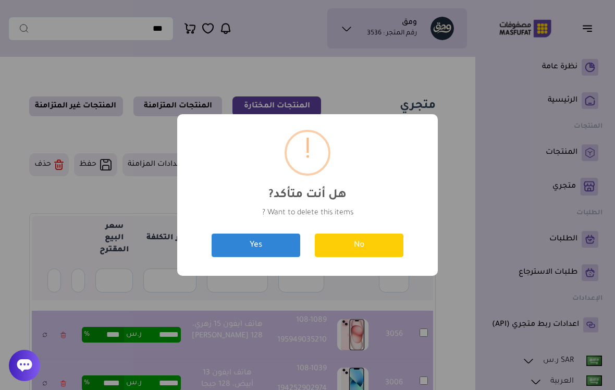
click at [250, 248] on button "Yes" at bounding box center [255, 244] width 89 height 23
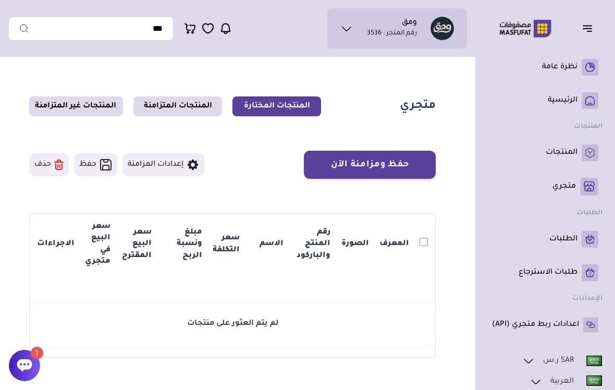
click at [35, 375] on div at bounding box center [24, 365] width 31 height 31
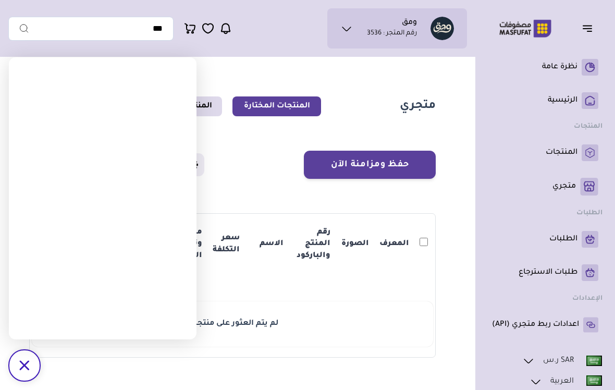
click at [242, 180] on section "حفظ ومزامنة الآن حفظ ومزامنة الآن إعدادات المزامنة" at bounding box center [232, 254] width 406 height 207
click at [25, 370] on icon "/svg>" at bounding box center [24, 365] width 10 height 10
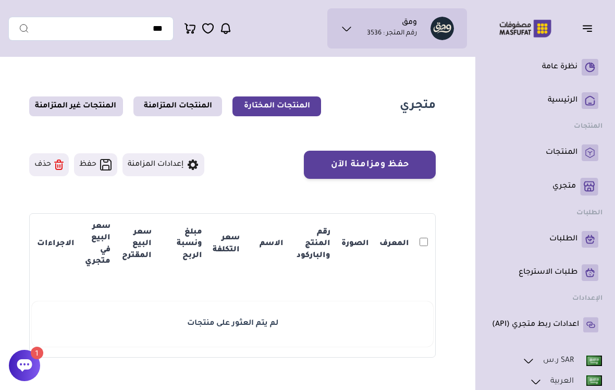
click at [27, 370] on icon at bounding box center [25, 365] width 16 height 16
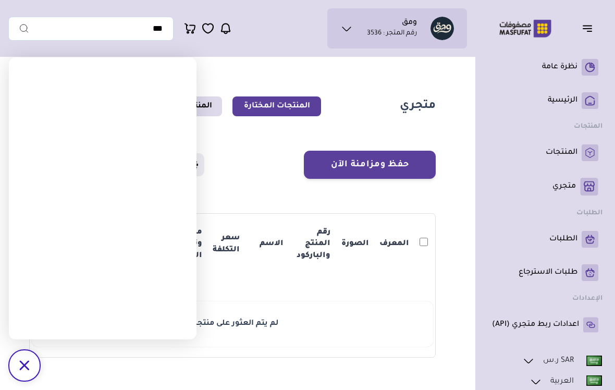
click at [122, 360] on section "متجري المنتجات المختارة المنتجات المتزامنة المنتجات غير المتزامنة حفظ ومزامنة ا…" at bounding box center [232, 227] width 448 height 330
click at [245, 172] on div "حفظ ومزامنة الآن حفظ ومزامنة الآن إعدادات المزامنة" at bounding box center [232, 165] width 406 height 28
click at [223, 198] on section "حفظ ومزامنة الآن حفظ ومزامنة الآن إعدادات المزامنة" at bounding box center [232, 254] width 406 height 207
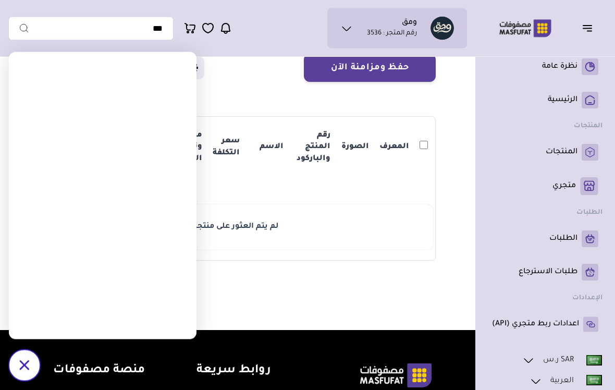
scroll to position [86, 0]
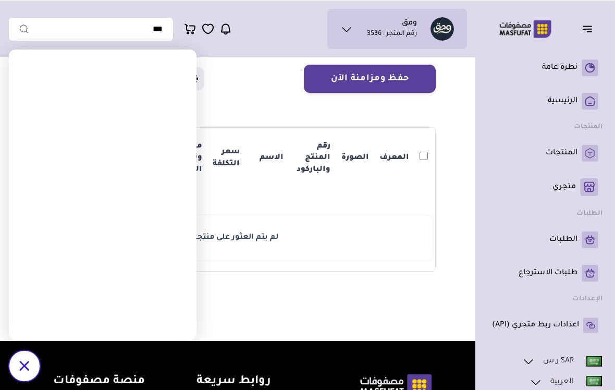
click at [31, 381] on div "/svg>" at bounding box center [24, 365] width 31 height 31
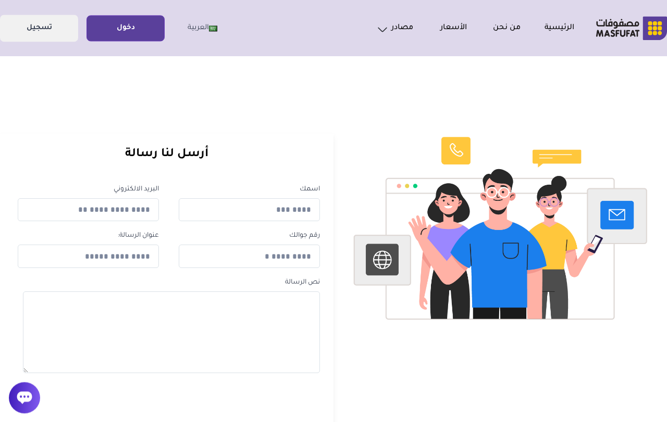
scroll to position [2, 0]
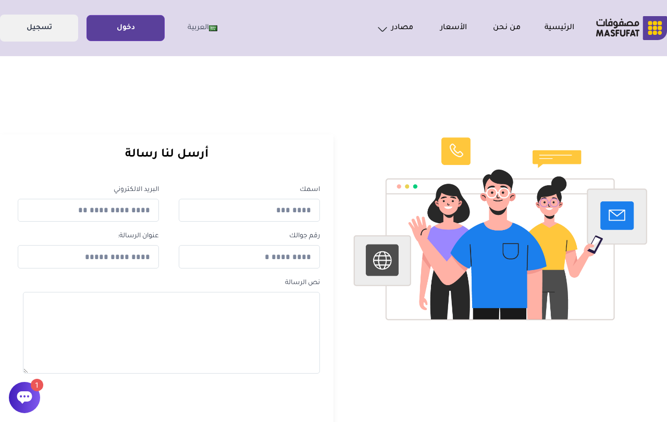
click at [132, 35] on link "دخول" at bounding box center [125, 28] width 77 height 23
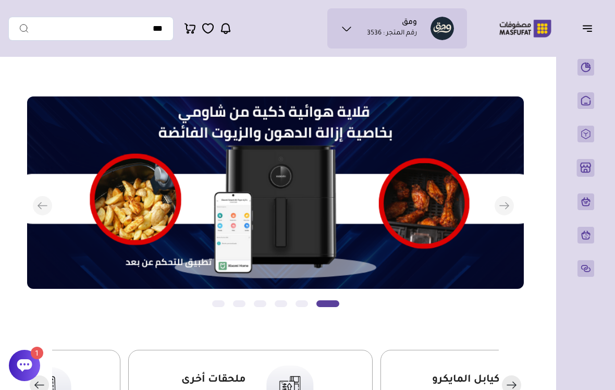
click at [28, 367] on icon at bounding box center [24, 365] width 15 height 13
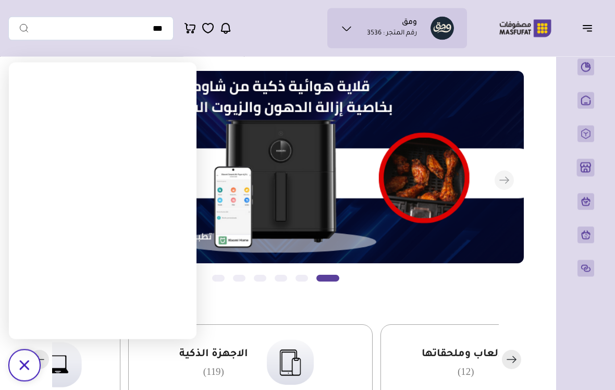
scroll to position [26, 0]
click at [23, 363] on icon "/svg>" at bounding box center [24, 365] width 10 height 10
click at [23, 363] on icon at bounding box center [24, 365] width 15 height 13
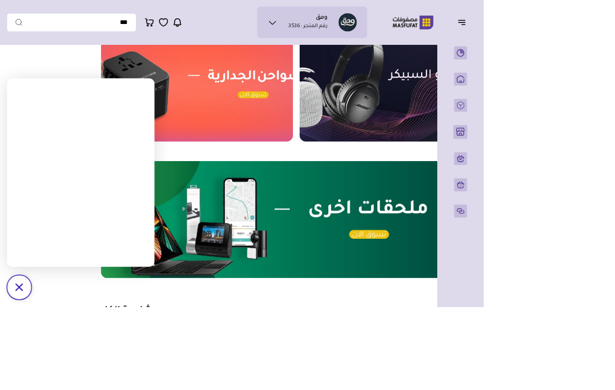
scroll to position [480, 0]
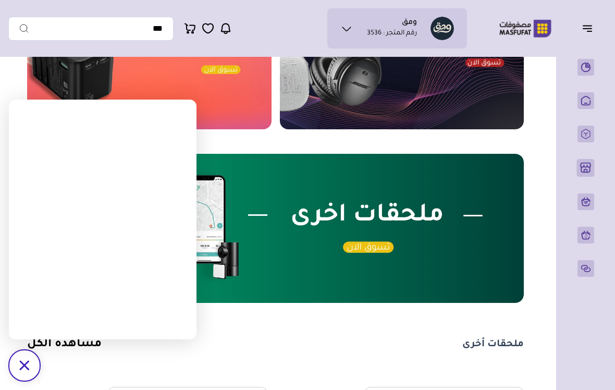
click at [29, 370] on icon "/svg>" at bounding box center [24, 365] width 10 height 10
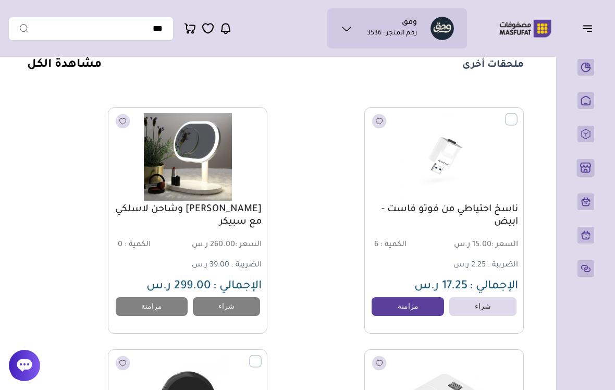
scroll to position [760, 0]
click at [517, 114] on label at bounding box center [517, 113] width 0 height 1
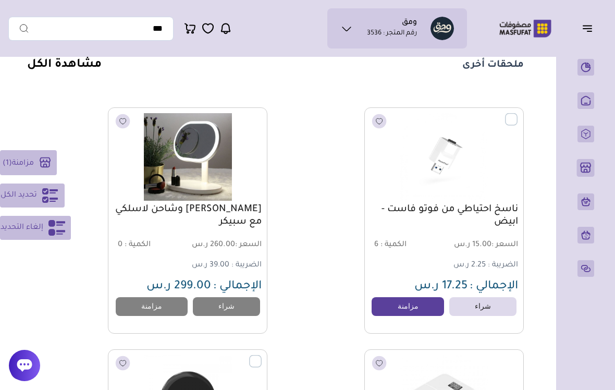
click at [517, 114] on label at bounding box center [517, 113] width 0 height 1
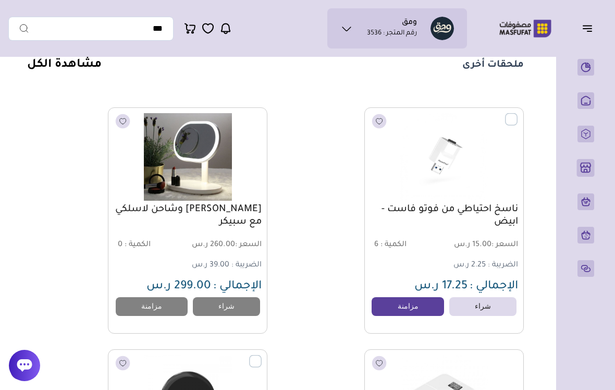
click at [517, 114] on label at bounding box center [517, 113] width 0 height 1
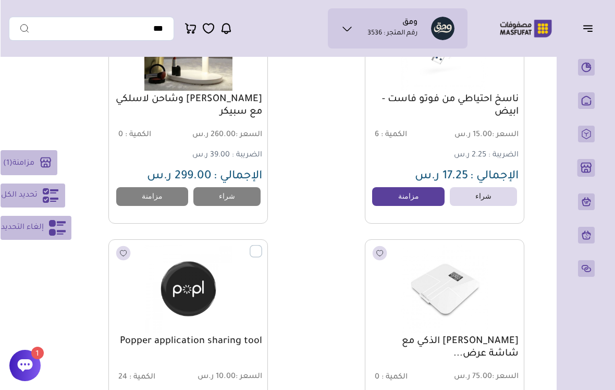
scroll to position [869, -1]
click at [262, 246] on label at bounding box center [262, 245] width 0 height 1
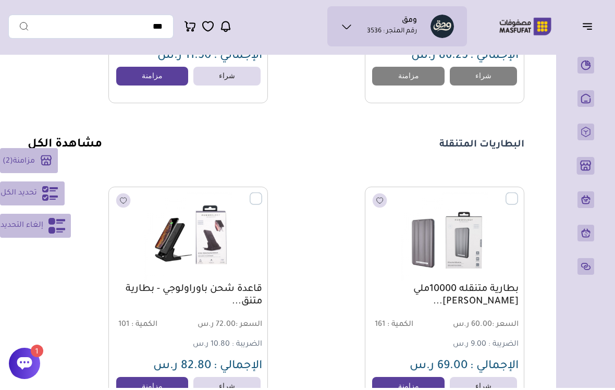
scroll to position [1231, -1]
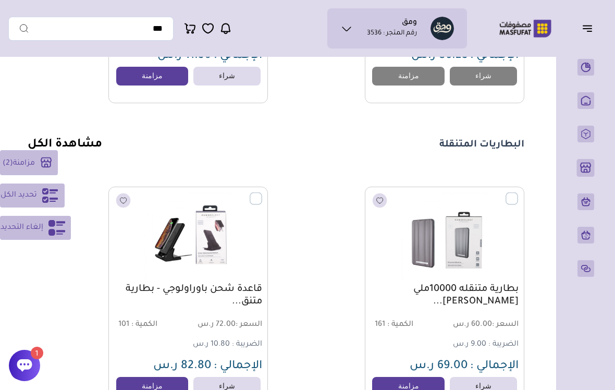
click at [262, 193] on label at bounding box center [262, 192] width 0 height 1
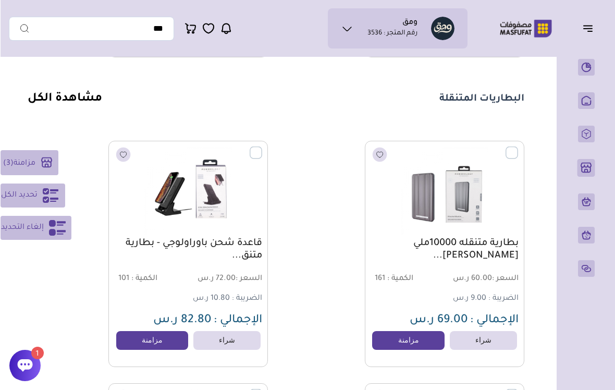
scroll to position [1277, -1]
click at [524, 132] on section "مزامنة ( 3 ) تحديد الكل إلغاء التحديد" at bounding box center [276, 6] width 534 height 2375
click at [518, 147] on label at bounding box center [518, 146] width 0 height 1
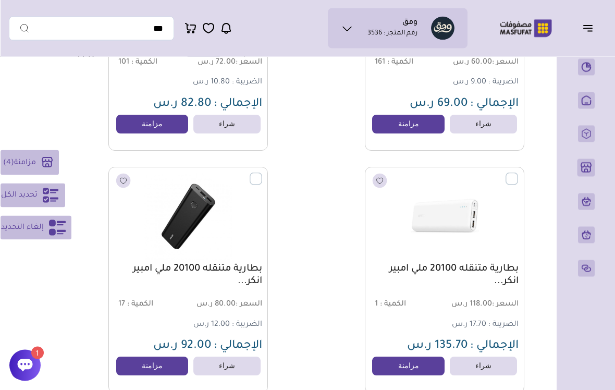
scroll to position [1493, -1]
click at [518, 173] on label at bounding box center [518, 172] width 0 height 1
click at [262, 173] on label at bounding box center [262, 172] width 0 height 1
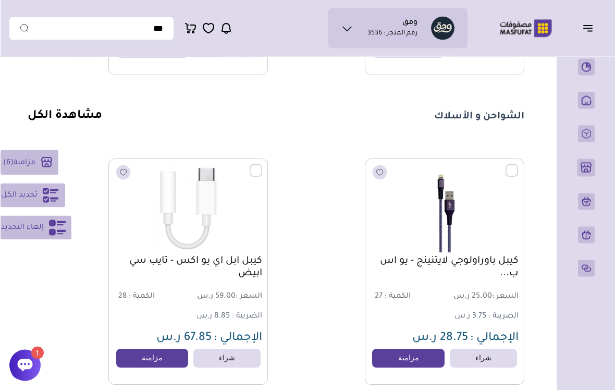
scroll to position [1811, -1]
click at [262, 165] on label at bounding box center [262, 164] width 0 height 1
click at [518, 165] on label at bounding box center [518, 164] width 0 height 1
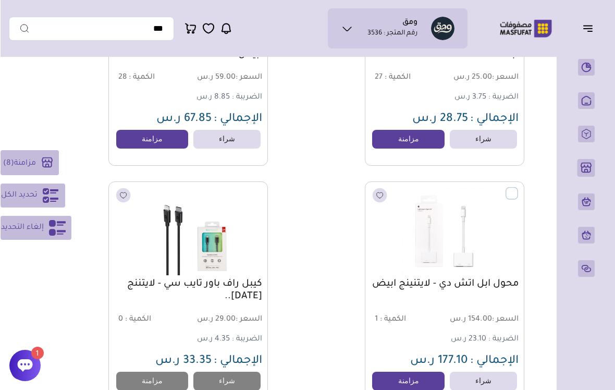
scroll to position [0, 0]
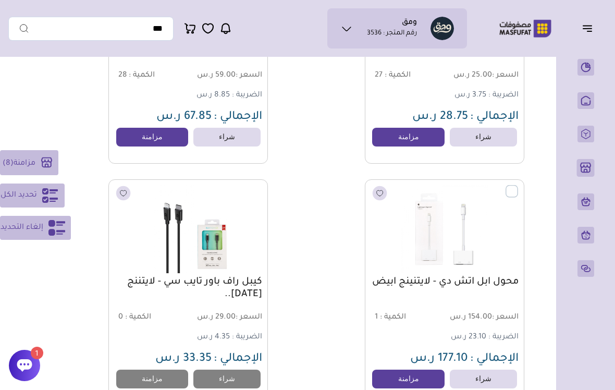
click at [522, 184] on div "محول ابل اتش دي - لايتنينج ابيض السعر : 154.00 ر.س الكمية : 1" at bounding box center [444, 292] width 159 height 226
click at [518, 186] on label at bounding box center [518, 185] width 0 height 1
click at [246, 199] on img at bounding box center [188, 229] width 147 height 88
click at [251, 194] on img at bounding box center [188, 229] width 147 height 88
click at [250, 203] on img at bounding box center [188, 229] width 147 height 88
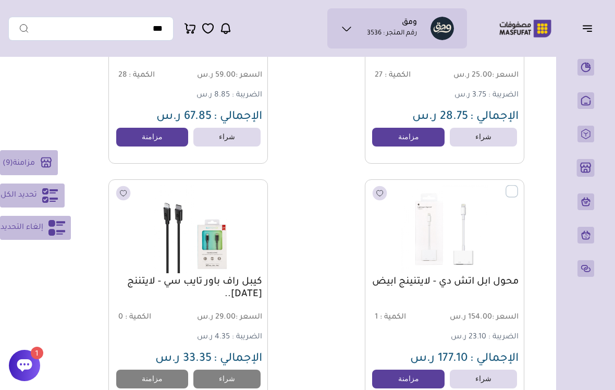
click at [23, 371] on icon at bounding box center [24, 365] width 15 height 13
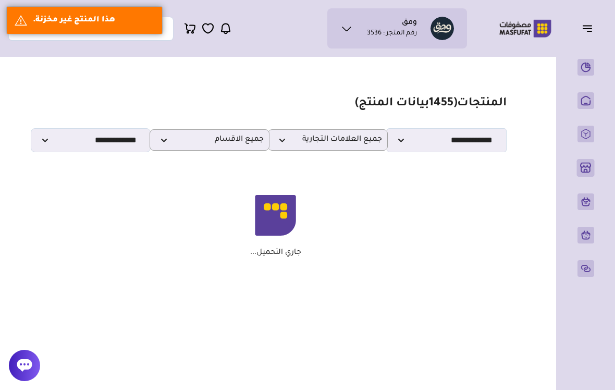
click at [20, 371] on icon at bounding box center [24, 365] width 15 height 13
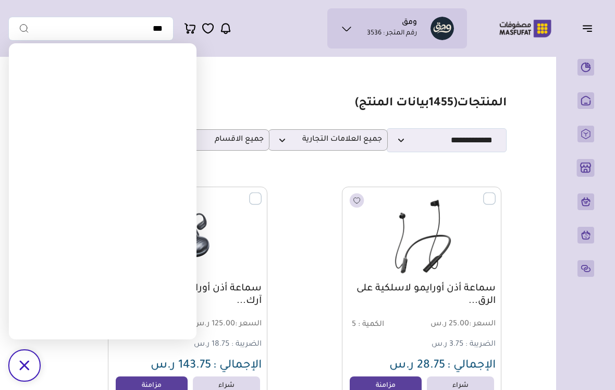
click at [17, 381] on div "/svg>" at bounding box center [24, 365] width 31 height 31
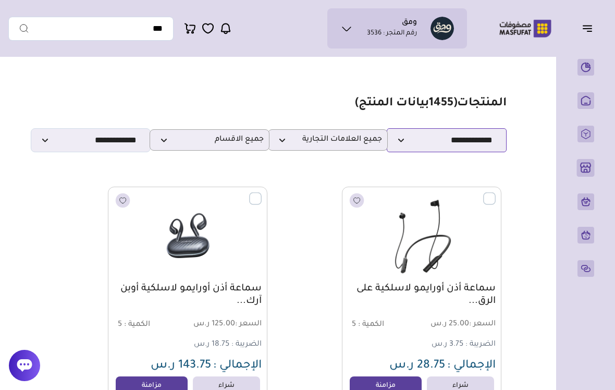
click at [479, 145] on select "**********" at bounding box center [447, 140] width 120 height 24
select select "*********"
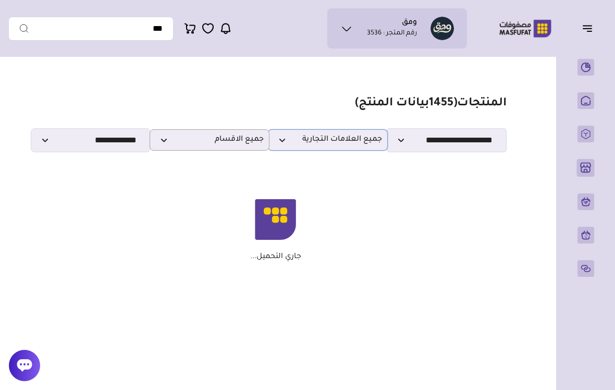
click at [357, 144] on span "جميع العلامات التجارية" at bounding box center [327, 140] width 108 height 10
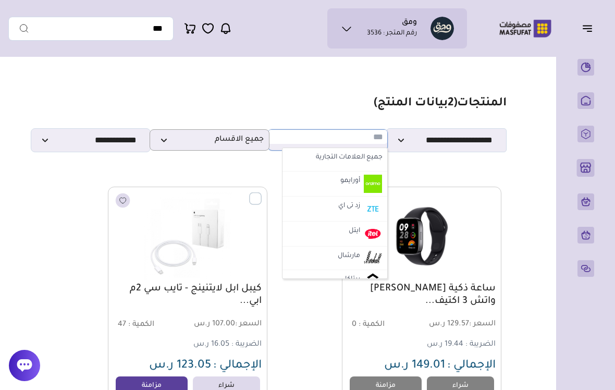
click at [376, 158] on label "جميع العلامات التجارية" at bounding box center [334, 158] width 99 height 14
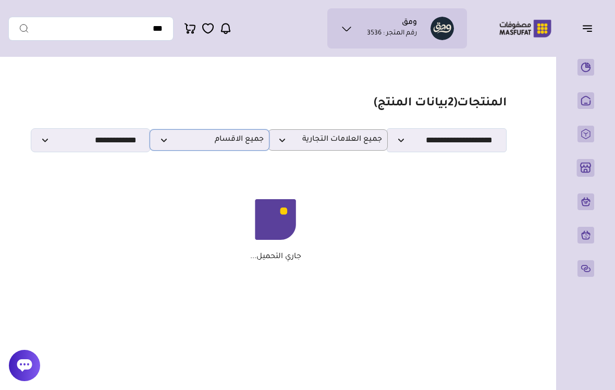
click at [251, 145] on span "جميع الاقسام" at bounding box center [209, 140] width 108 height 10
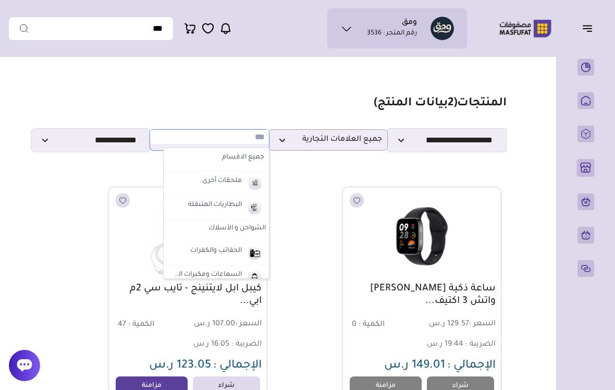
click at [308, 252] on div "ساعة ذكية شاومي ريدمي واتش 3 اكتيف... السعر : 129.57 ر.س الكمية : 0 الضريبة : 1…" at bounding box center [392, 299] width 218 height 226
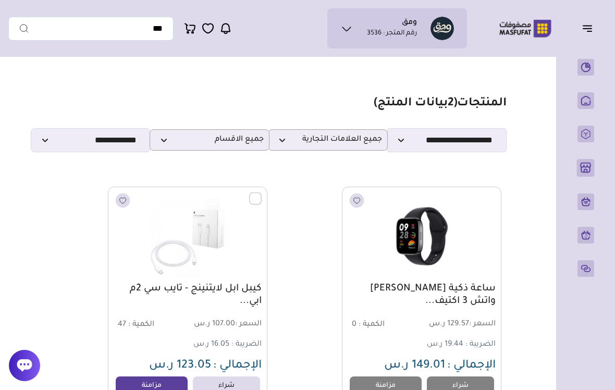
click at [308, 251] on div "ساعة ذكية شاومي ريدمي واتش 3 اكتيف... السعر : 129.57 ر.س الكمية : 0 الضريبة : 1…" at bounding box center [392, 299] width 218 height 226
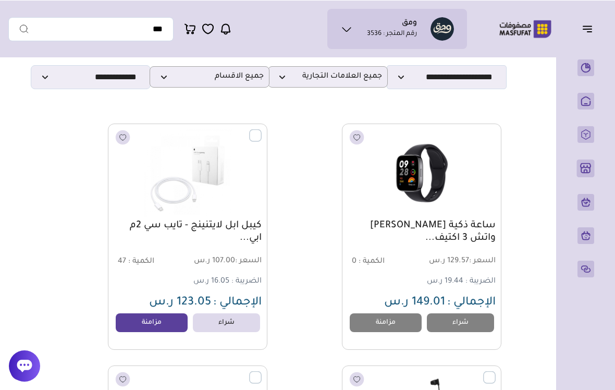
scroll to position [63, 0]
click at [246, 132] on img at bounding box center [187, 173] width 147 height 88
click at [258, 144] on img at bounding box center [187, 173] width 147 height 88
click at [262, 130] on label at bounding box center [262, 129] width 0 height 1
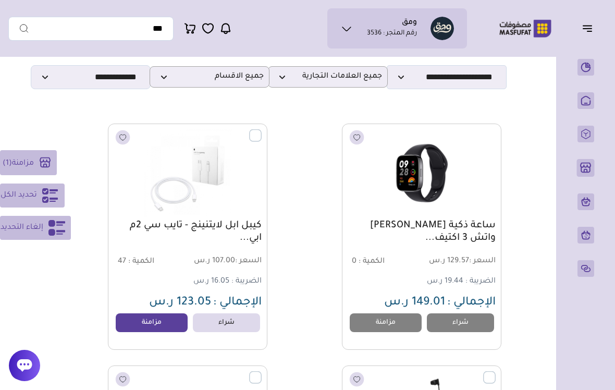
click at [257, 143] on img at bounding box center [187, 173] width 147 height 88
click at [262, 130] on label at bounding box center [262, 129] width 0 height 1
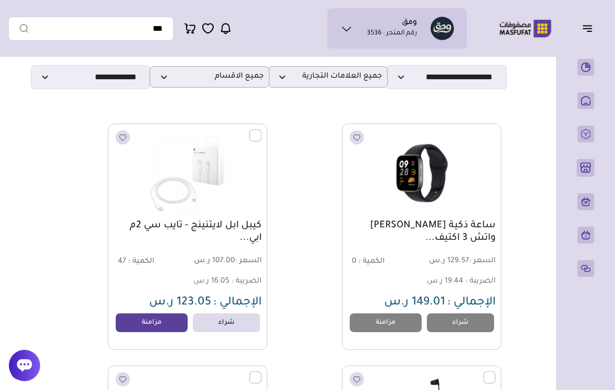
click at [495, 372] on label at bounding box center [495, 371] width 0 height 1
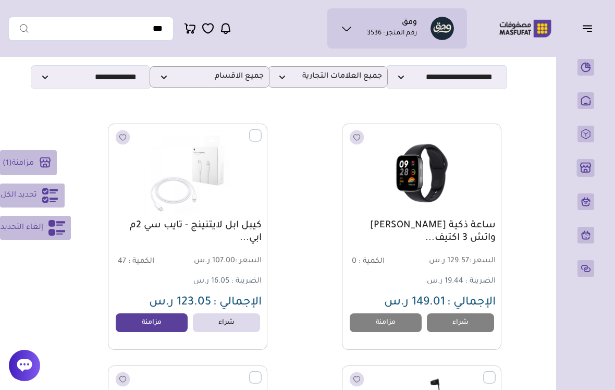
click at [495, 372] on label at bounding box center [495, 371] width 0 height 1
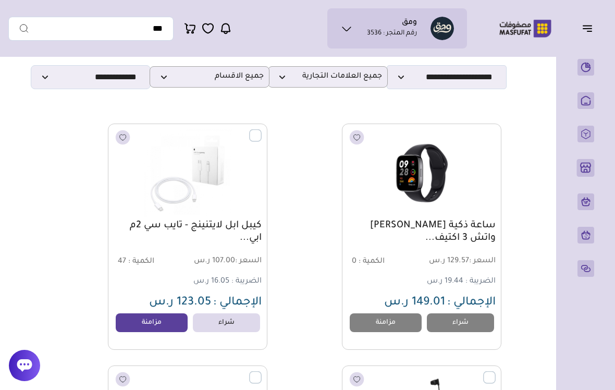
click at [495, 372] on label at bounding box center [495, 371] width 0 height 1
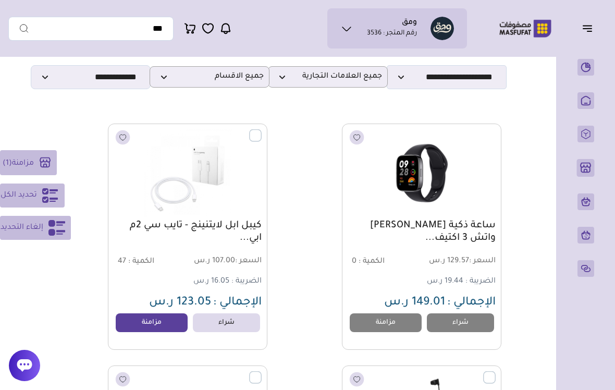
click at [495, 372] on label at bounding box center [495, 371] width 0 height 1
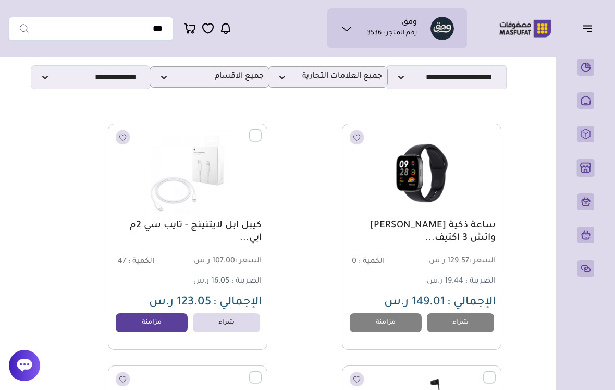
click at [495, 372] on label at bounding box center [495, 371] width 0 height 1
click at [490, 371] on div at bounding box center [489, 377] width 13 height 13
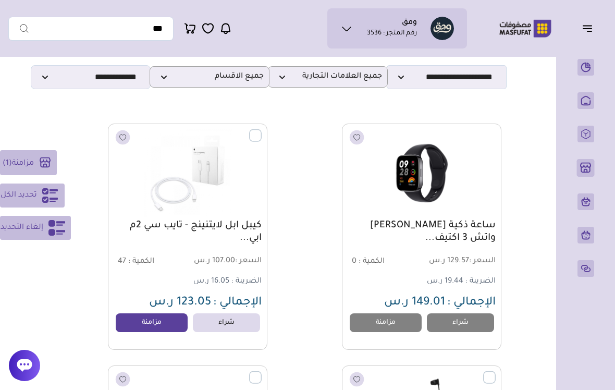
click at [495, 372] on label at bounding box center [495, 371] width 0 height 1
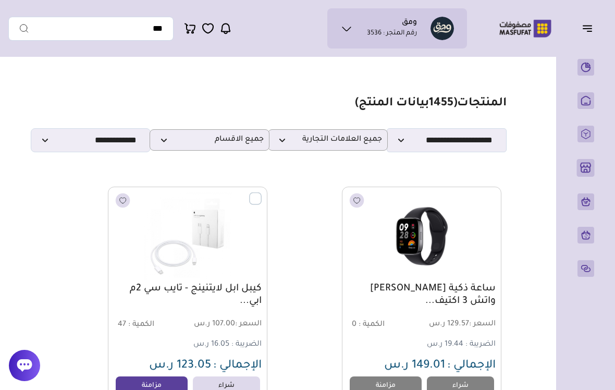
scroll to position [53, 0]
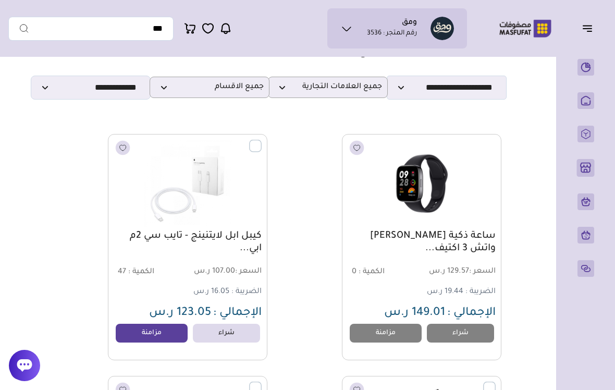
click at [262, 141] on label at bounding box center [262, 140] width 0 height 1
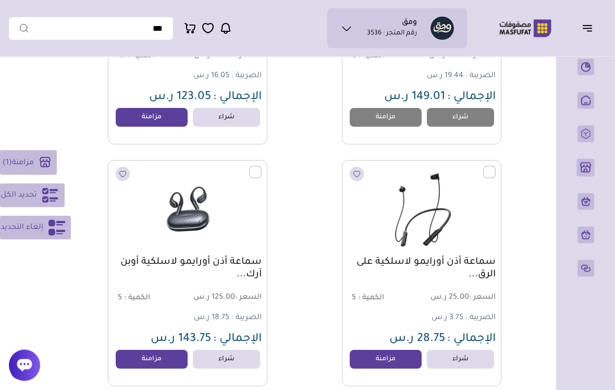
scroll to position [268, 0]
click at [495, 167] on label at bounding box center [495, 166] width 0 height 1
click at [262, 167] on label at bounding box center [262, 166] width 0 height 1
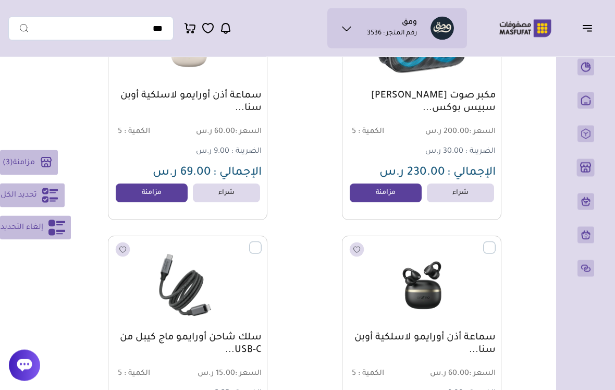
scroll to position [676, 0]
click at [262, 242] on label at bounding box center [262, 241] width 0 height 1
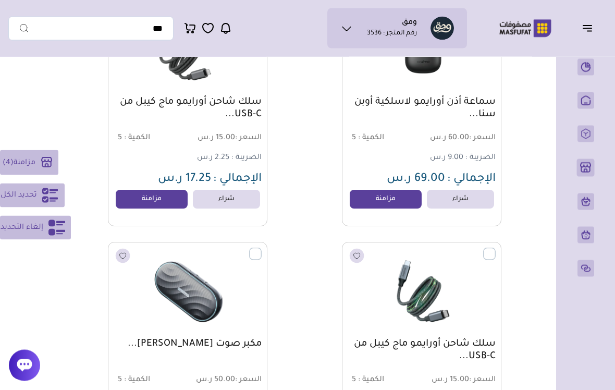
scroll to position [912, 0]
click at [495, 248] on label at bounding box center [495, 247] width 0 height 1
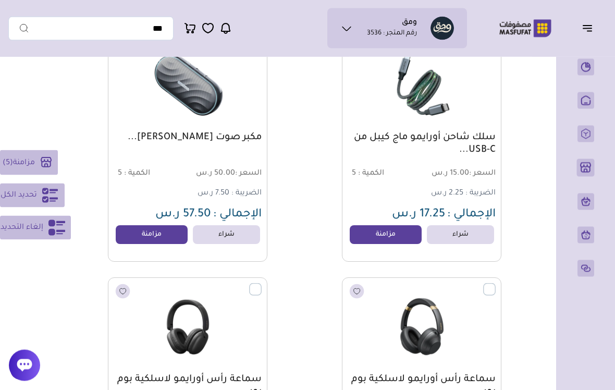
scroll to position [1118, 0]
click at [495, 284] on label at bounding box center [495, 283] width 0 height 1
click at [262, 284] on label at bounding box center [262, 283] width 0 height 1
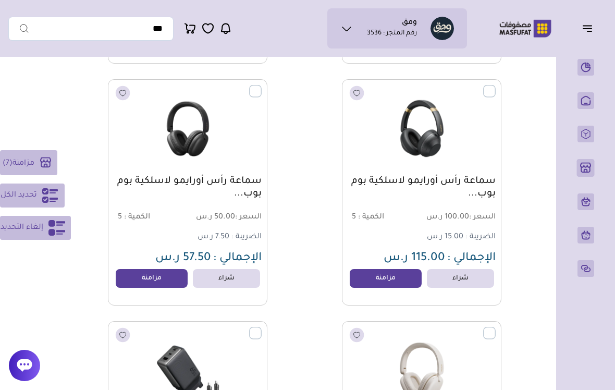
scroll to position [1375, 0]
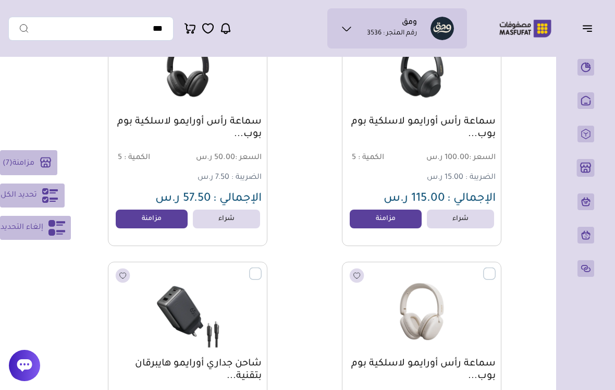
click at [255, 281] on img at bounding box center [187, 311] width 147 height 88
click at [262, 268] on label at bounding box center [262, 267] width 0 height 1
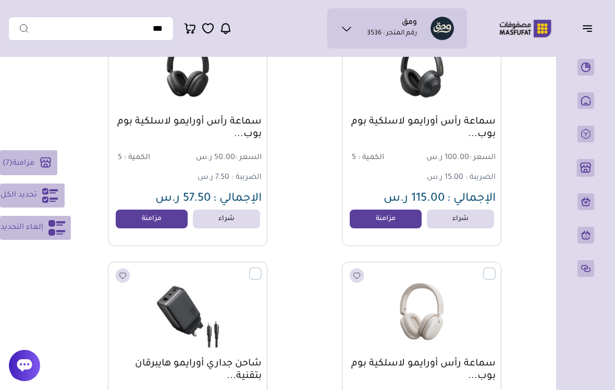
click at [262, 268] on label at bounding box center [262, 267] width 0 height 1
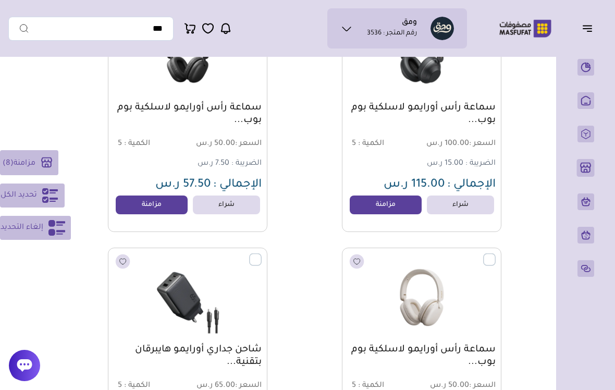
click at [495, 254] on label at bounding box center [495, 253] width 0 height 1
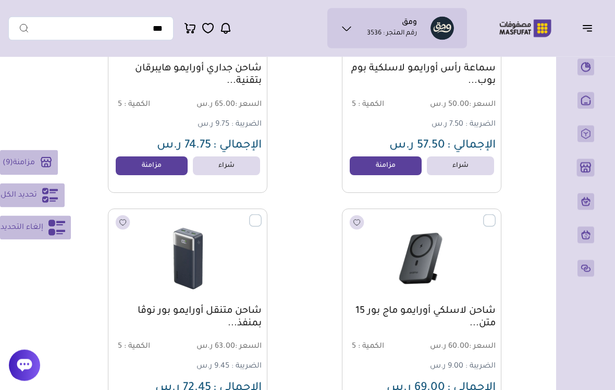
scroll to position [1670, 0]
click at [495, 215] on label at bounding box center [495, 214] width 0 height 1
click at [262, 215] on label at bounding box center [262, 214] width 0 height 1
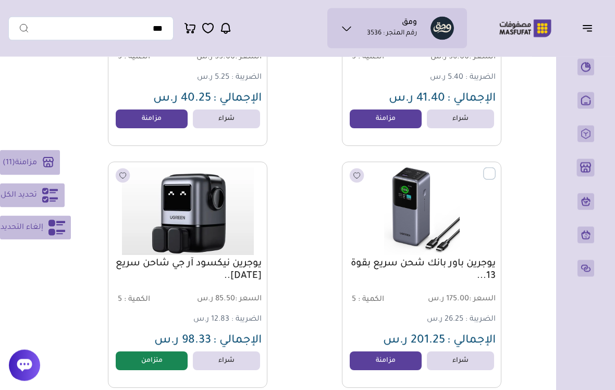
scroll to position [2443, 0]
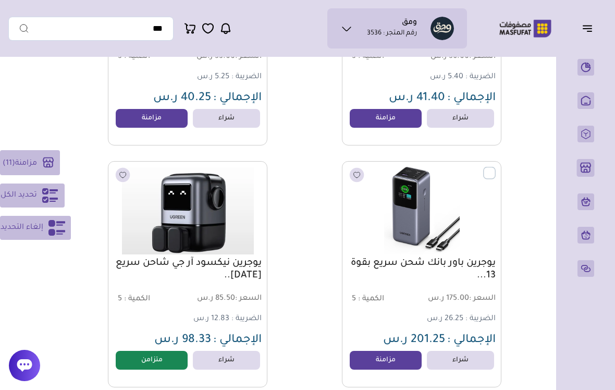
click at [495, 167] on label at bounding box center [495, 166] width 0 height 1
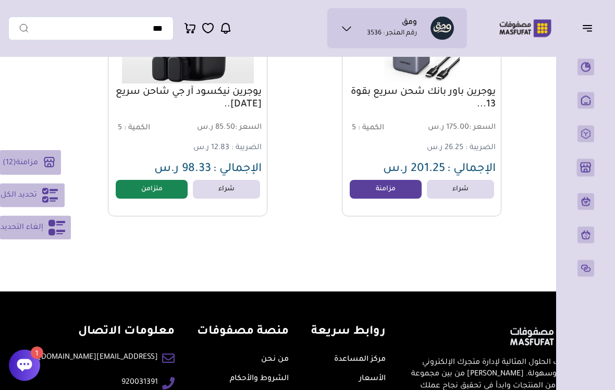
scroll to position [2613, 0]
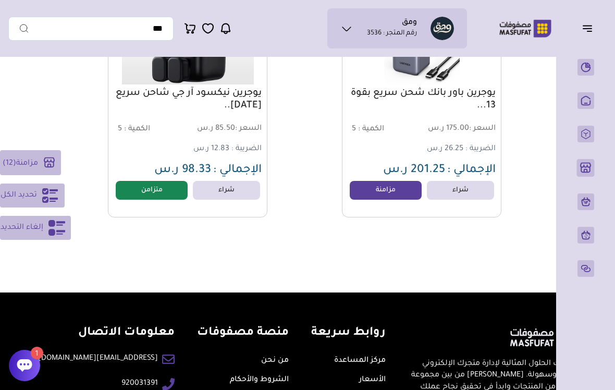
click at [27, 371] on icon at bounding box center [24, 365] width 15 height 13
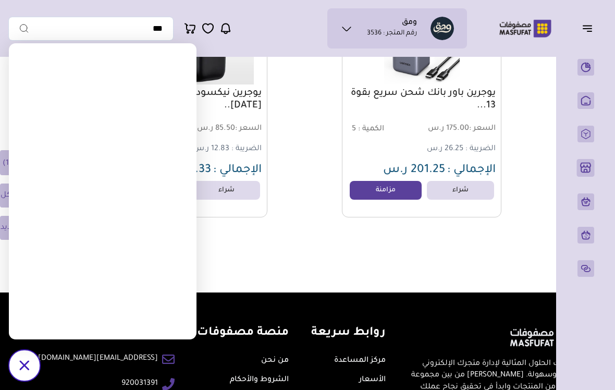
click at [27, 370] on icon at bounding box center [24, 365] width 10 height 10
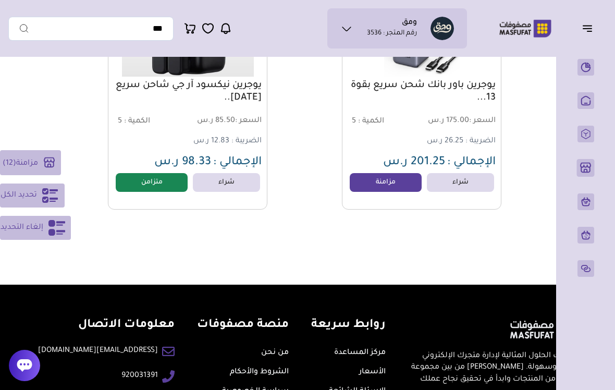
scroll to position [2620, 0]
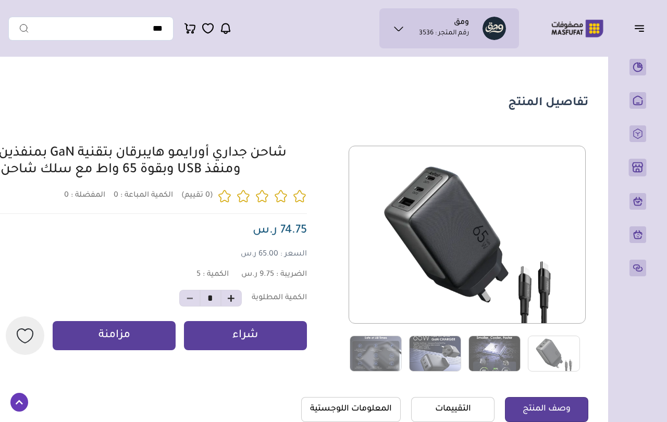
scroll to position [17, 0]
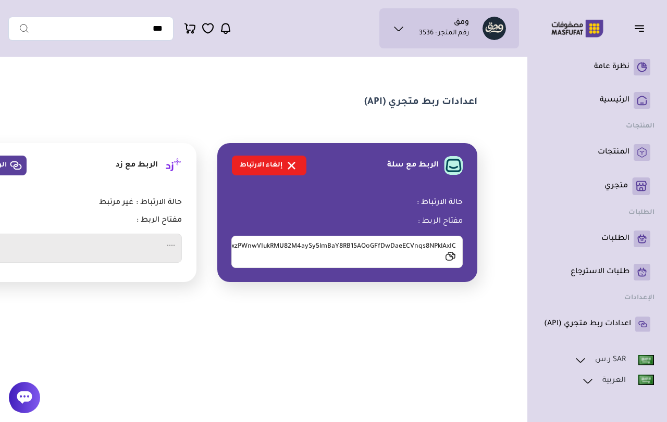
scroll to position [17, 0]
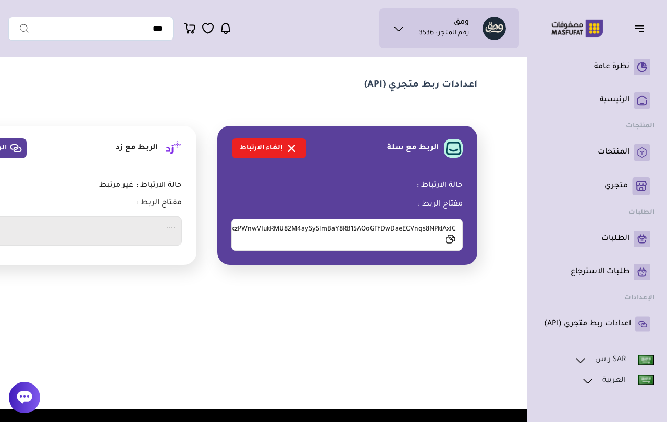
click at [644, 186] on icon at bounding box center [641, 186] width 11 height 10
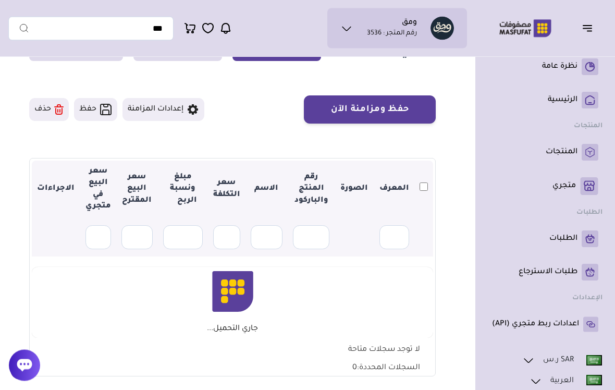
scroll to position [55, 0]
click at [458, 268] on div "متجري المنتجات المختارة المنتجات المتزامنة المنتجات غير المتزامنة حفظ ومزامنة ا…" at bounding box center [307, 209] width 598 height 404
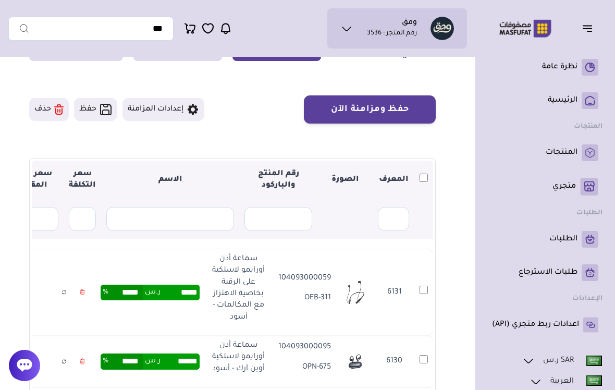
click at [457, 273] on div "متجري المنتجات المختارة المنتجات المتزامنة المنتجات غير المتزامنة حفظ ومزامنة ا…" at bounding box center [307, 281] width 598 height 548
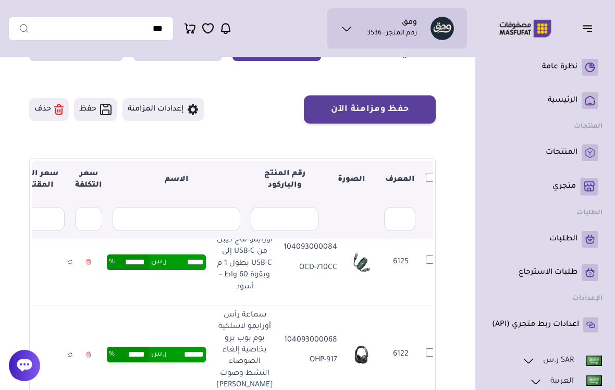
scroll to position [0, 0]
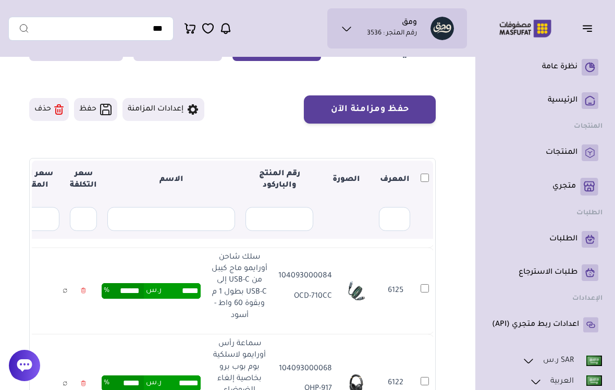
click at [419, 247] on td "6126" at bounding box center [424, 203] width 19 height 86
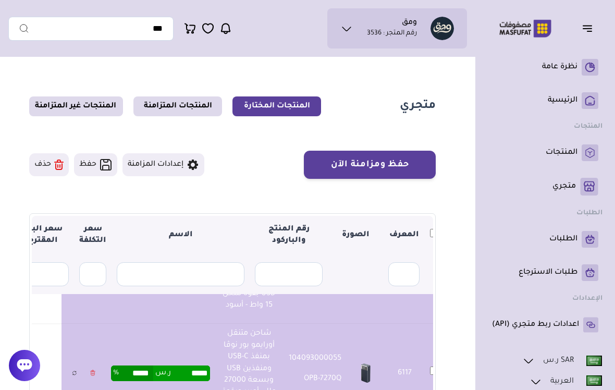
click at [192, 168] on icon at bounding box center [193, 164] width 10 height 10
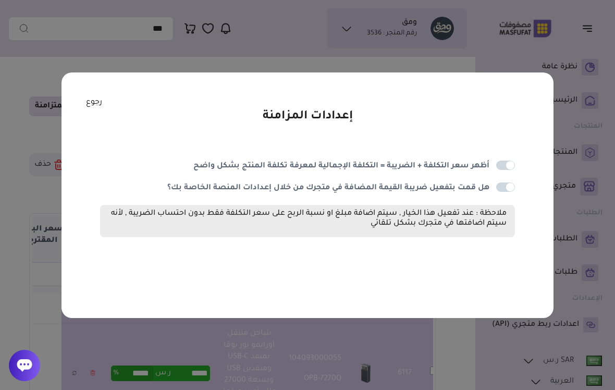
click at [485, 54] on div "إعدادات المزامنة أظهر سعر التكلفة + الضريبة = التكلفة الإجمالية لمعرفة تكلفة ال…" at bounding box center [307, 195] width 615 height 390
click at [92, 93] on div "إعدادات المزامنة أظهر سعر التكلفة + الضريبة = التكلفة الإجمالية لمعرفة تكلفة ال…" at bounding box center [307, 194] width 492 height 245
click at [92, 105] on link "رجوع" at bounding box center [94, 102] width 16 height 11
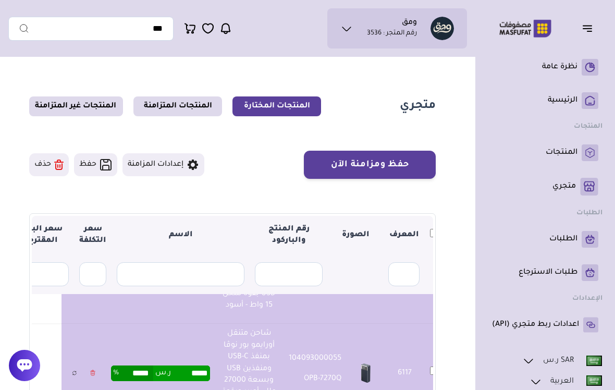
click at [92, 104] on link "المنتجات غير المتزامنة" at bounding box center [76, 106] width 94 height 20
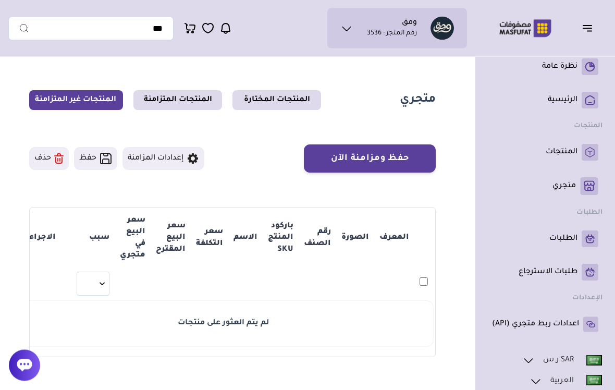
scroll to position [6, 0]
click at [300, 107] on link "المنتجات المختارة" at bounding box center [276, 100] width 89 height 20
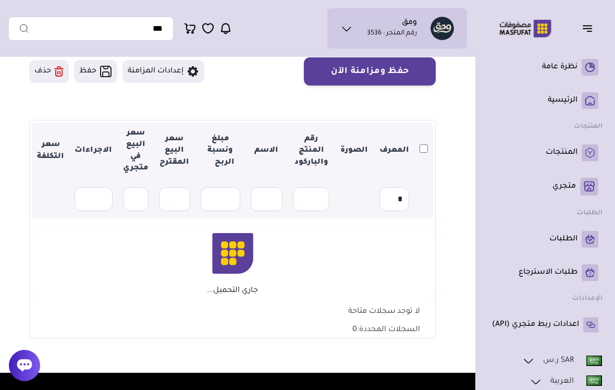
click at [459, 219] on div "متجري المنتجات المختارة المنتجات المتزامنة المنتجات غير المتزامنة حفظ ومزامنة ا…" at bounding box center [307, 171] width 598 height 404
type input "*"
click at [431, 173] on th at bounding box center [423, 150] width 19 height 57
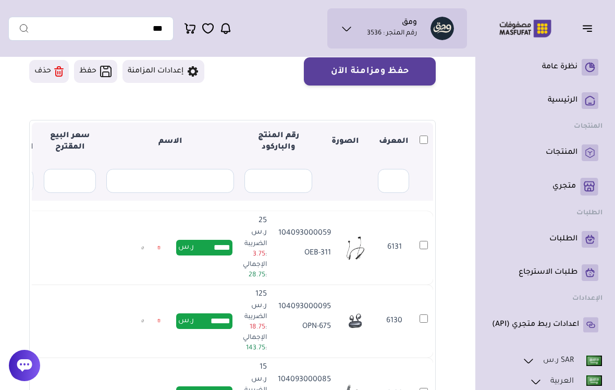
click at [422, 252] on td "6131" at bounding box center [423, 247] width 19 height 73
click at [421, 252] on td "6131" at bounding box center [423, 247] width 19 height 73
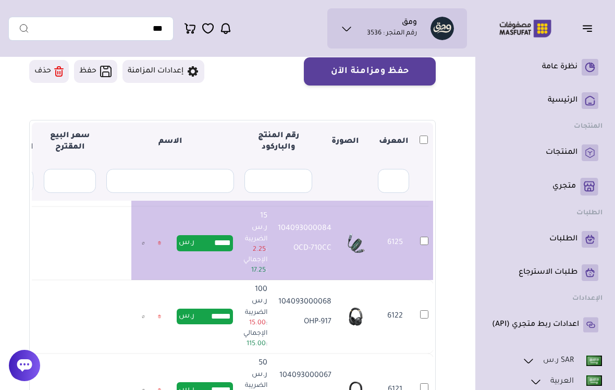
scroll to position [0, -1]
click at [415, 320] on td "6122" at bounding box center [424, 316] width 19 height 73
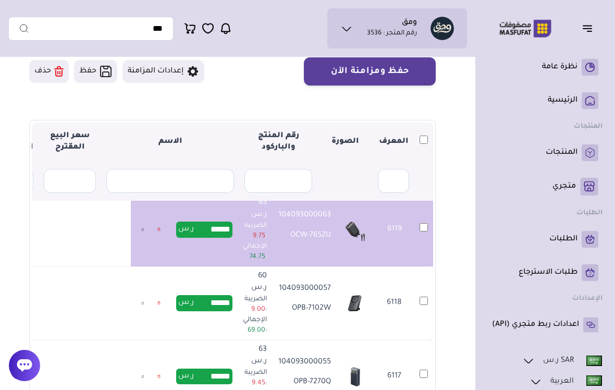
scroll to position [540, 0]
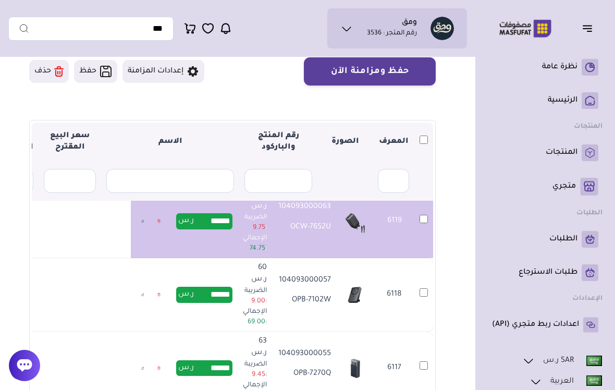
click at [407, 345] on td "6117" at bounding box center [394, 367] width 40 height 73
click at [421, 295] on td "6118" at bounding box center [423, 294] width 19 height 73
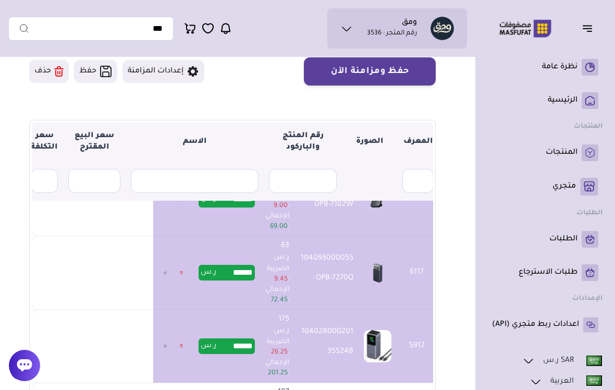
scroll to position [0, 0]
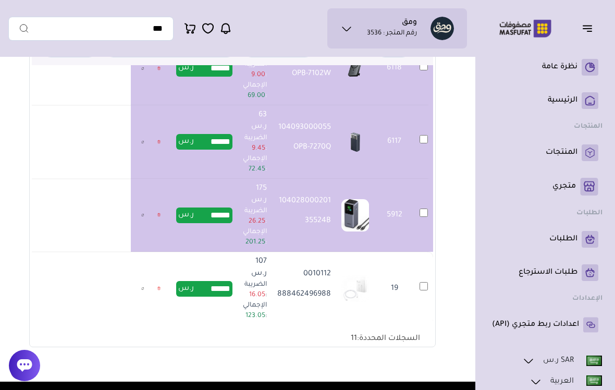
click at [426, 276] on td "19" at bounding box center [423, 288] width 19 height 73
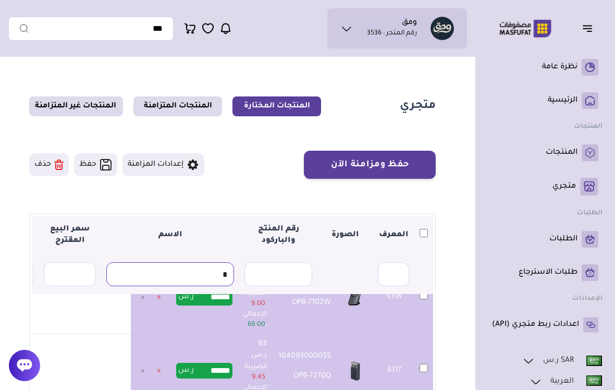
type input "*"
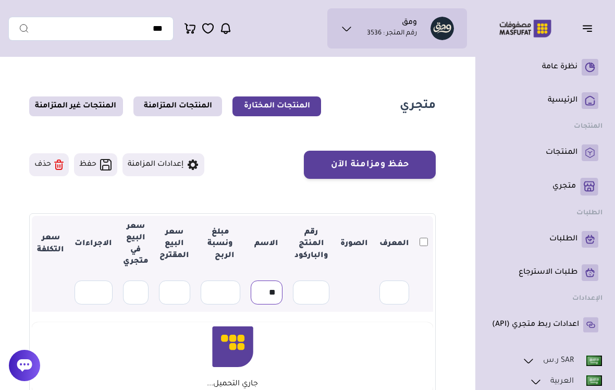
type input "*"
click at [265, 201] on section "حفظ ومزامنة الآن حفظ ومزامنة الآن إعدادات المزامنة ▼ 12" at bounding box center [232, 291] width 406 height 281
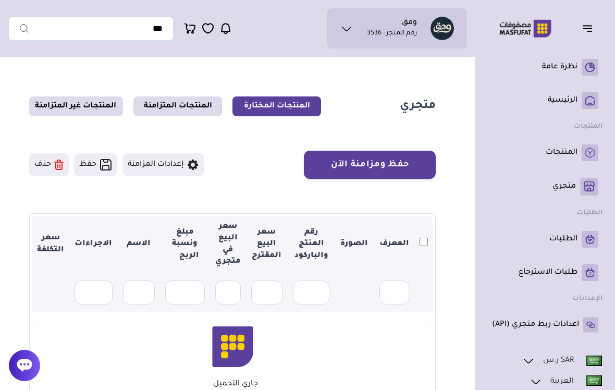
click at [588, 31] on icon "button" at bounding box center [587, 28] width 13 height 13
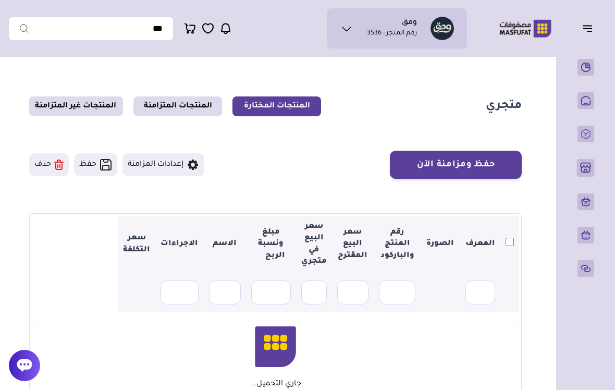
click at [591, 24] on icon "button" at bounding box center [587, 28] width 13 height 13
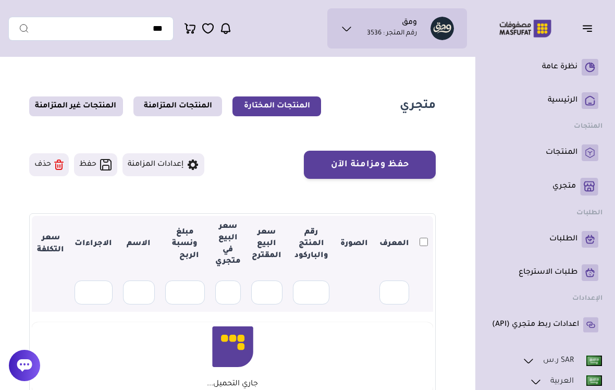
click at [570, 182] on p "متجري ( 0 )" at bounding box center [563, 186] width 23 height 10
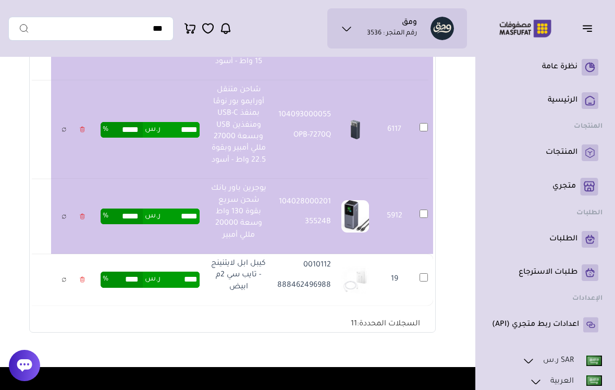
click at [429, 270] on td "19" at bounding box center [423, 280] width 19 height 52
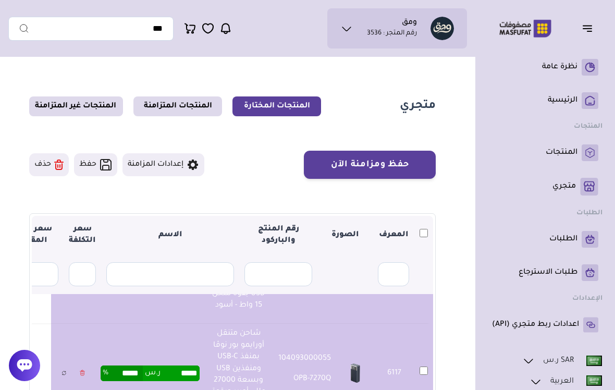
click at [397, 168] on button "حفظ ومزامنة الآن" at bounding box center [370, 165] width 132 height 28
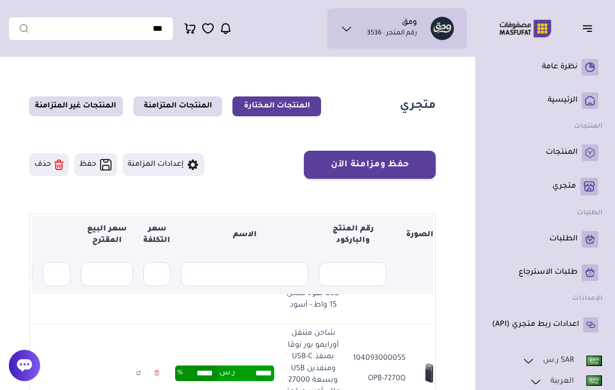
click at [92, 107] on link "المنتجات غير المتزامنة" at bounding box center [76, 106] width 94 height 20
click at [190, 112] on link "المنتجات المتزامنة" at bounding box center [177, 106] width 89 height 20
click at [188, 110] on link "المنتجات المتزامنة" at bounding box center [177, 106] width 89 height 20
click at [348, 132] on section "متجري المنتجات المختارة المنتجات المتزامنة المنتجات غير المتزامنة حفظ ومزامنة ا…" at bounding box center [232, 336] width 448 height 548
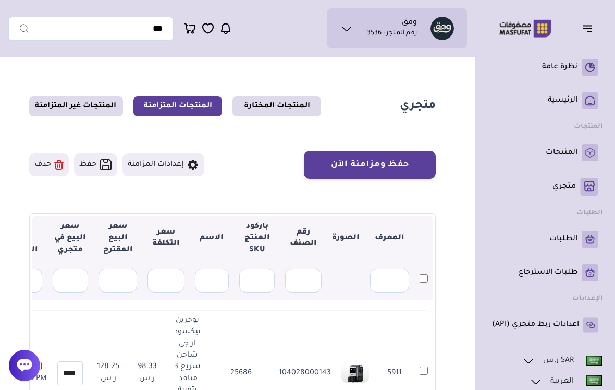
click at [301, 109] on link "المنتجات المختارة" at bounding box center [276, 106] width 89 height 20
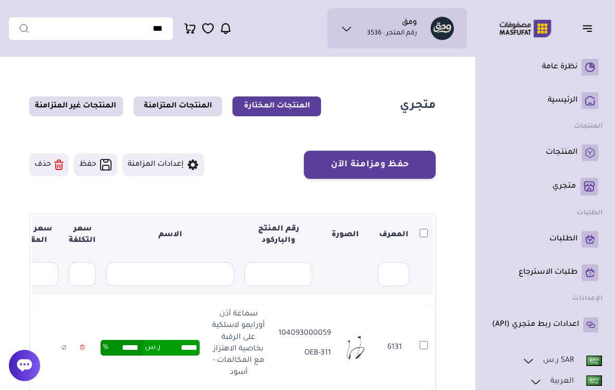
click at [420, 237] on th at bounding box center [423, 235] width 19 height 39
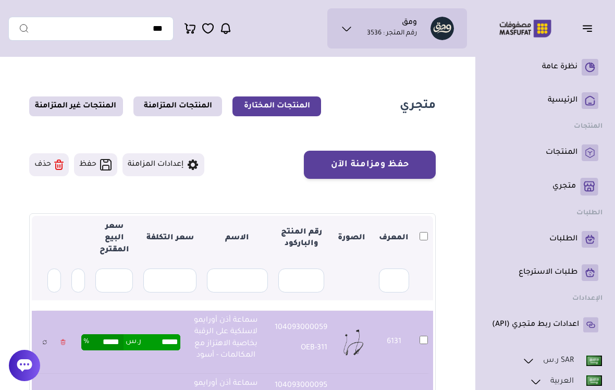
click at [51, 153] on button "حذف" at bounding box center [49, 164] width 40 height 23
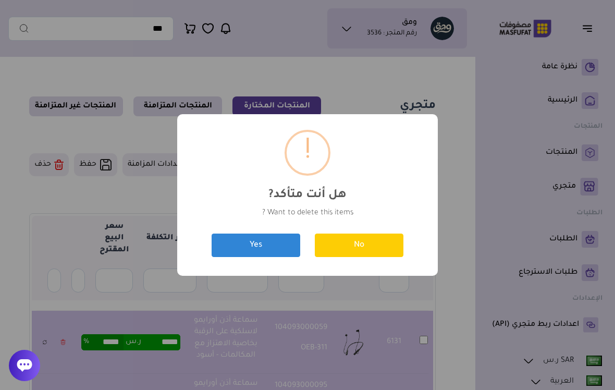
click at [245, 239] on button "Yes" at bounding box center [255, 244] width 89 height 23
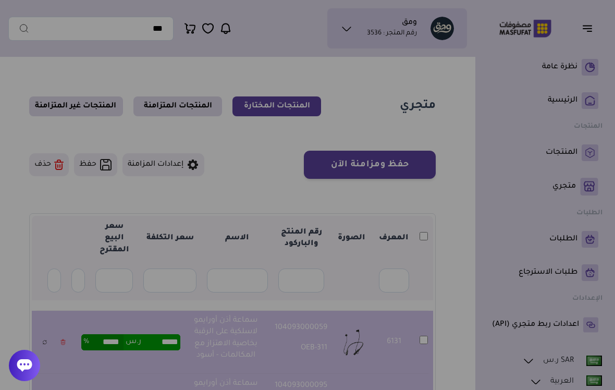
click at [23, 367] on icon at bounding box center [24, 365] width 15 height 13
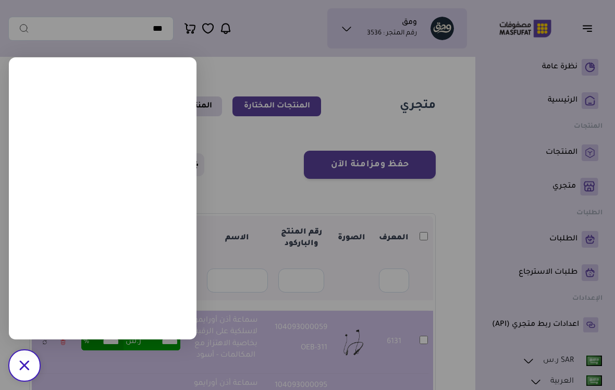
click at [23, 367] on icon at bounding box center [24, 365] width 10 height 10
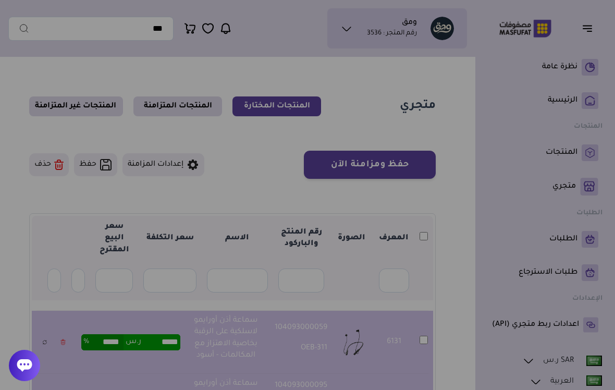
click at [27, 371] on icon at bounding box center [25, 365] width 16 height 16
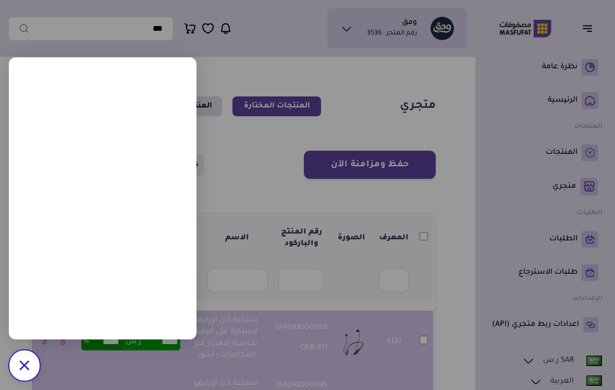
click at [27, 370] on icon "/svg>" at bounding box center [24, 365] width 10 height 10
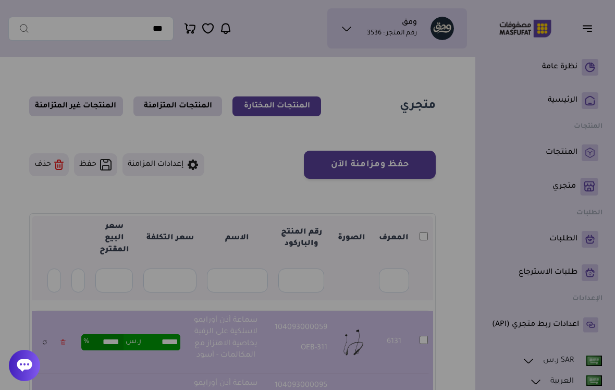
click at [14, 355] on div at bounding box center [24, 365] width 31 height 31
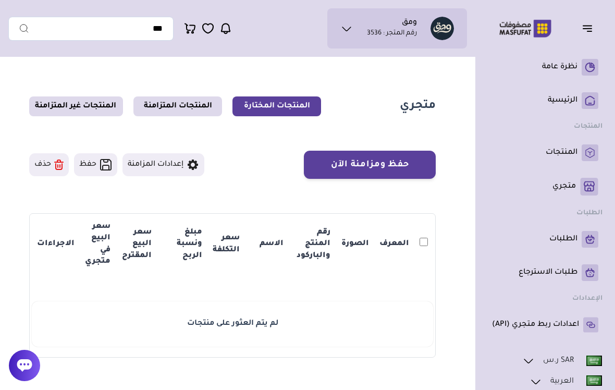
click at [23, 370] on icon at bounding box center [24, 365] width 15 height 13
